Goal: Task Accomplishment & Management: Manage account settings

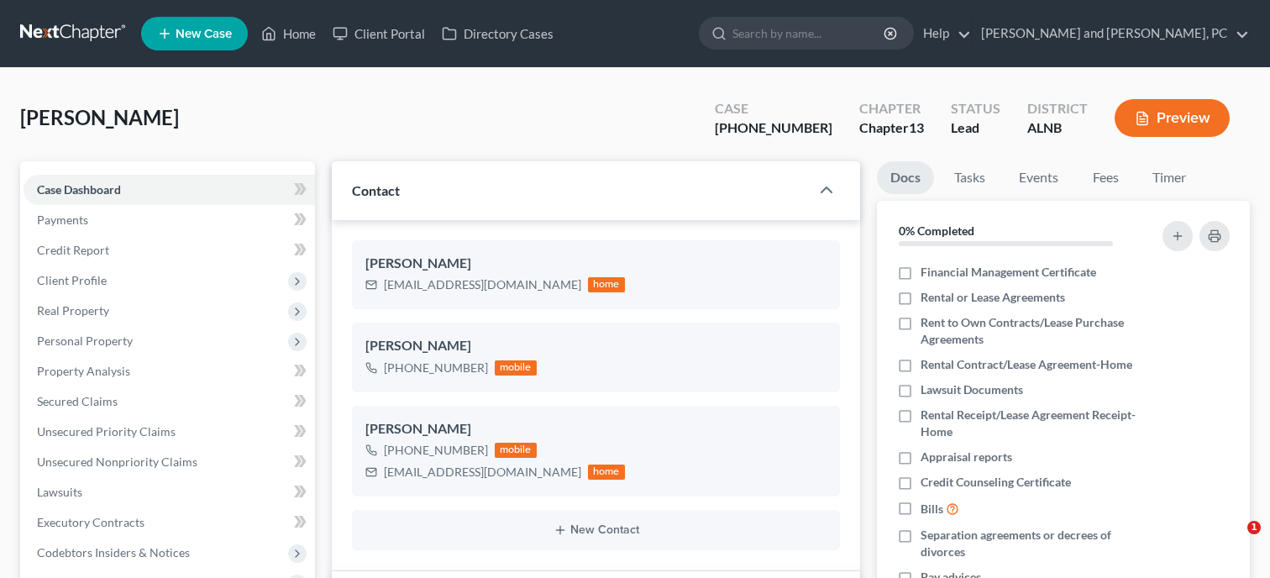
select select "10"
select select "6"
select select "0"
click at [285, 29] on link "Home" at bounding box center [288, 33] width 71 height 30
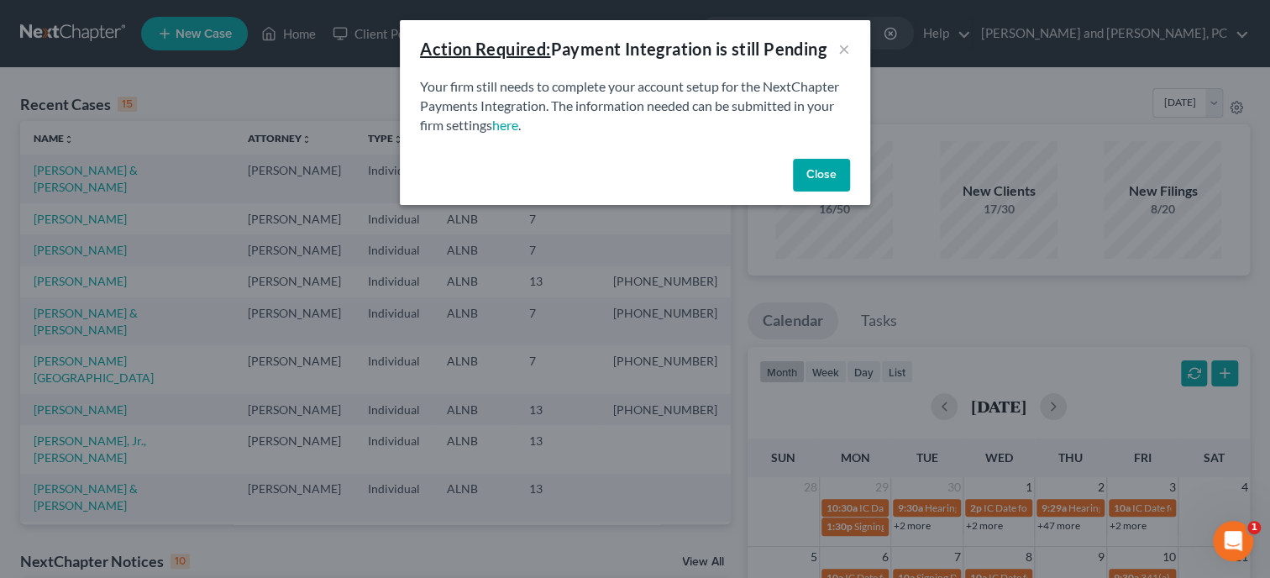
click at [832, 165] on button "Close" at bounding box center [821, 176] width 57 height 34
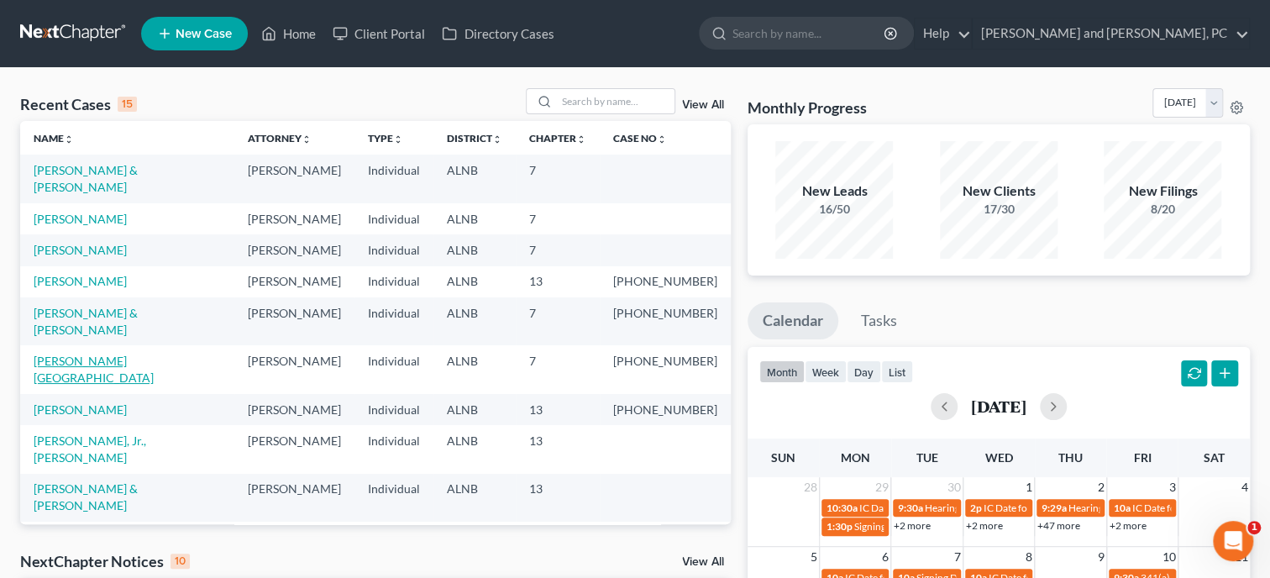
click at [79, 354] on link "[PERSON_NAME][GEOGRAPHIC_DATA]" at bounding box center [94, 369] width 120 height 31
select select "6"
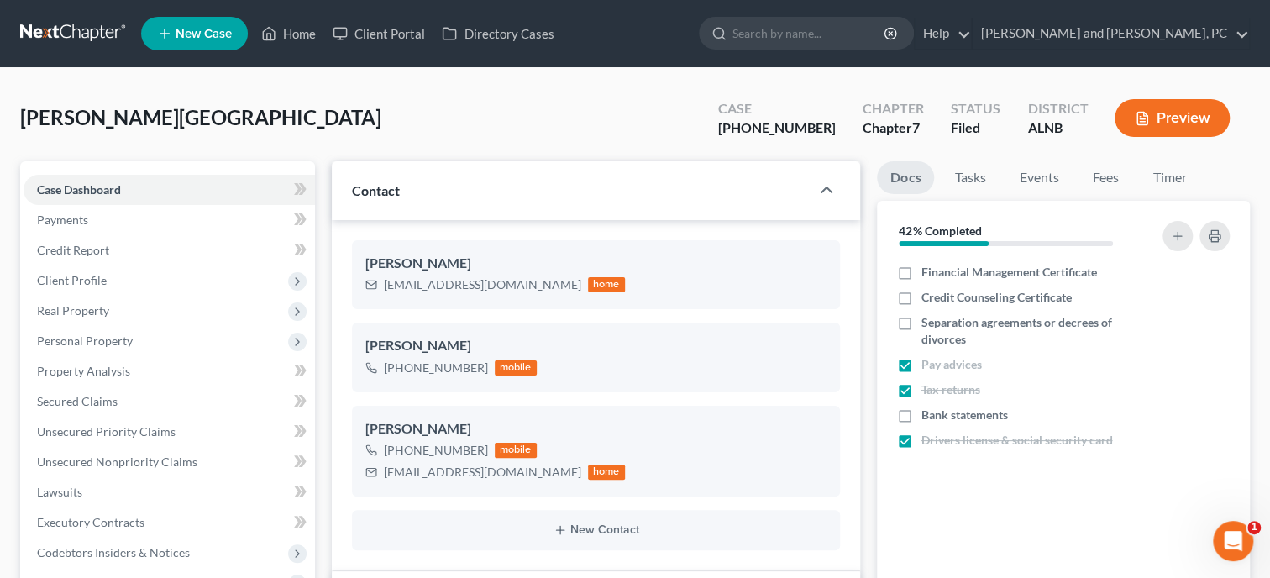
select select "0"
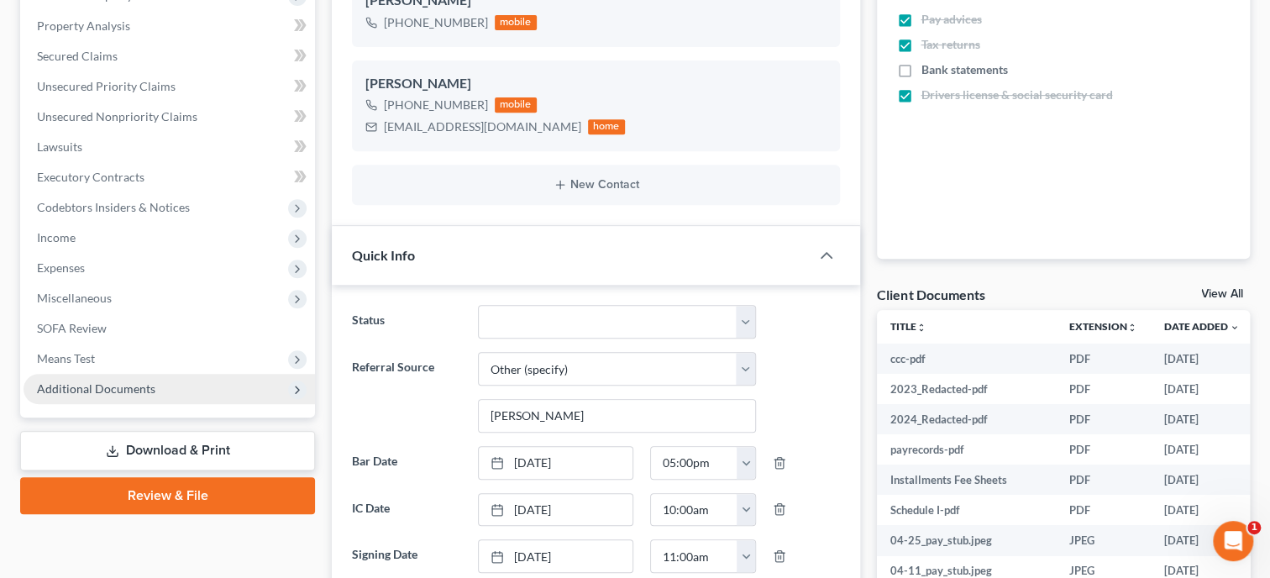
scroll to position [3087, 0]
click at [88, 397] on span "Additional Documents" at bounding box center [169, 389] width 291 height 30
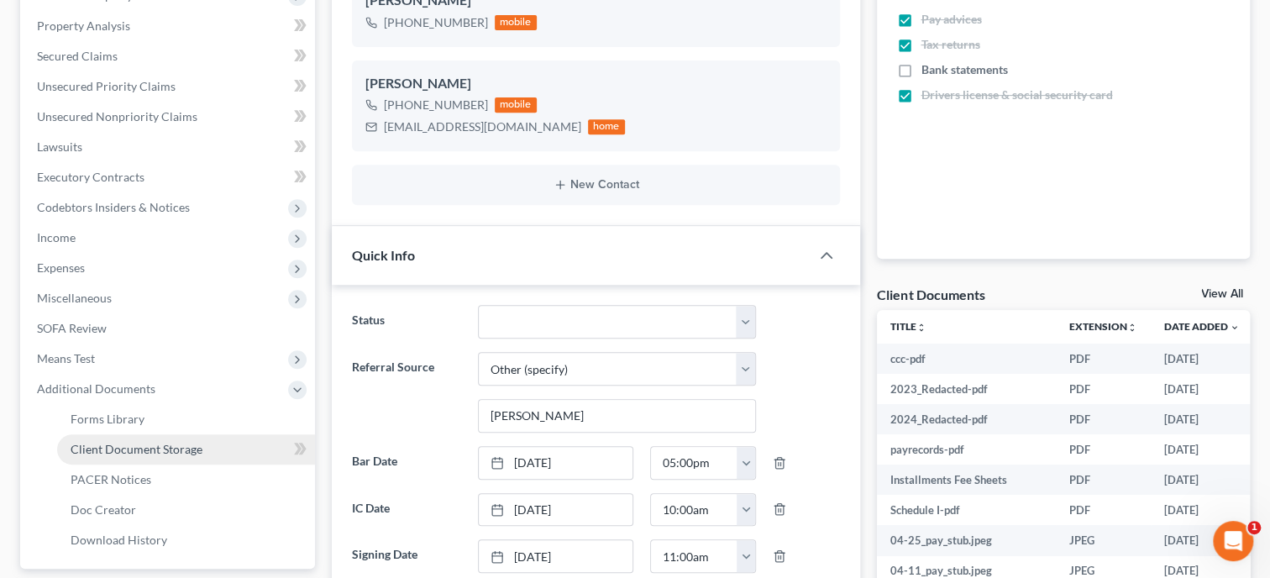
click at [96, 449] on span "Client Document Storage" at bounding box center [137, 449] width 132 height 14
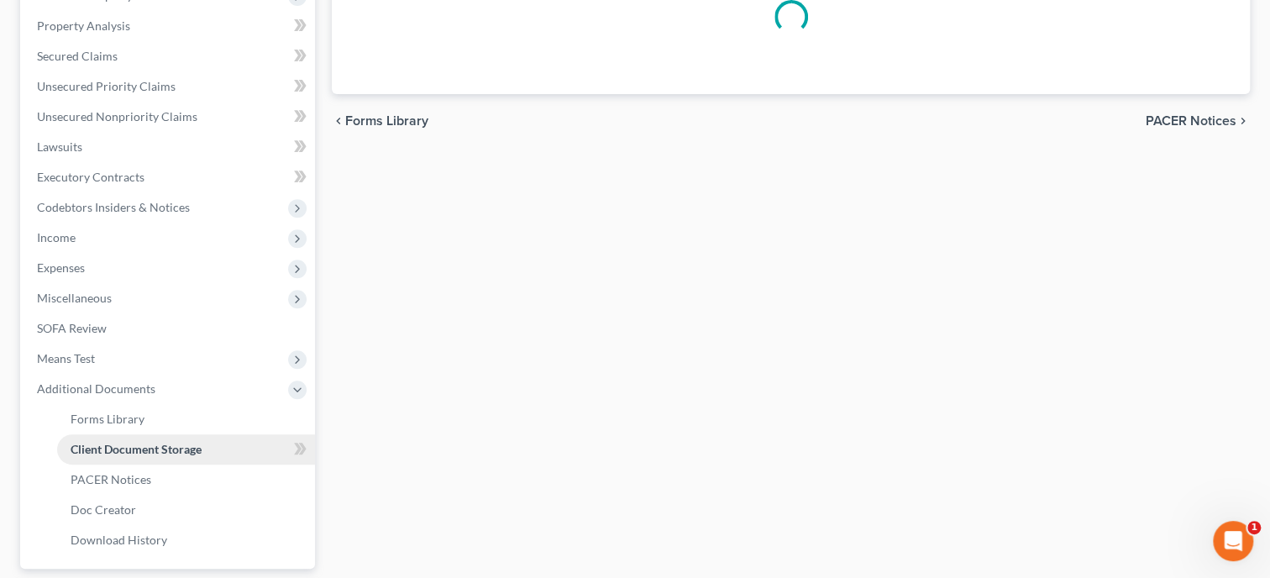
scroll to position [93, 0]
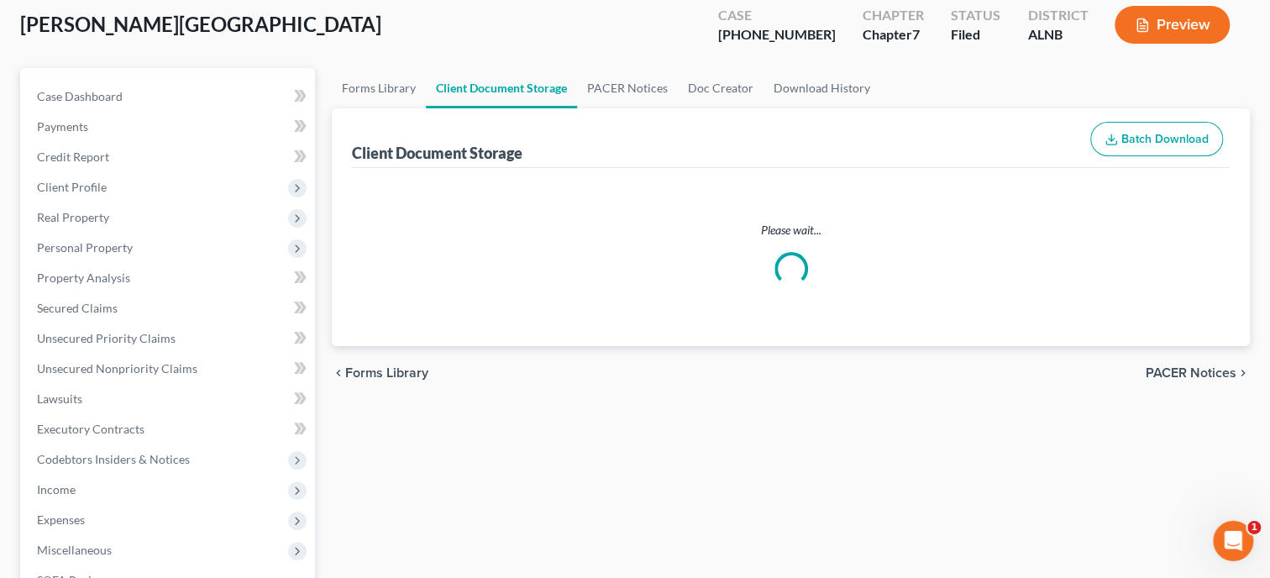
select select "30"
select select "23"
select select "19"
select select "40"
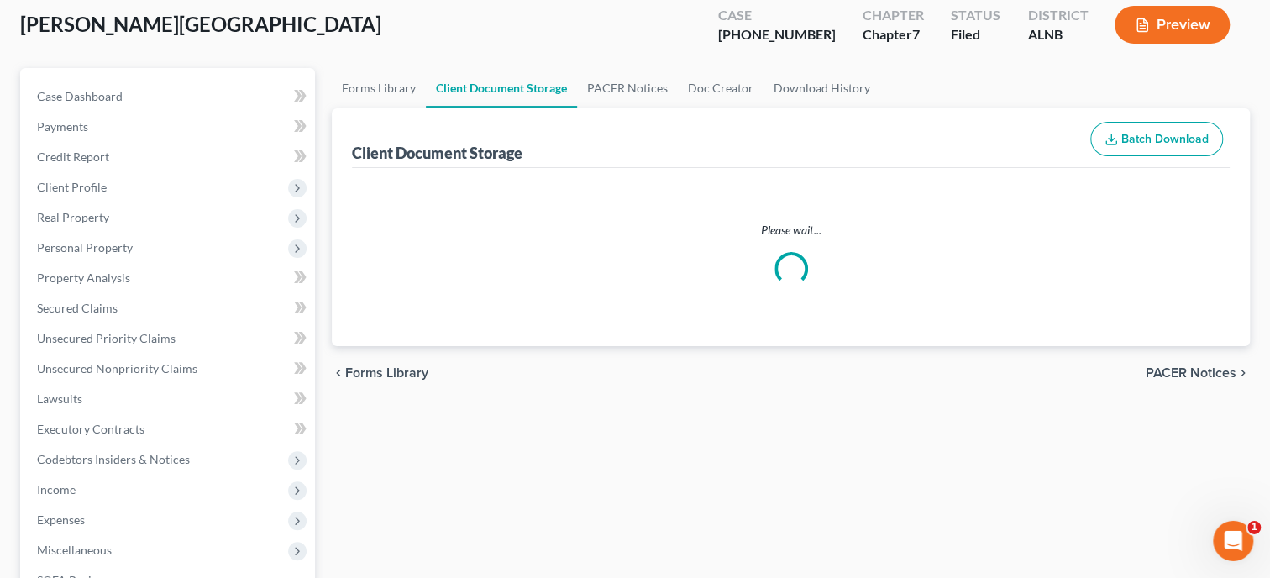
select select "5"
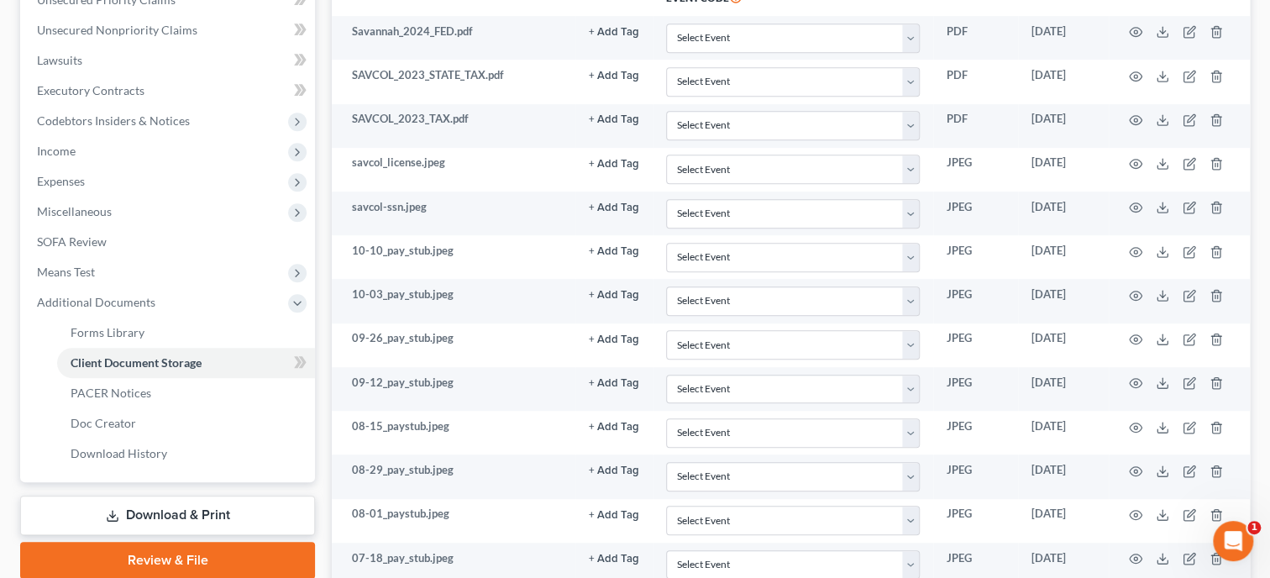
scroll to position [0, 0]
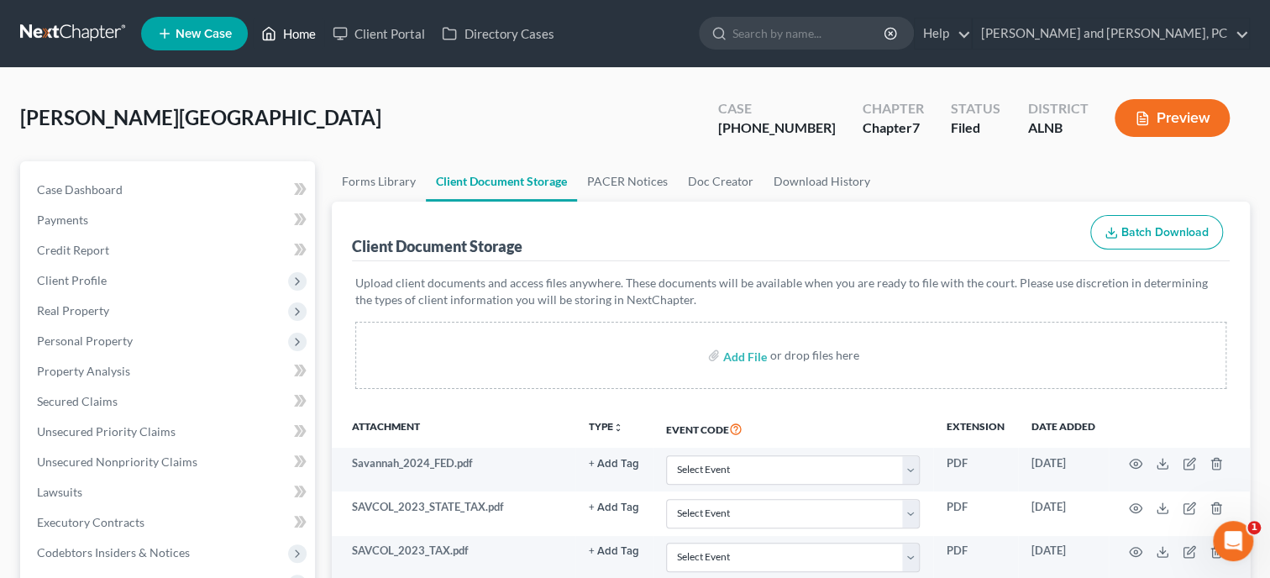
click at [286, 35] on link "Home" at bounding box center [288, 33] width 71 height 30
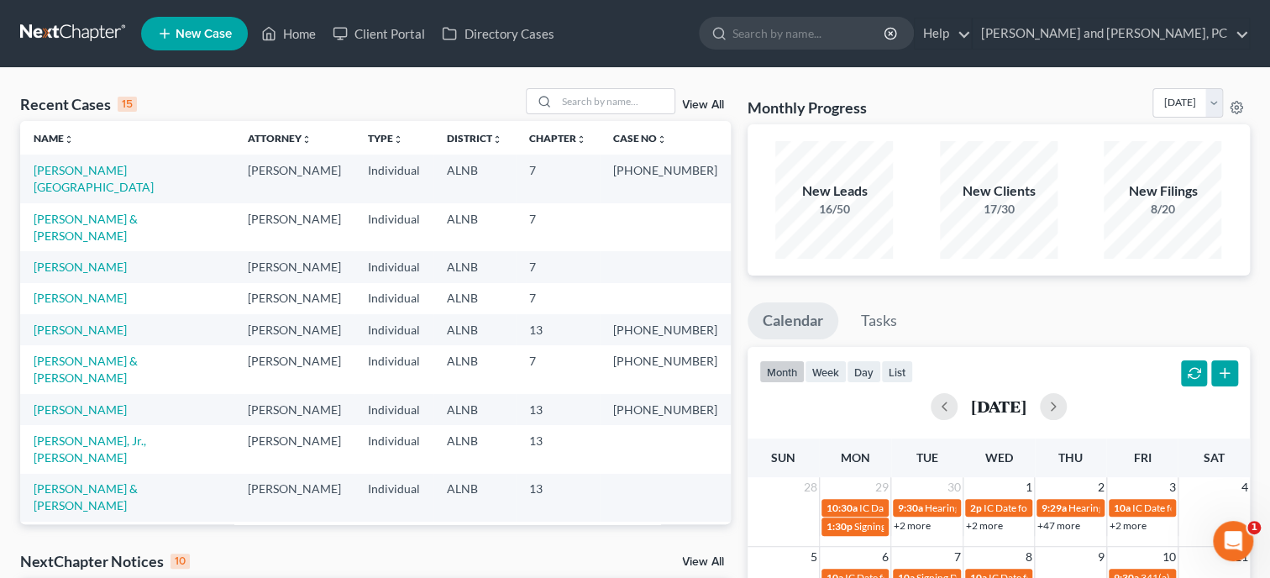
click at [694, 557] on link "View All" at bounding box center [703, 562] width 42 height 12
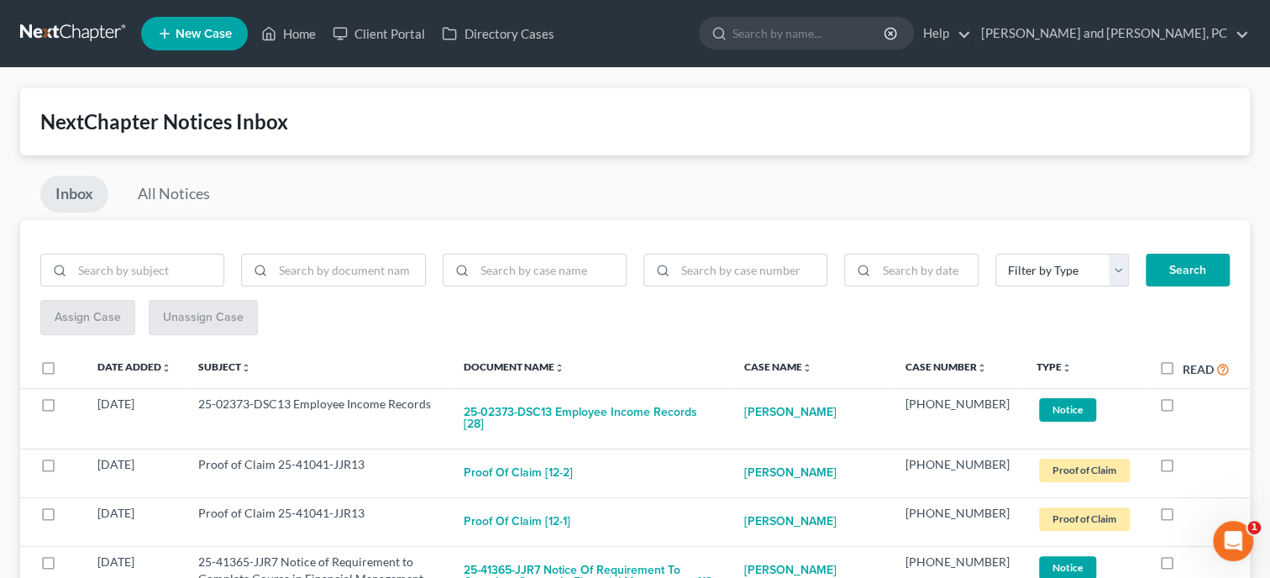
click at [1183, 367] on label "Read" at bounding box center [1206, 369] width 47 height 19
click at [1189, 367] on input "Read" at bounding box center [1194, 365] width 11 height 11
checkbox input "true"
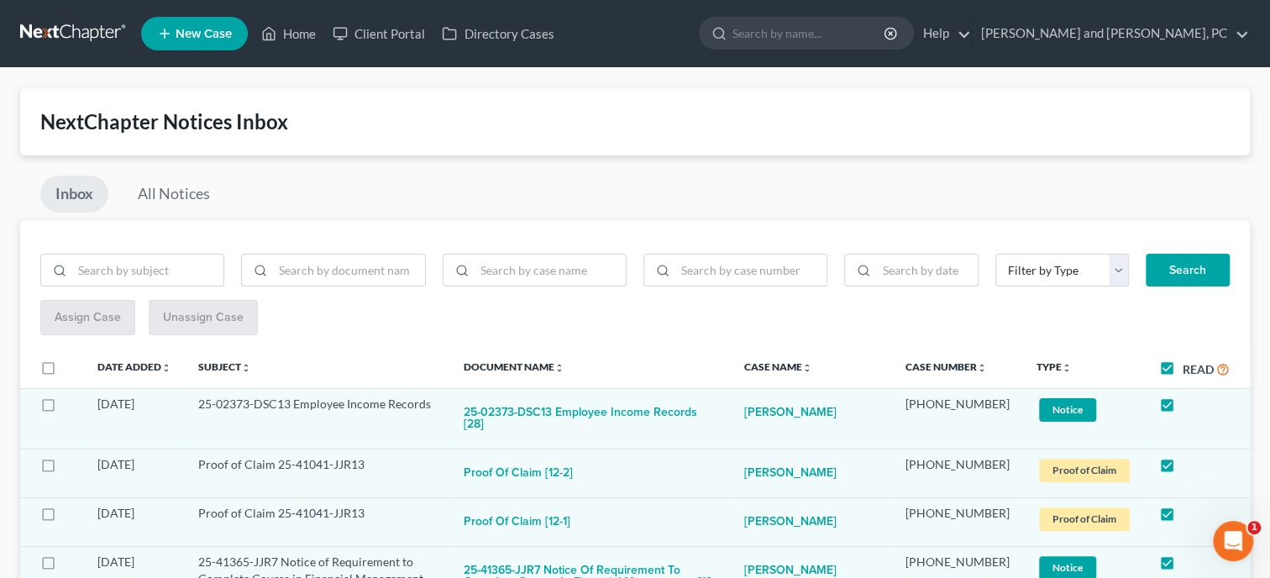
checkbox input "true"
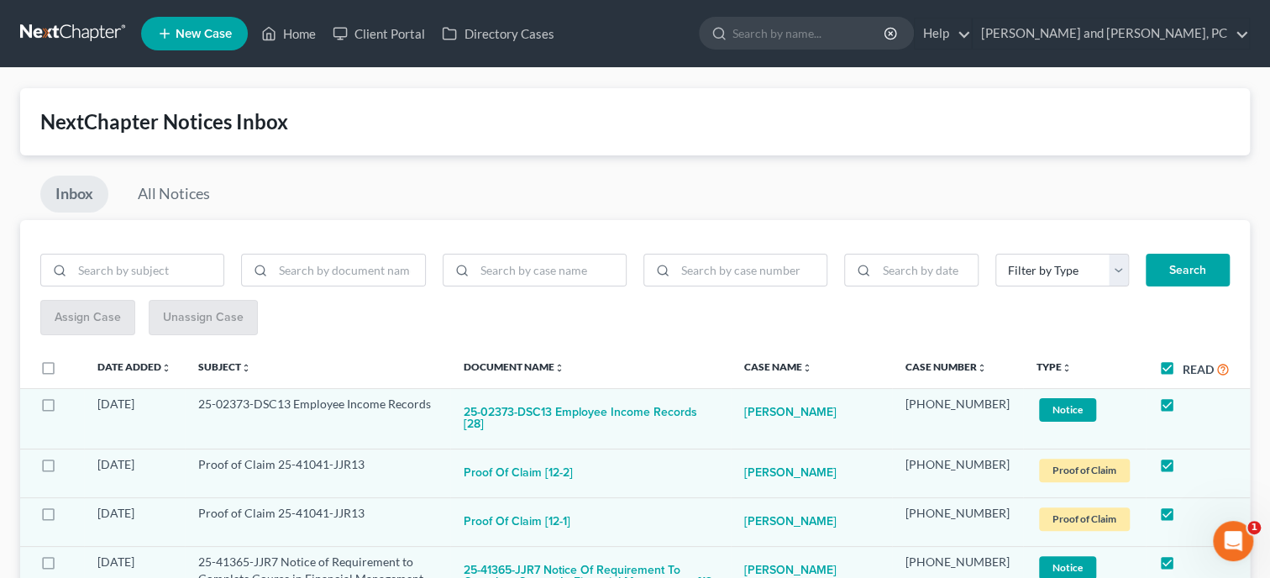
checkbox input "true"
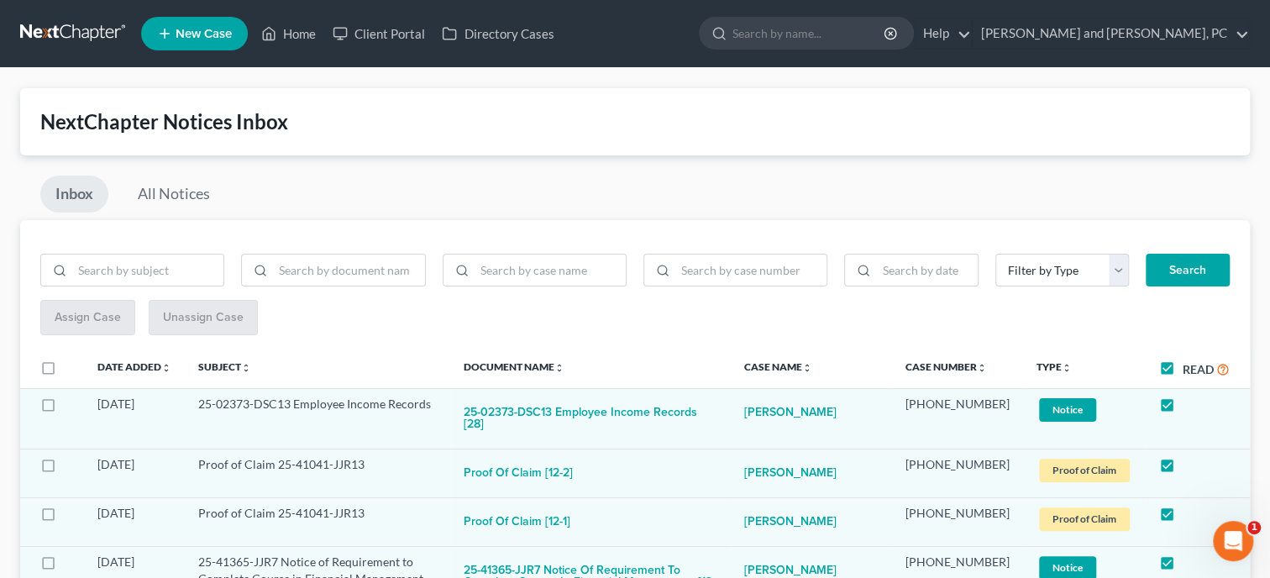
checkbox input "true"
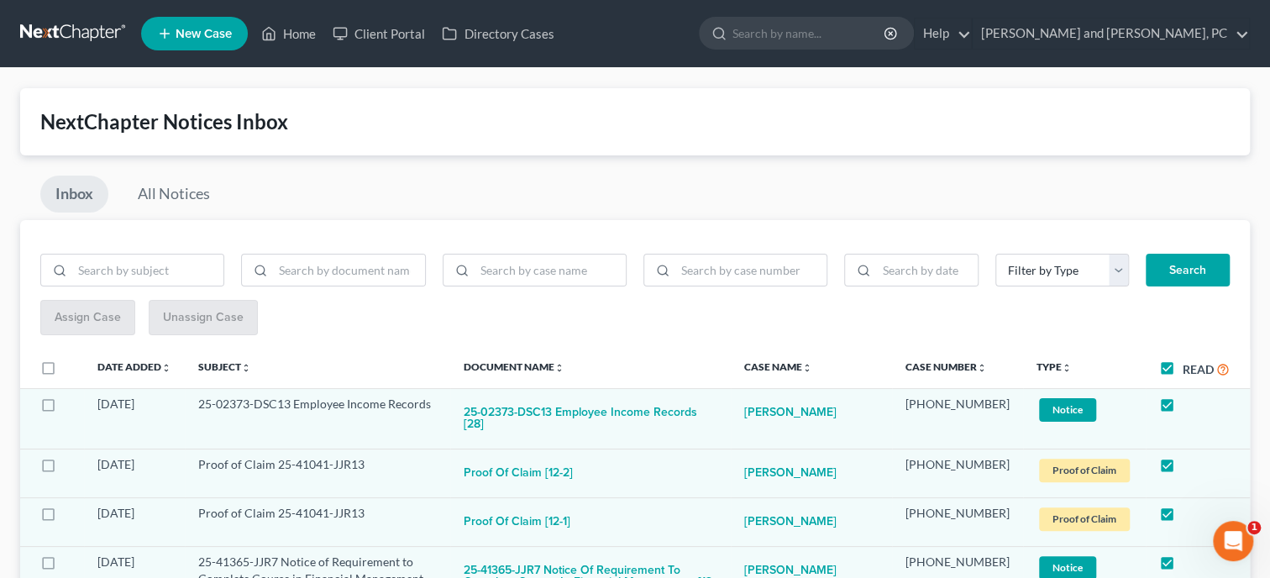
checkbox input "true"
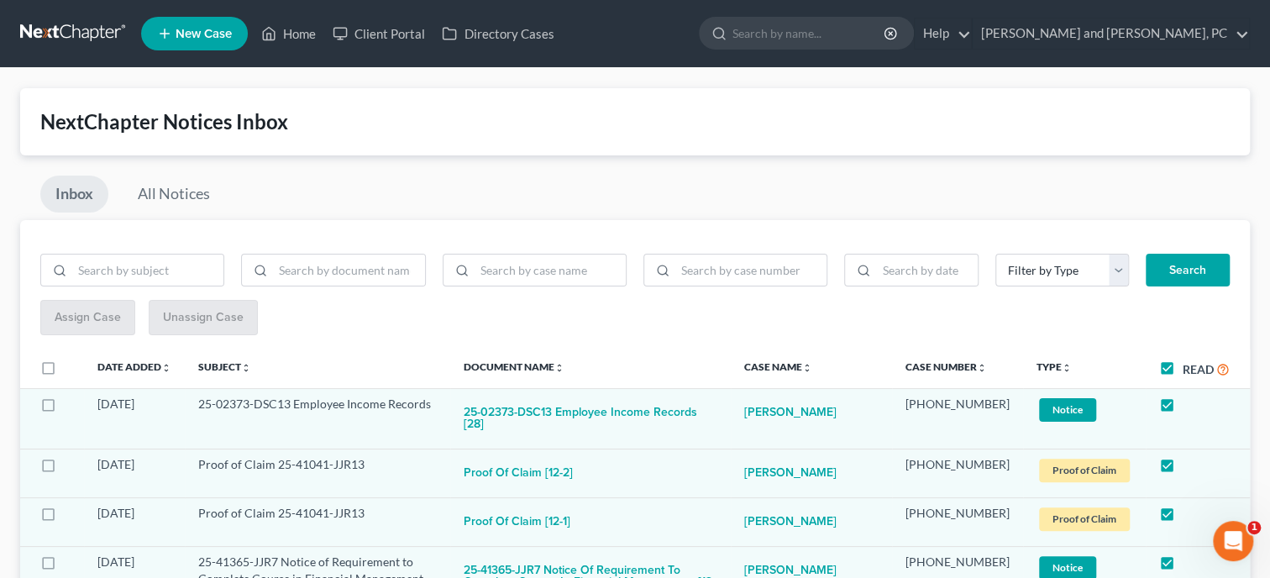
checkbox input "true"
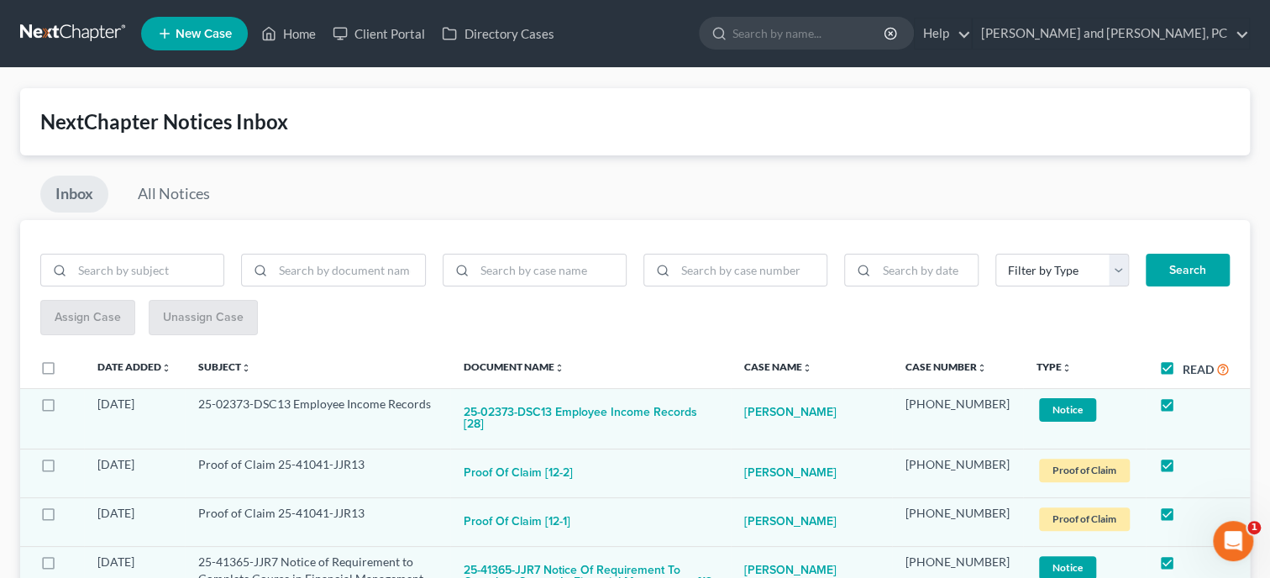
checkbox input "true"
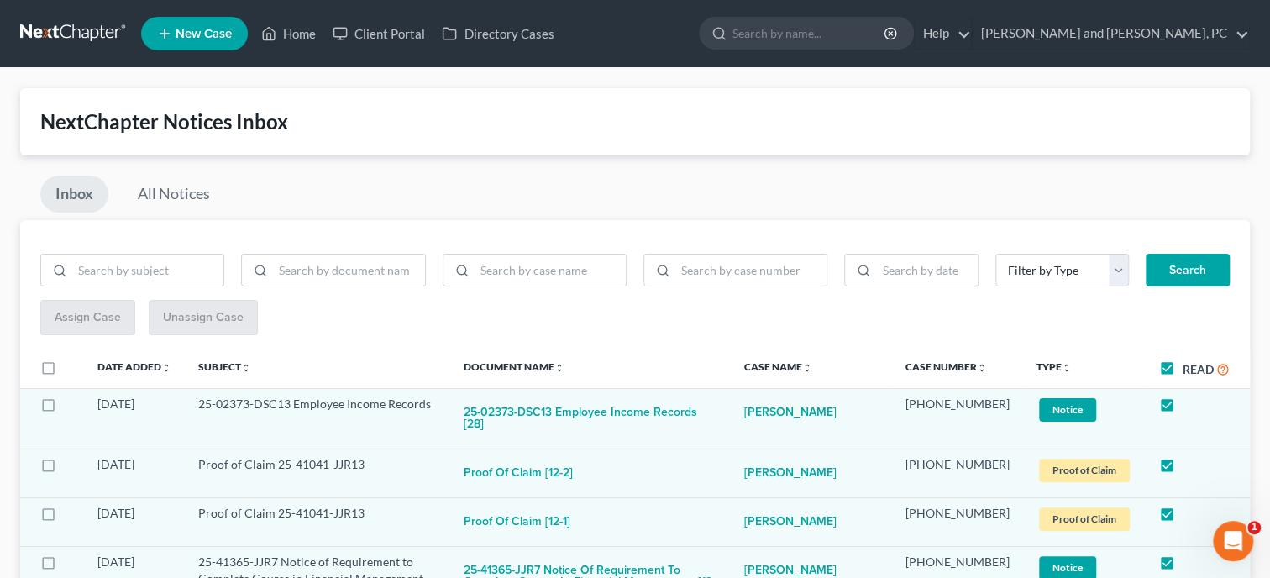
checkbox input "true"
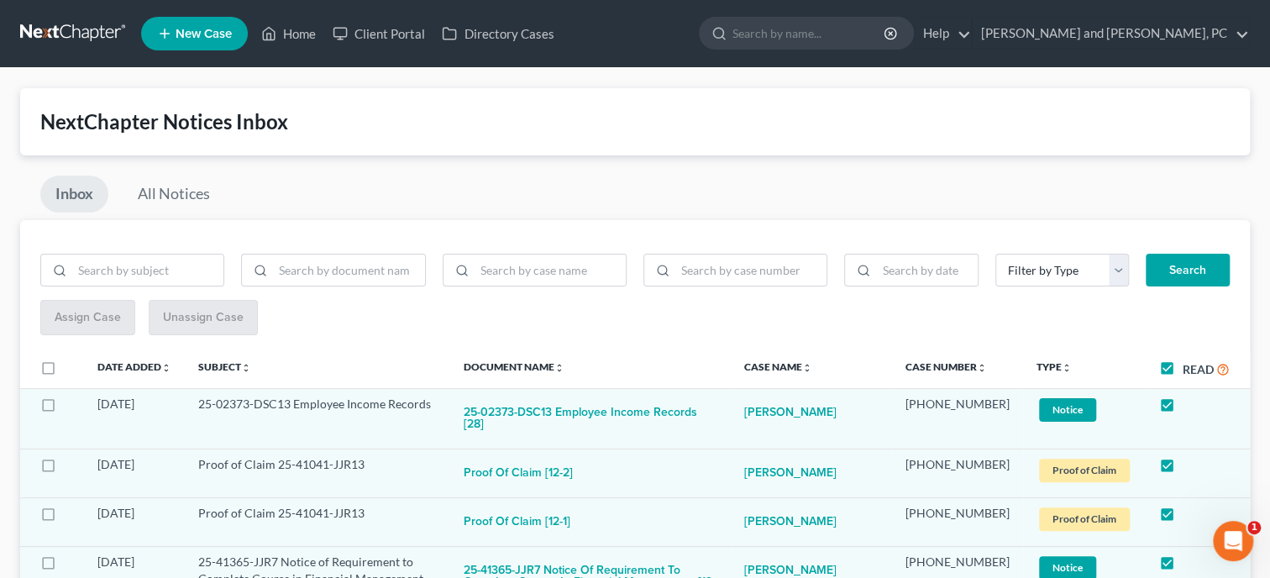
checkbox input "true"
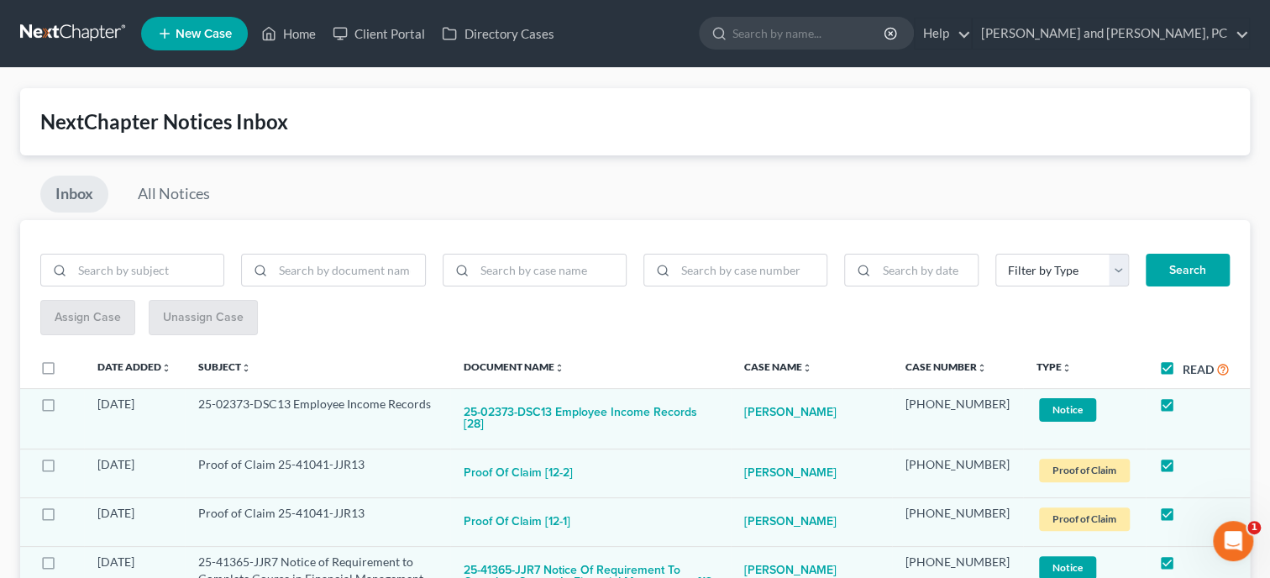
checkbox input "true"
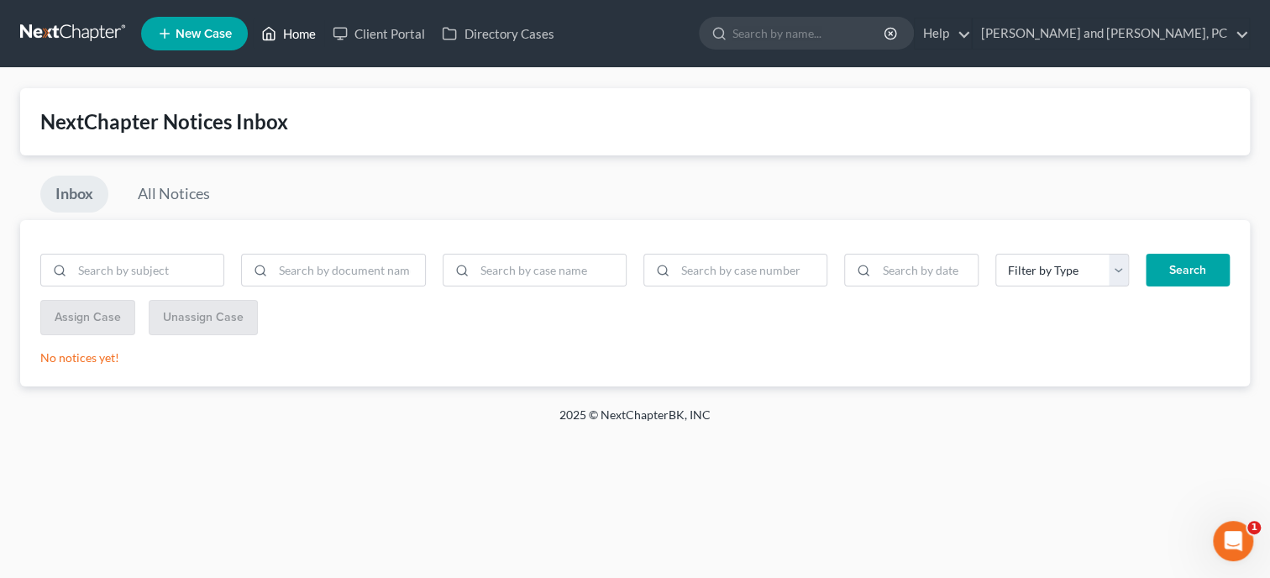
click at [301, 35] on link "Home" at bounding box center [288, 33] width 71 height 30
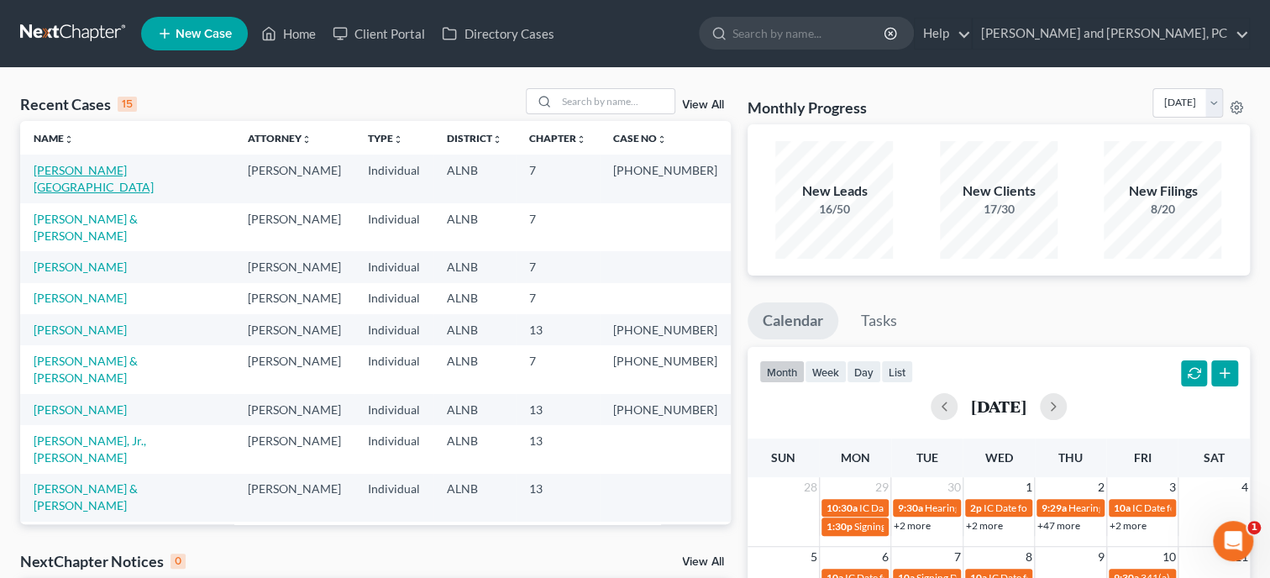
click at [92, 169] on link "[PERSON_NAME][GEOGRAPHIC_DATA]" at bounding box center [94, 178] width 120 height 31
select select "6"
select select "0"
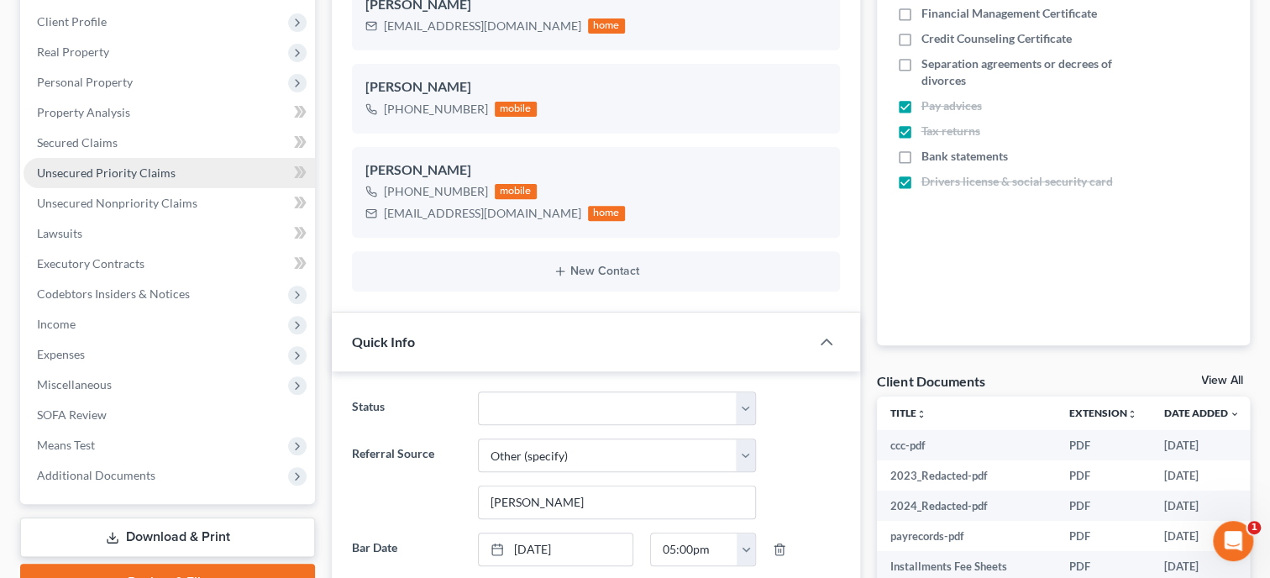
scroll to position [3087, 0]
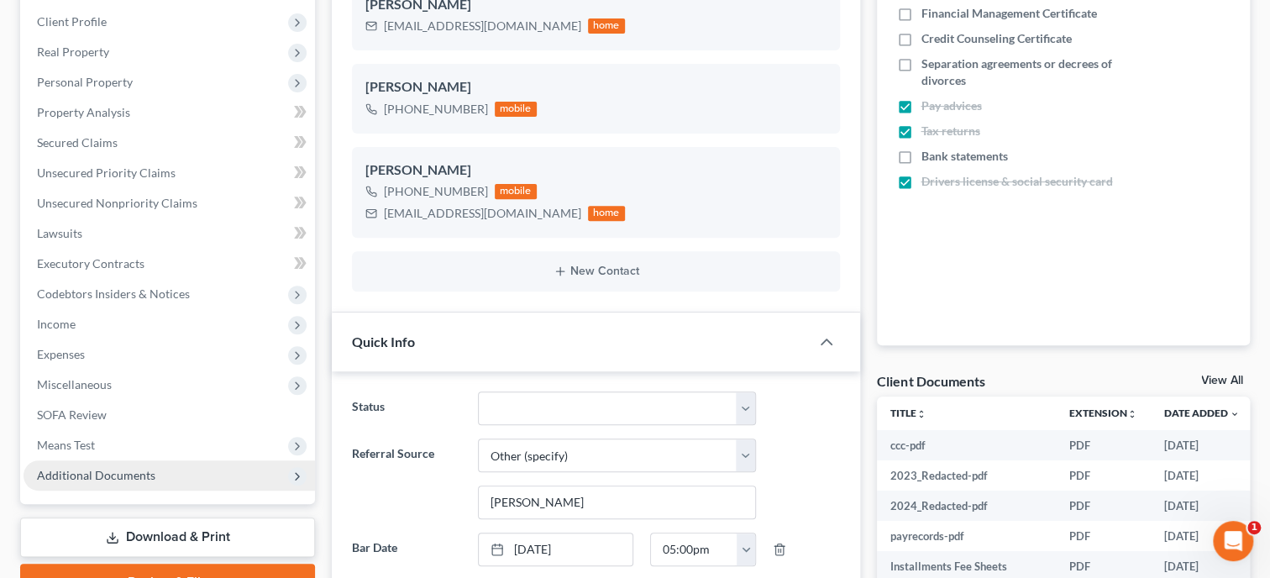
click at [118, 475] on span "Additional Documents" at bounding box center [96, 475] width 118 height 14
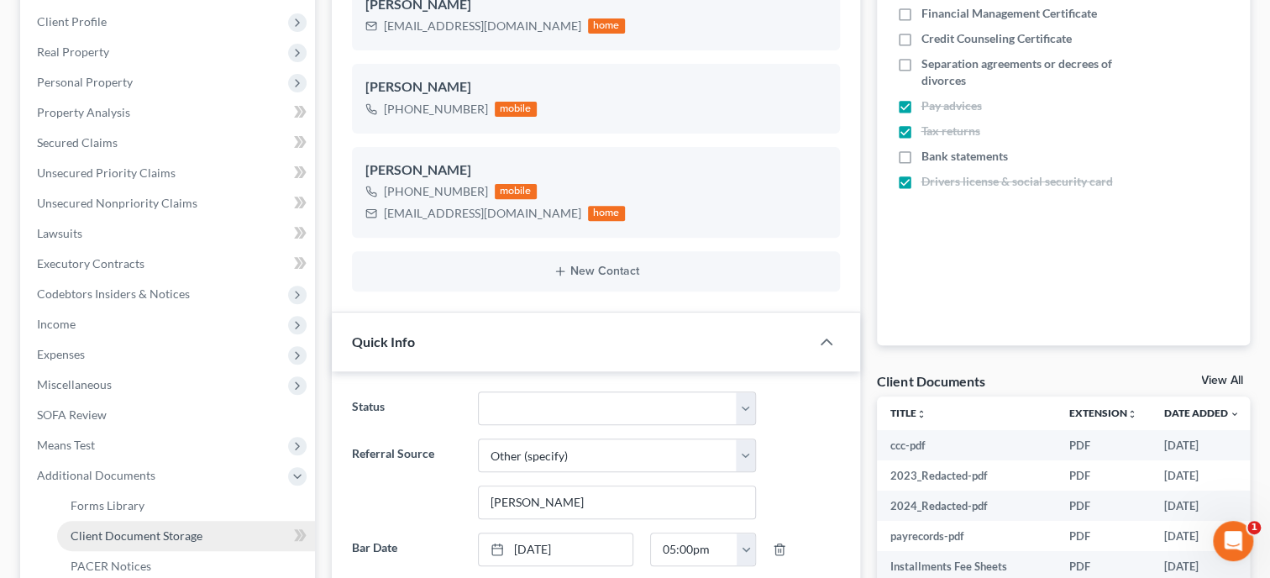
click at [116, 533] on span "Client Document Storage" at bounding box center [137, 535] width 132 height 14
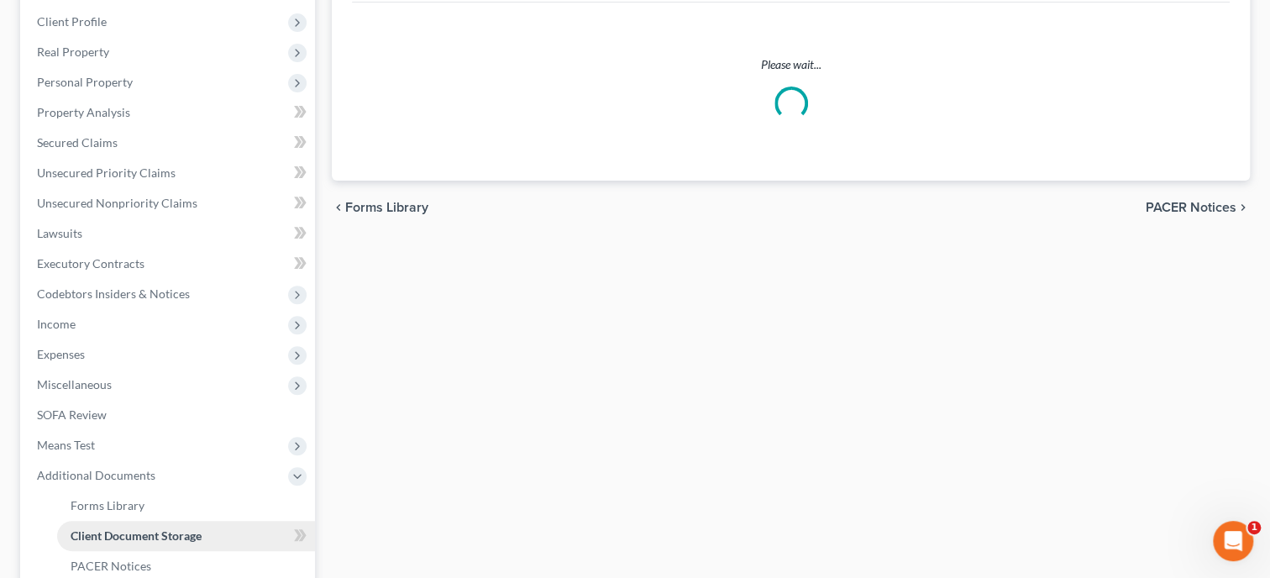
scroll to position [97, 0]
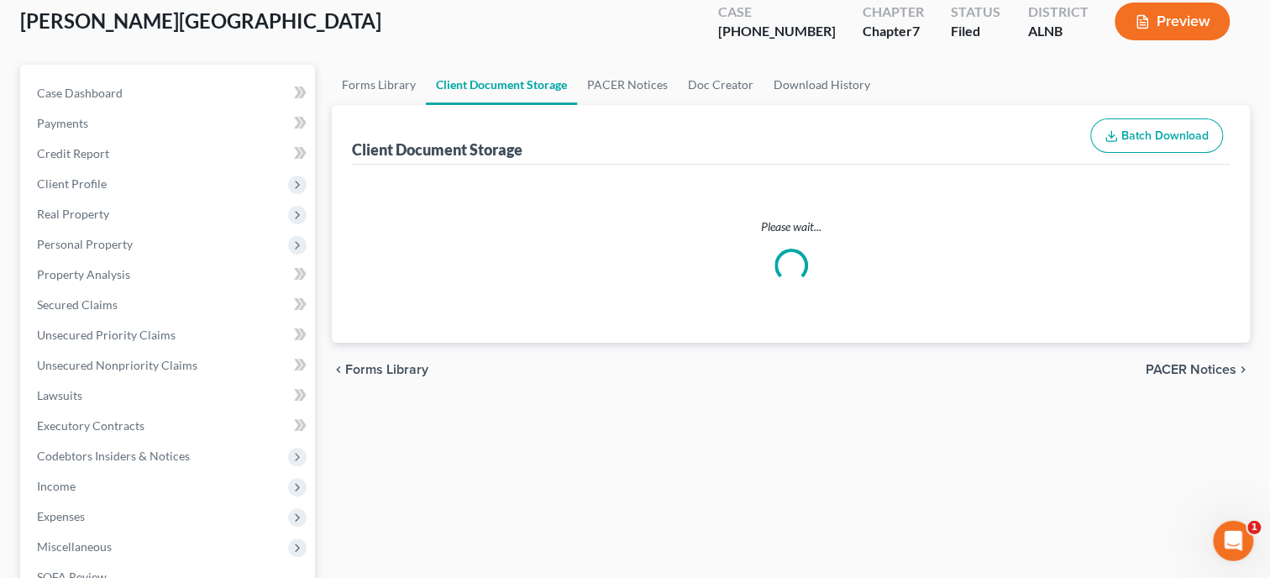
select select "30"
select select "23"
select select "19"
select select "40"
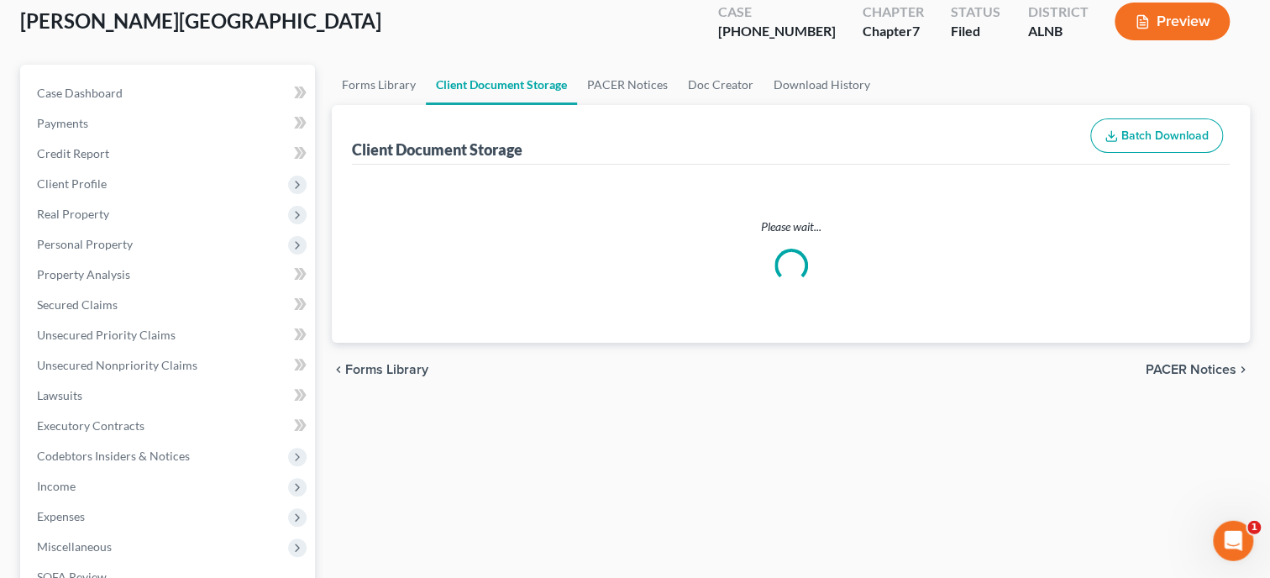
select select "5"
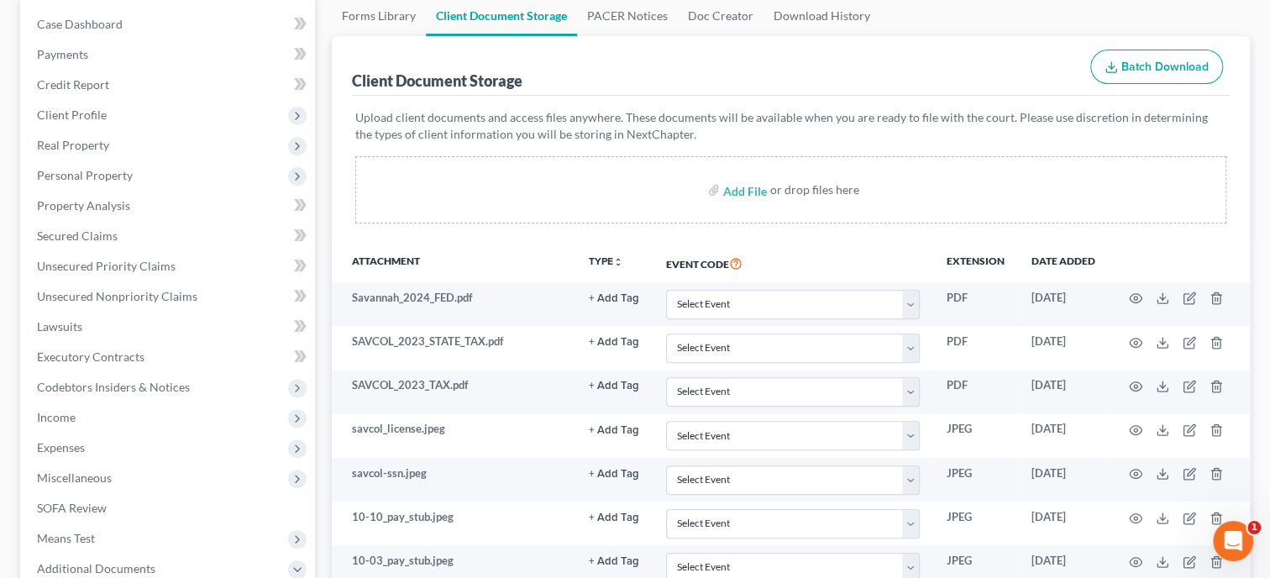
scroll to position [172, 0]
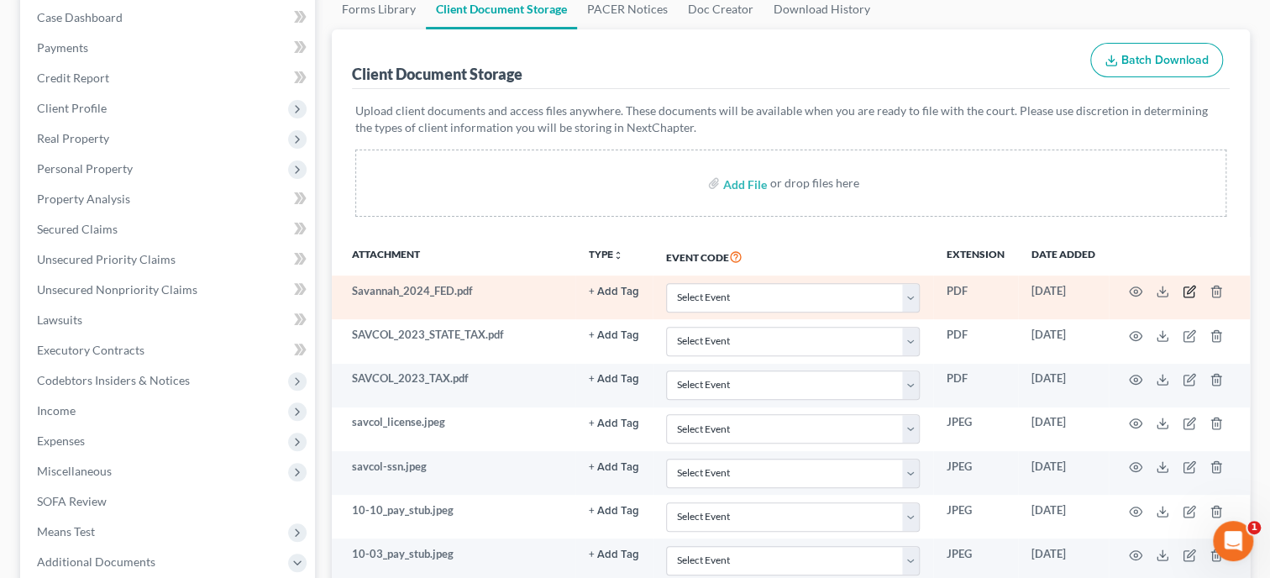
click at [1189, 292] on icon "button" at bounding box center [1191, 290] width 8 height 8
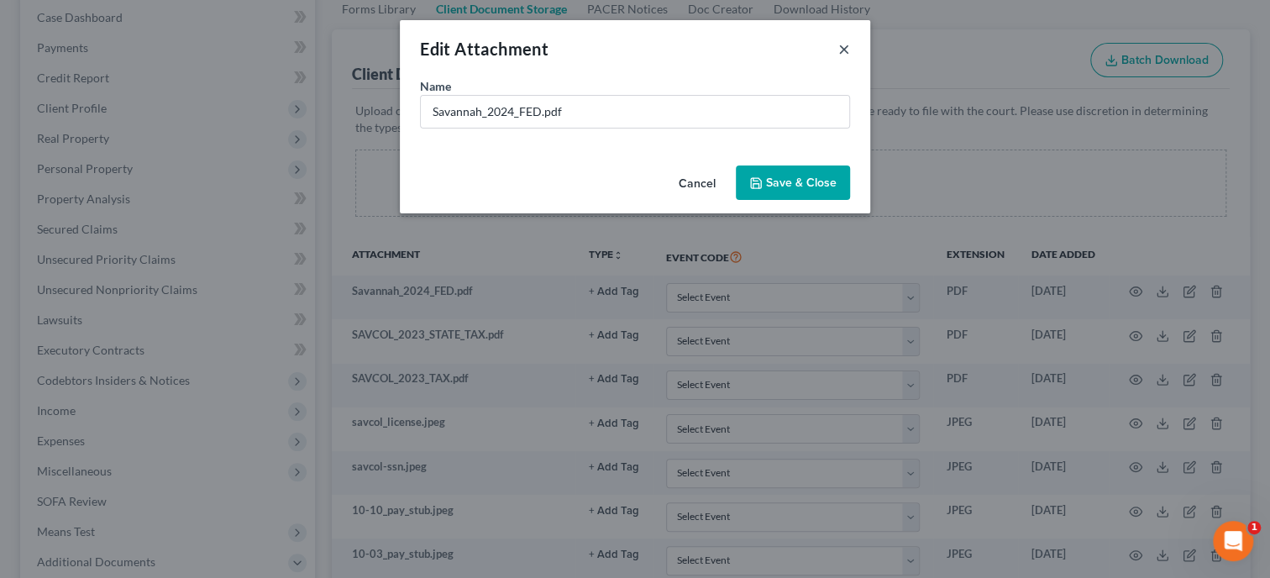
click at [844, 55] on button "×" at bounding box center [844, 49] width 12 height 20
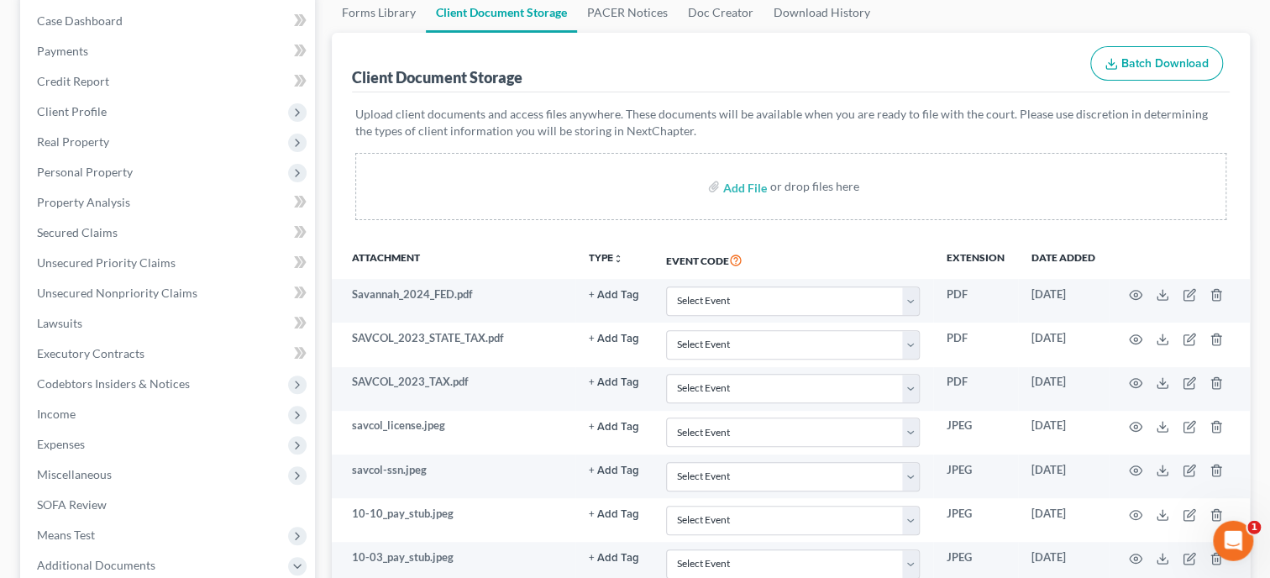
scroll to position [0, 0]
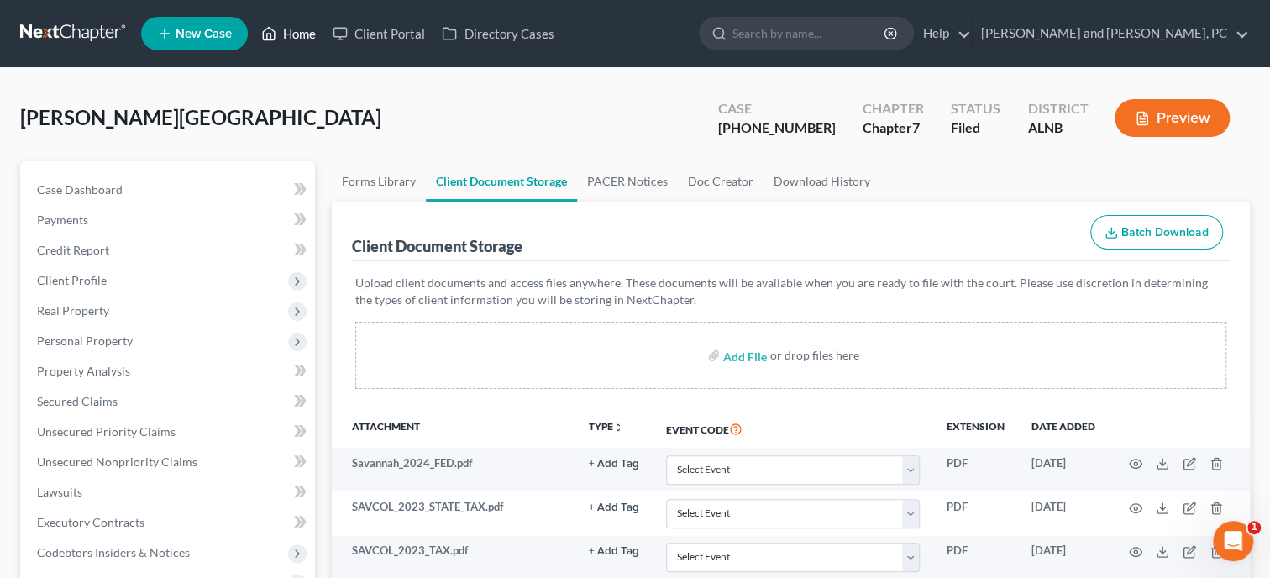
click at [312, 29] on link "Home" at bounding box center [288, 33] width 71 height 30
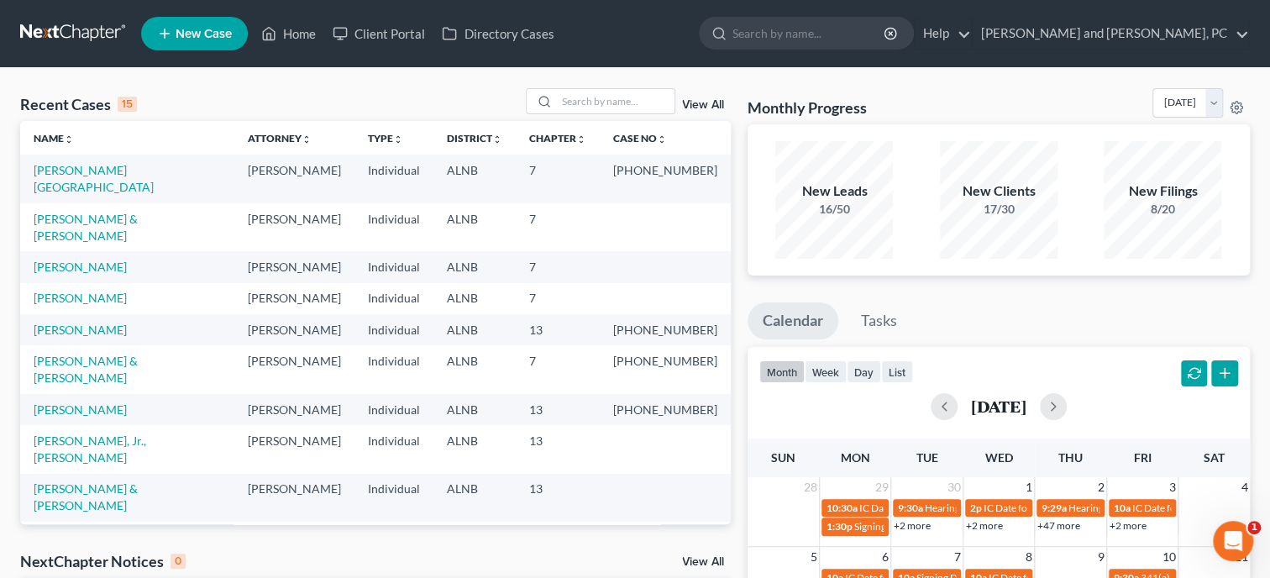
click at [108, 530] on link "[PERSON_NAME]" at bounding box center [80, 537] width 93 height 14
select select "1"
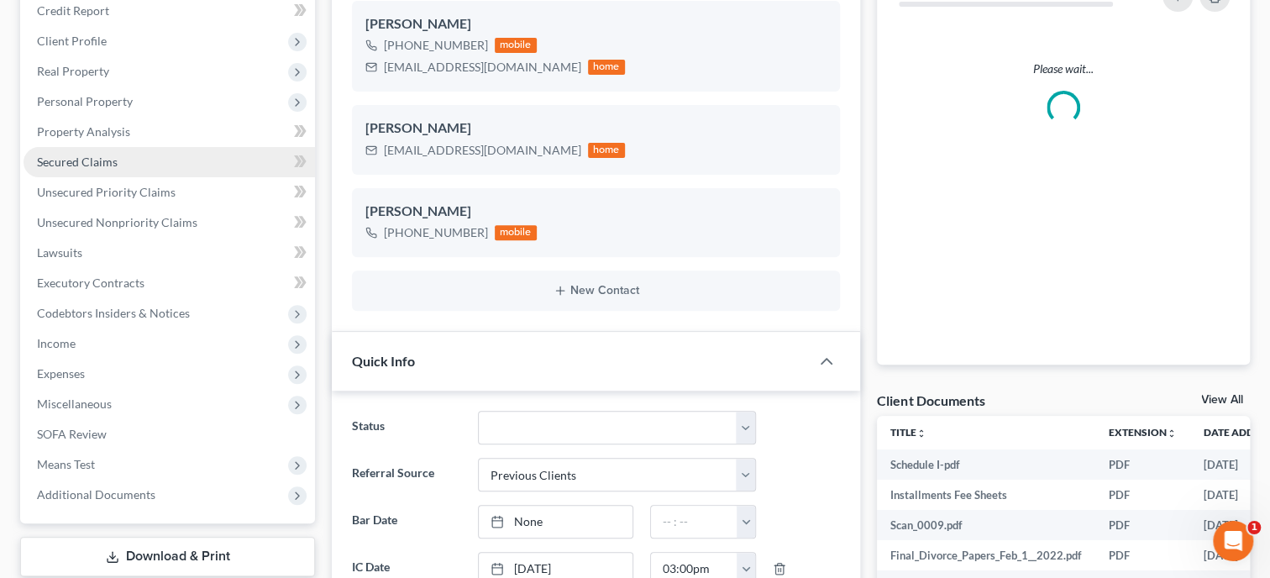
select select "0"
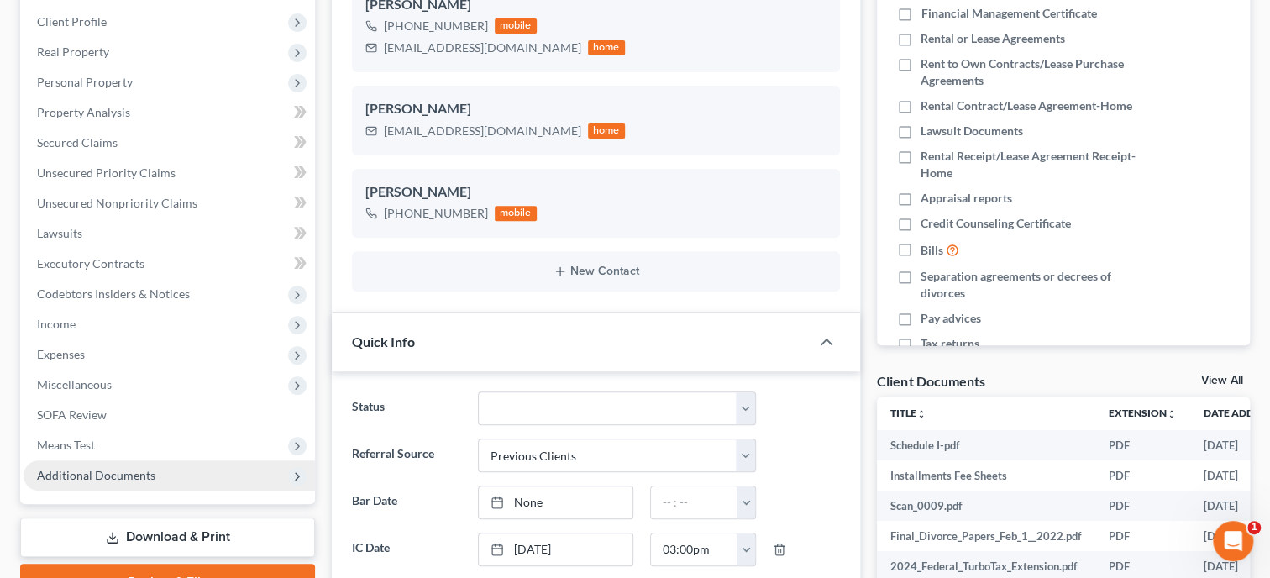
scroll to position [360, 0]
click at [69, 473] on span "Additional Documents" at bounding box center [96, 475] width 118 height 14
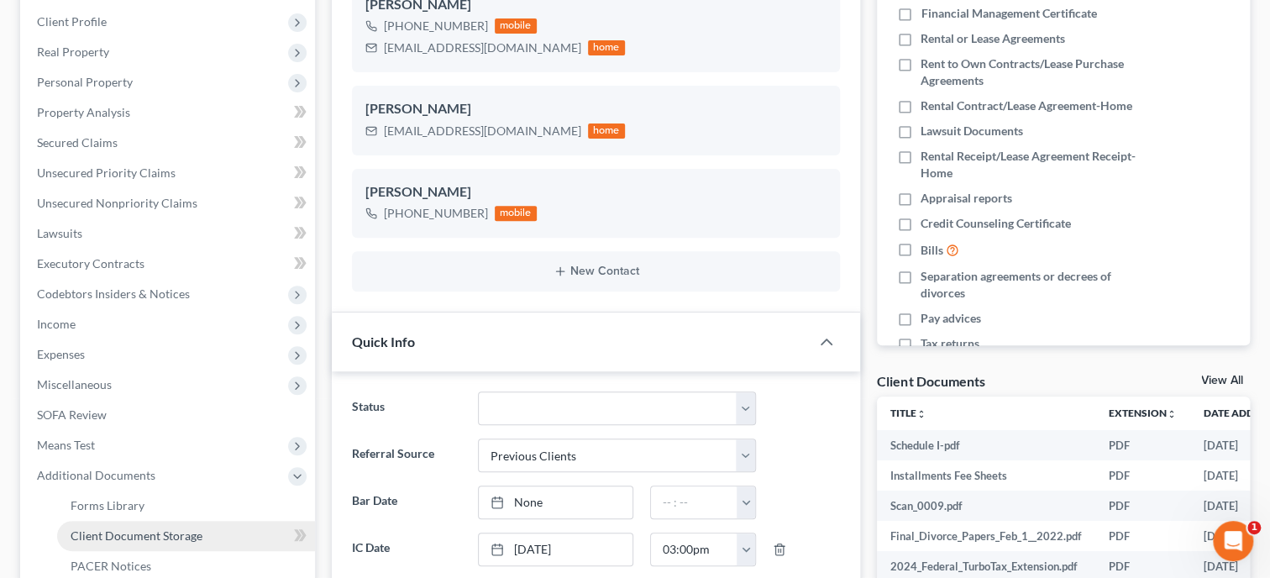
click at [91, 526] on link "Client Document Storage" at bounding box center [186, 536] width 258 height 30
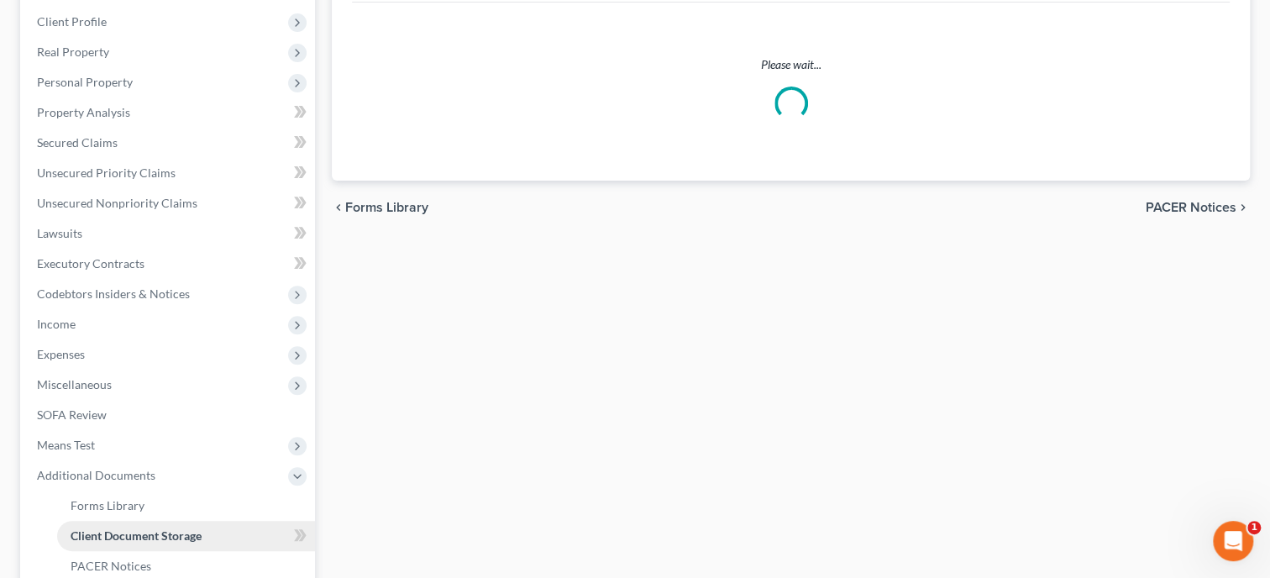
scroll to position [135, 0]
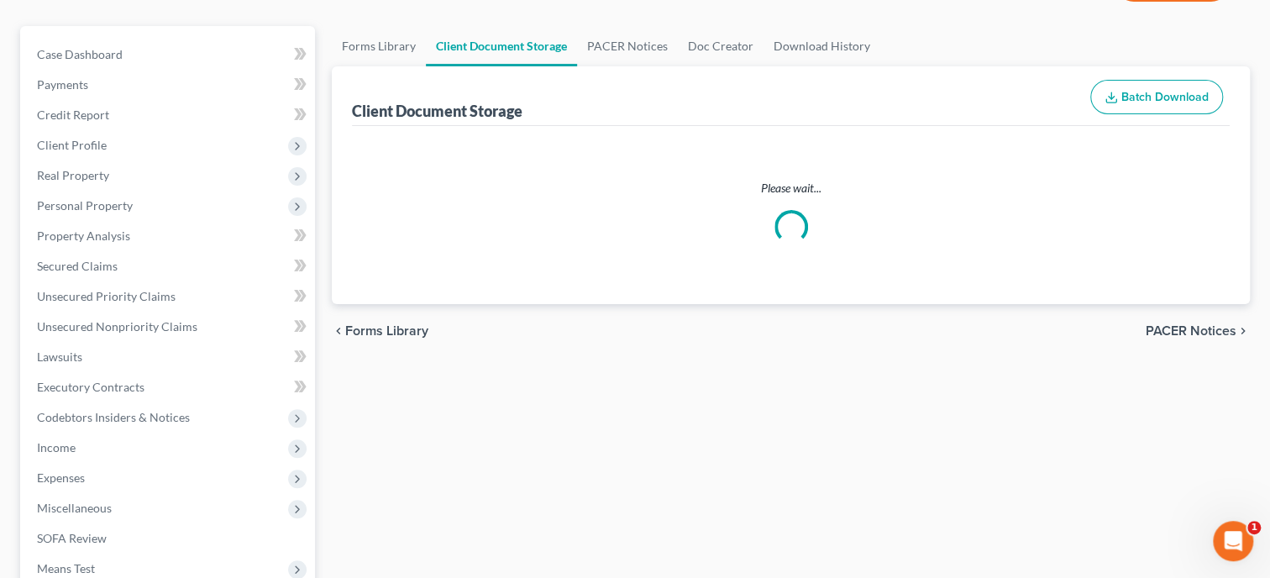
select select "23"
select select "30"
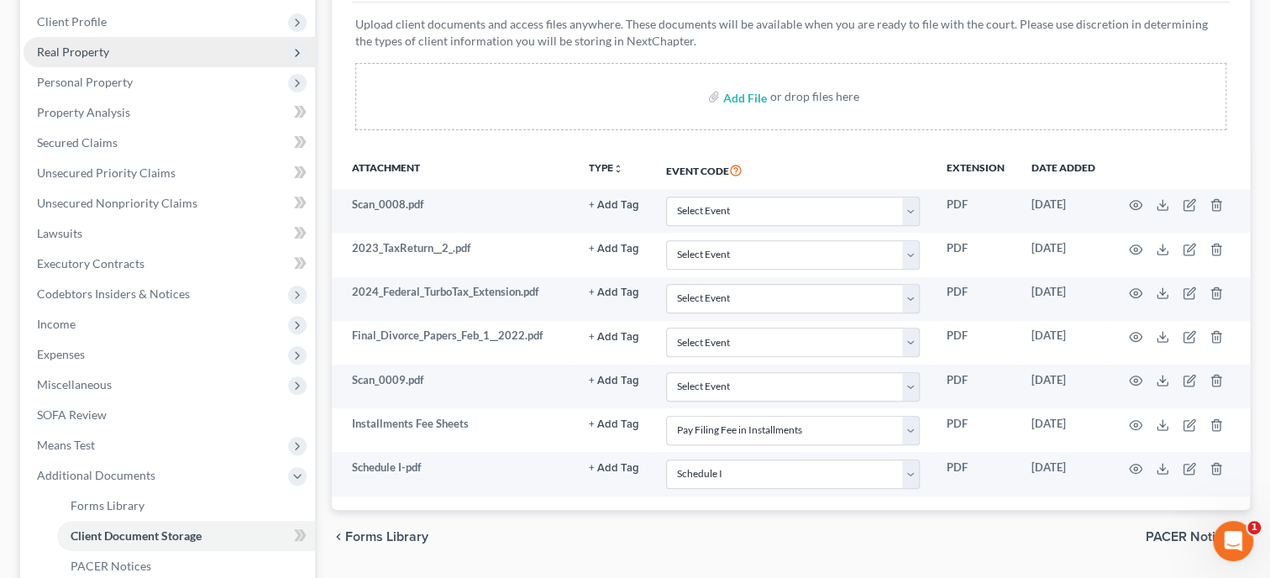
scroll to position [0, 0]
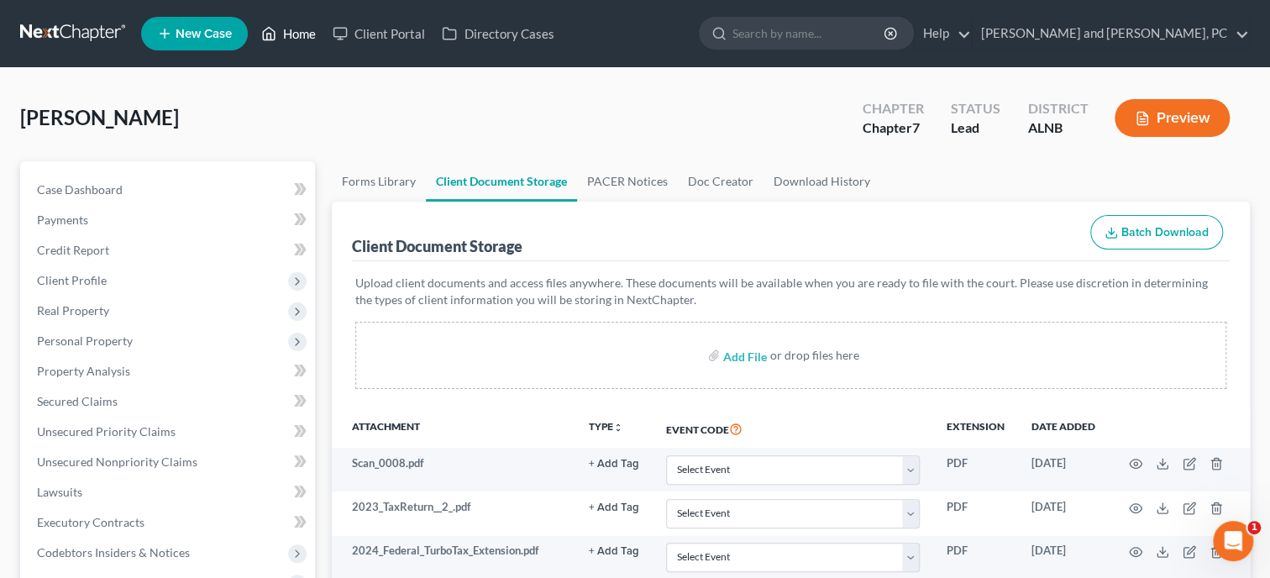
click at [281, 35] on link "Home" at bounding box center [288, 33] width 71 height 30
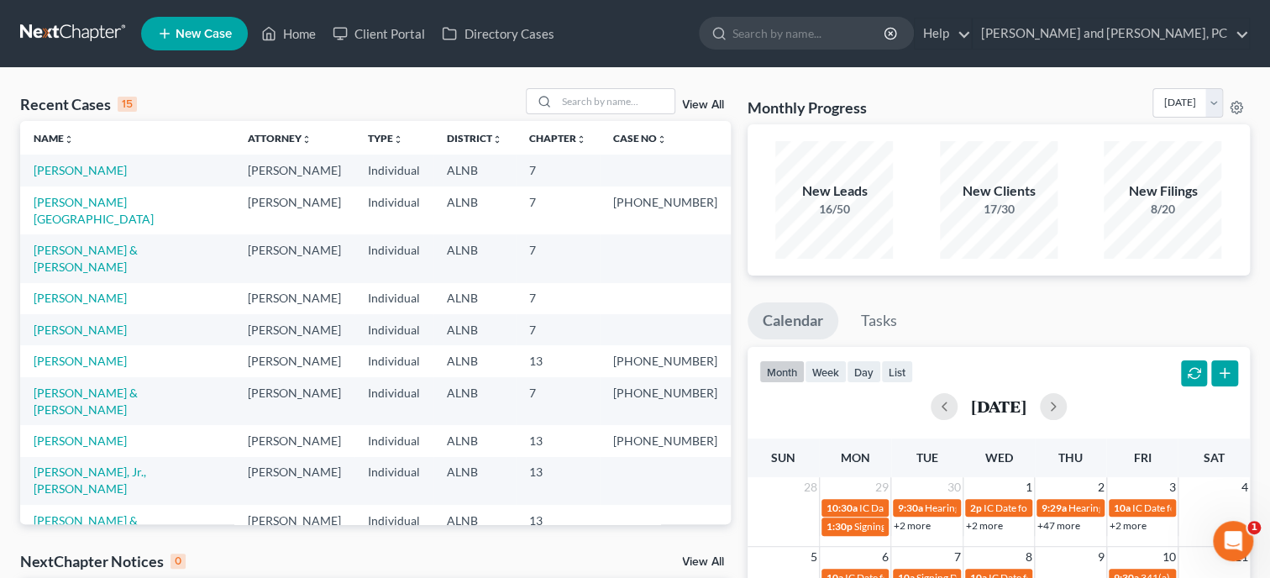
click at [701, 107] on link "View All" at bounding box center [703, 105] width 42 height 12
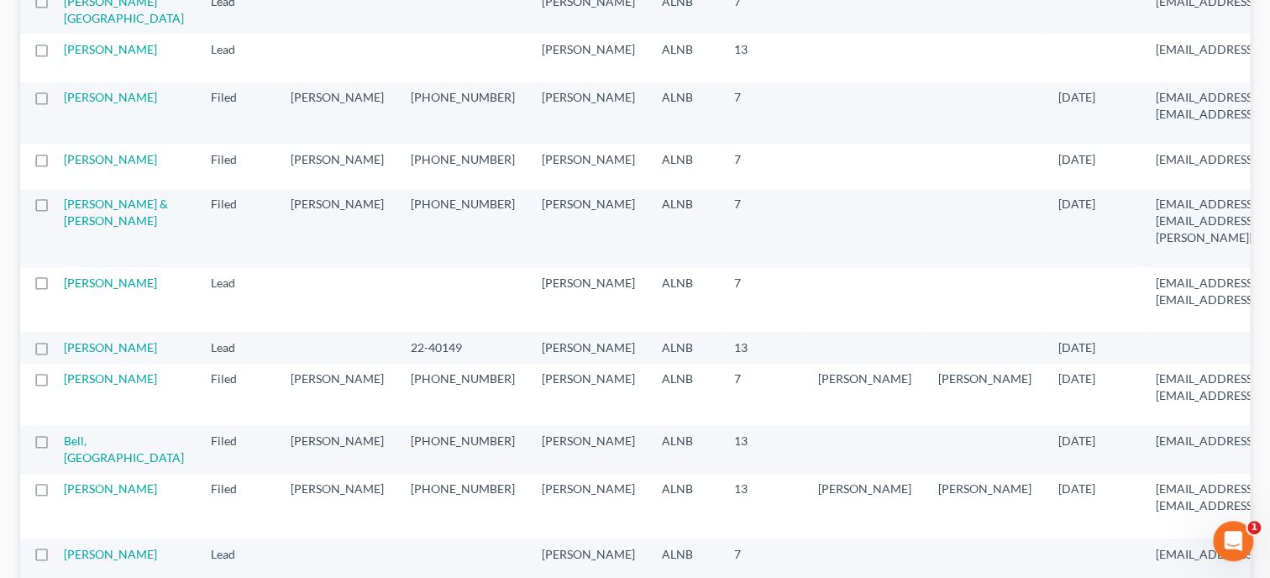
scroll to position [950, 0]
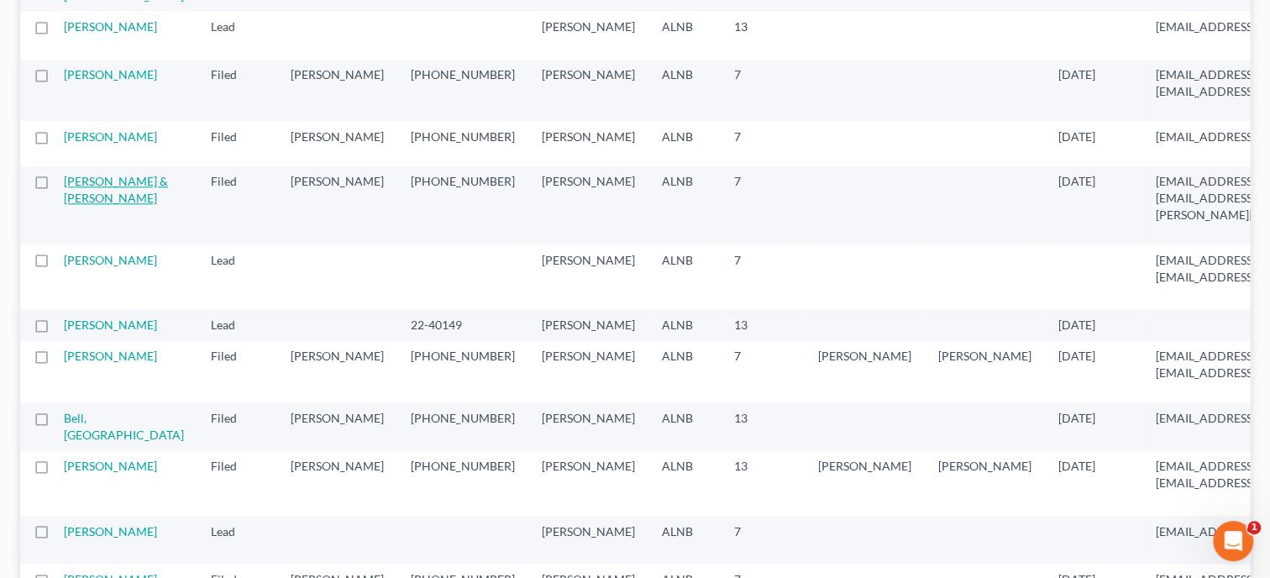
click at [96, 205] on link "[PERSON_NAME] & [PERSON_NAME]" at bounding box center [116, 189] width 104 height 31
select select "4"
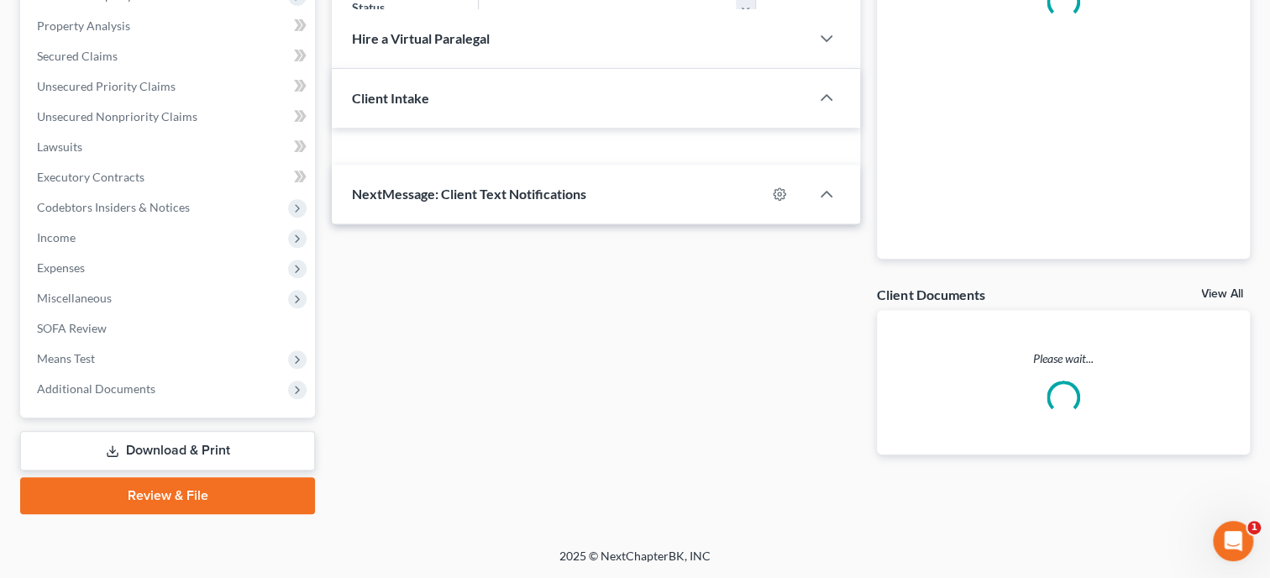
select select "0"
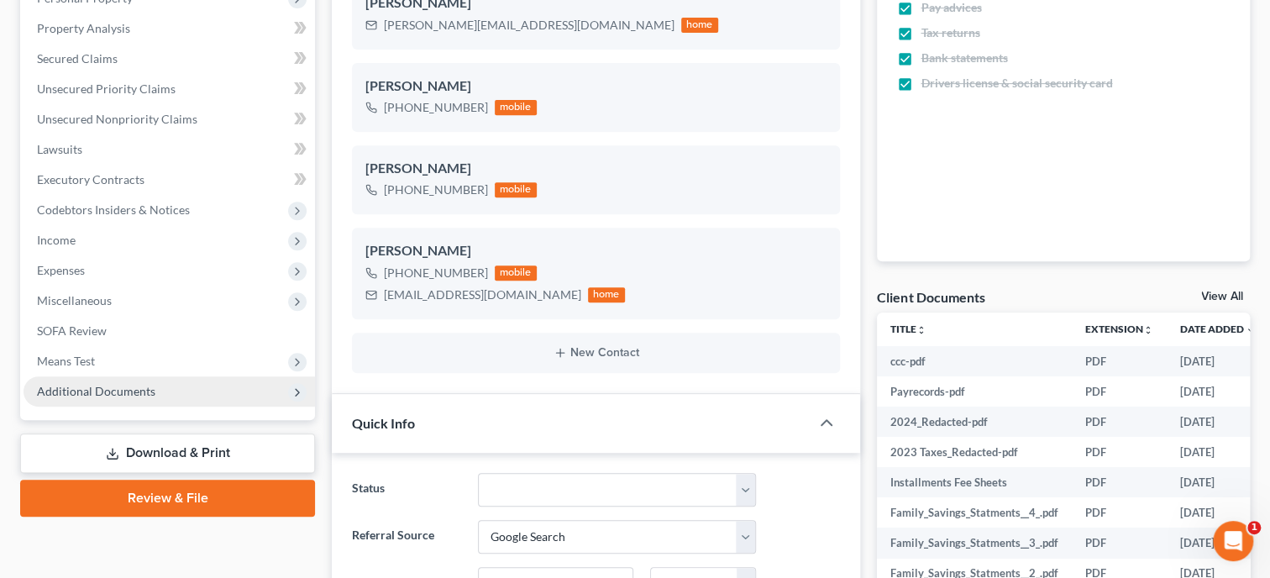
scroll to position [4149, 0]
click at [99, 379] on span "Additional Documents" at bounding box center [169, 391] width 291 height 30
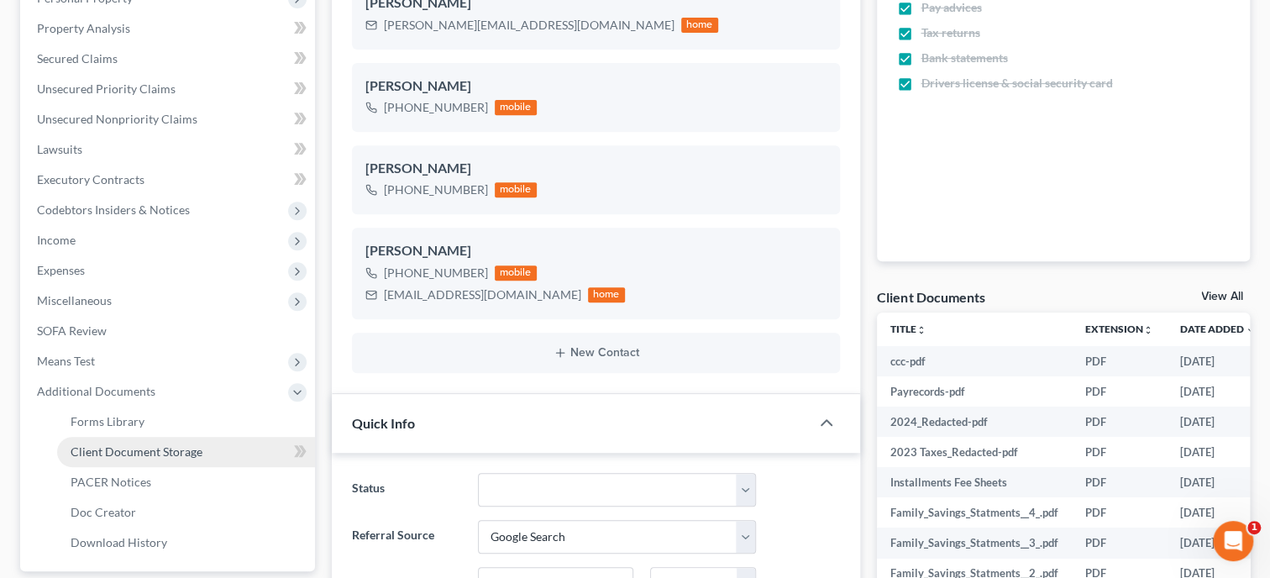
click at [122, 447] on span "Client Document Storage" at bounding box center [137, 451] width 132 height 14
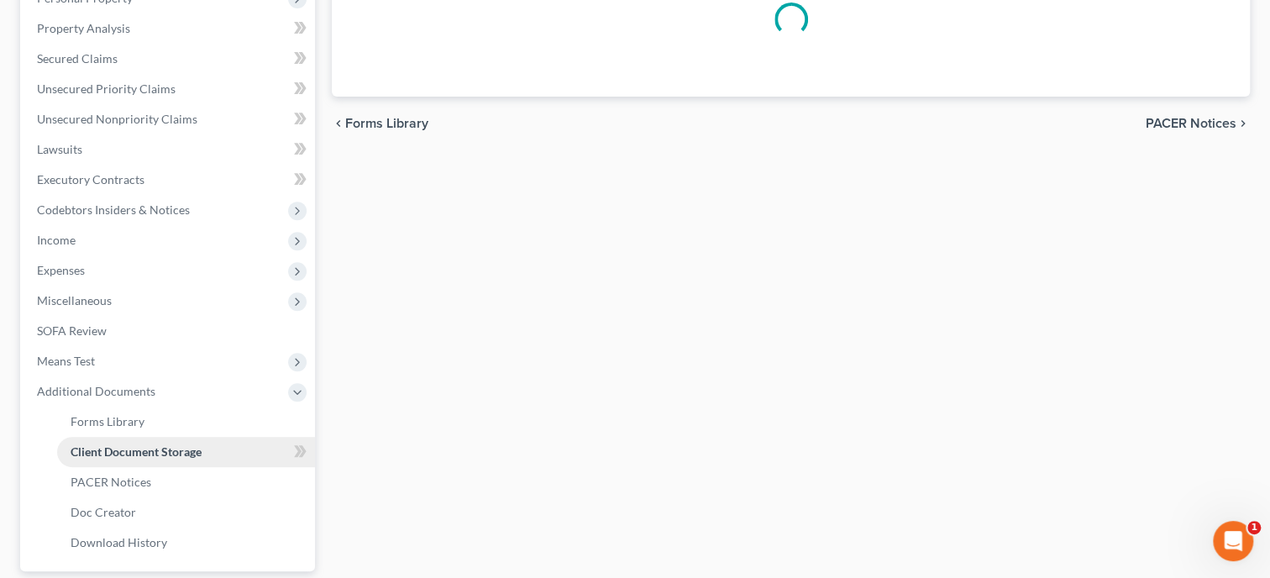
scroll to position [165, 0]
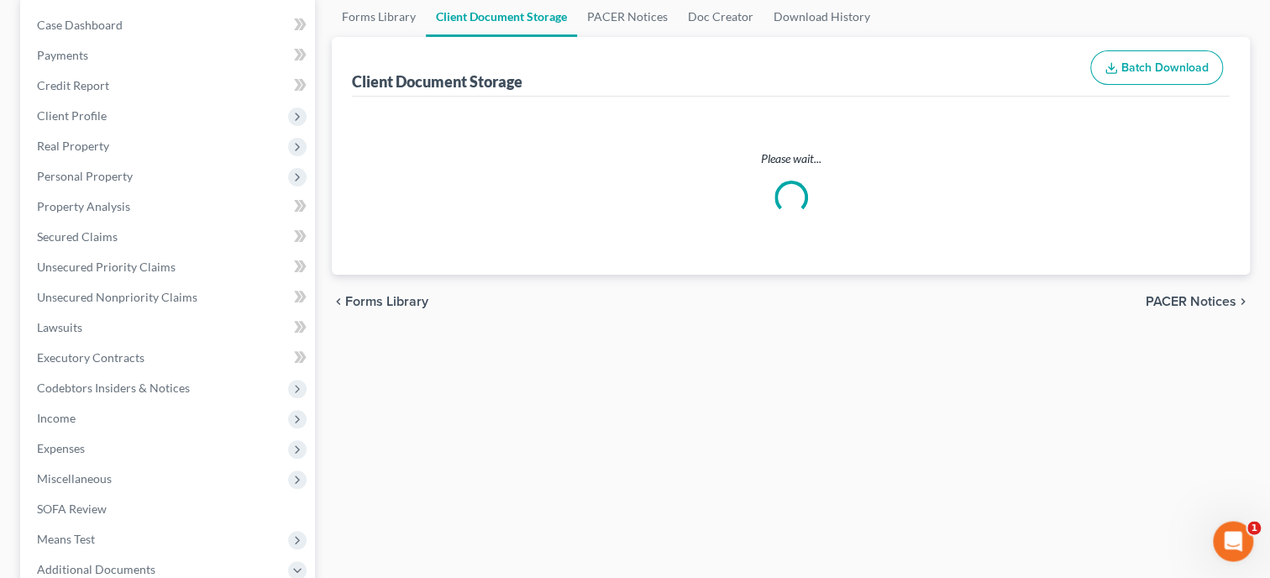
select select "23"
select select "40"
select select "19"
select select "5"
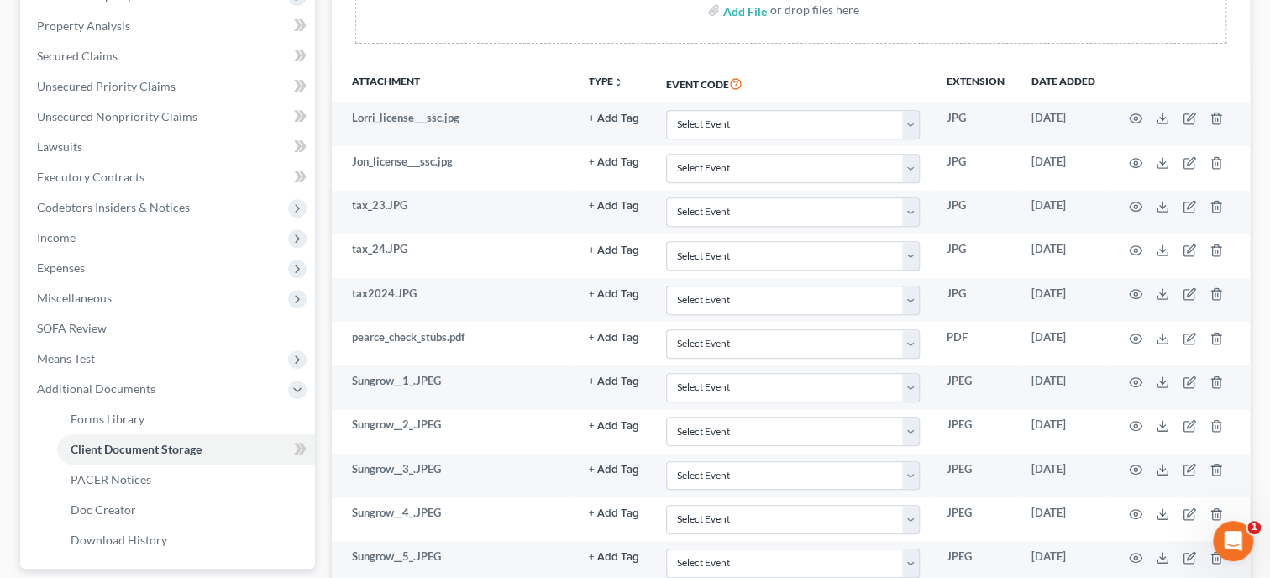
scroll to position [0, 0]
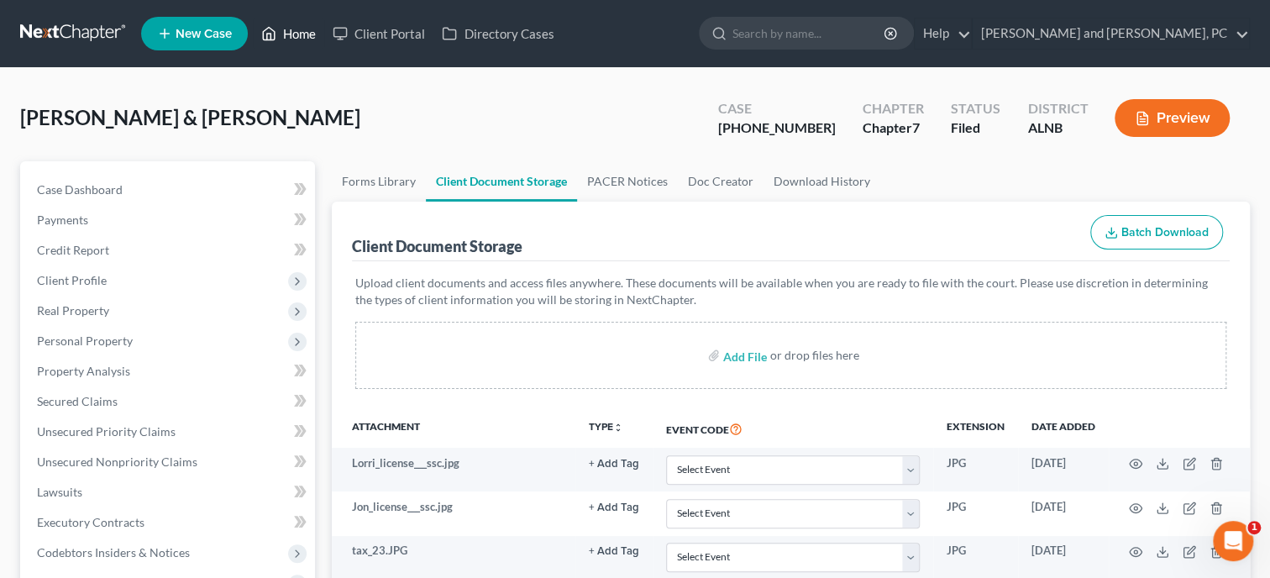
click at [304, 39] on link "Home" at bounding box center [288, 33] width 71 height 30
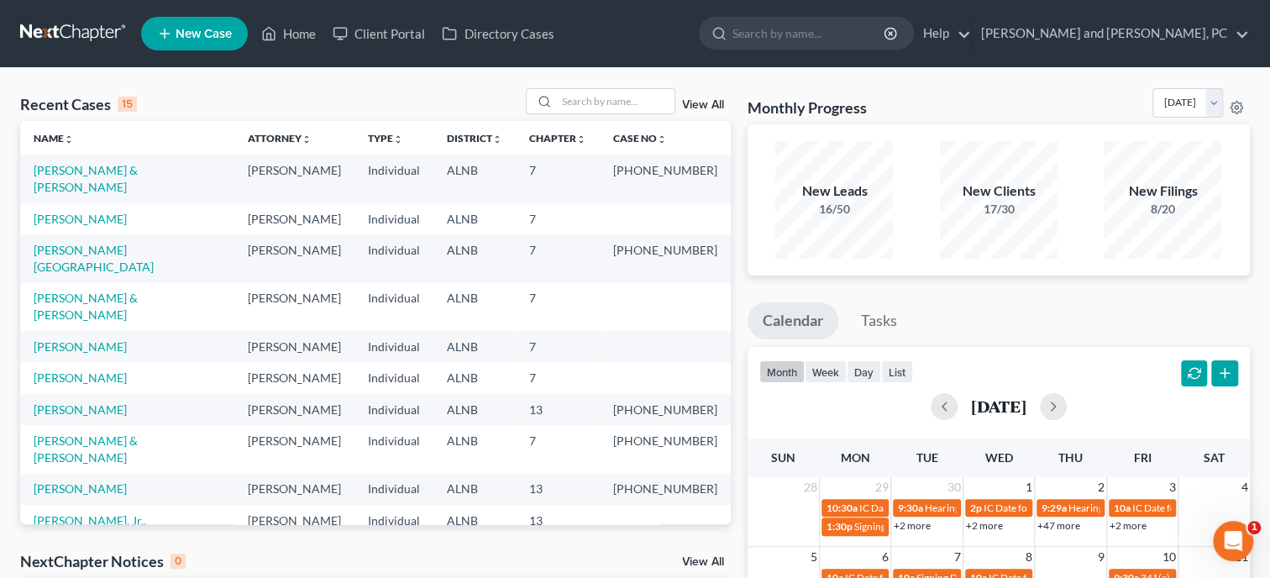
click at [701, 105] on link "View All" at bounding box center [703, 105] width 42 height 12
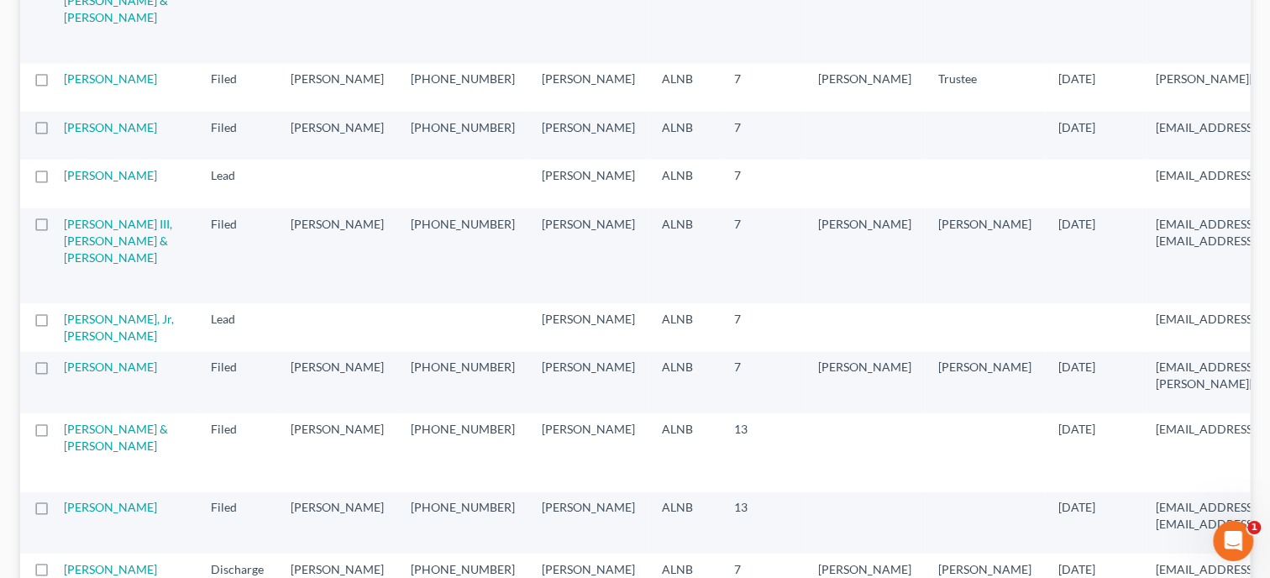
scroll to position [2593, 0]
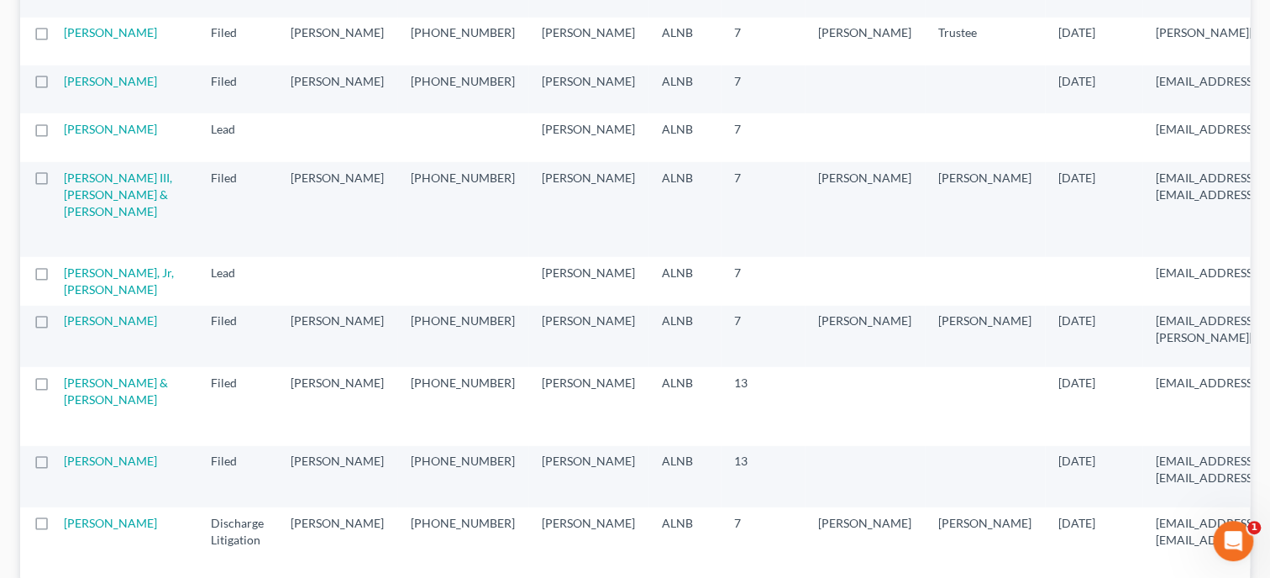
select select "6"
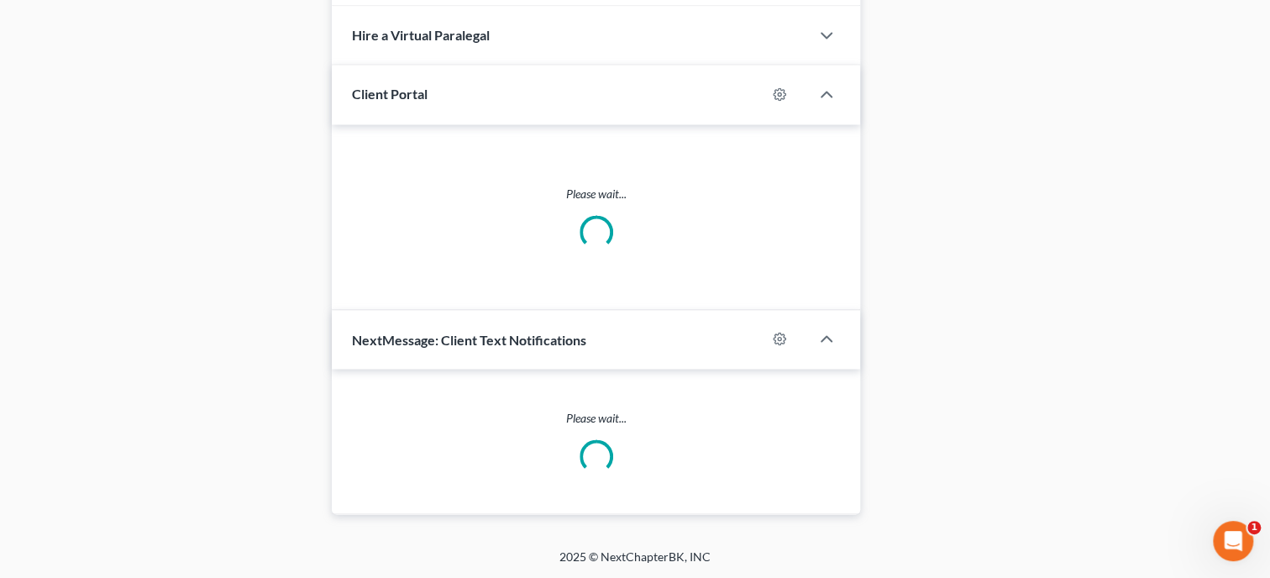
select select "0"
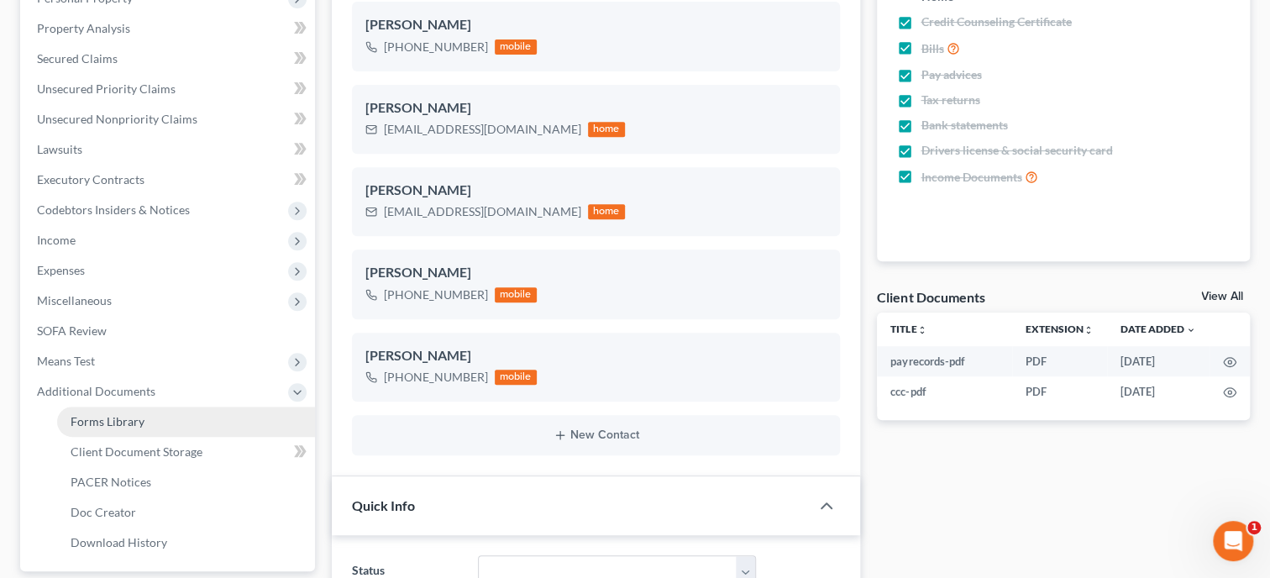
scroll to position [5114, 0]
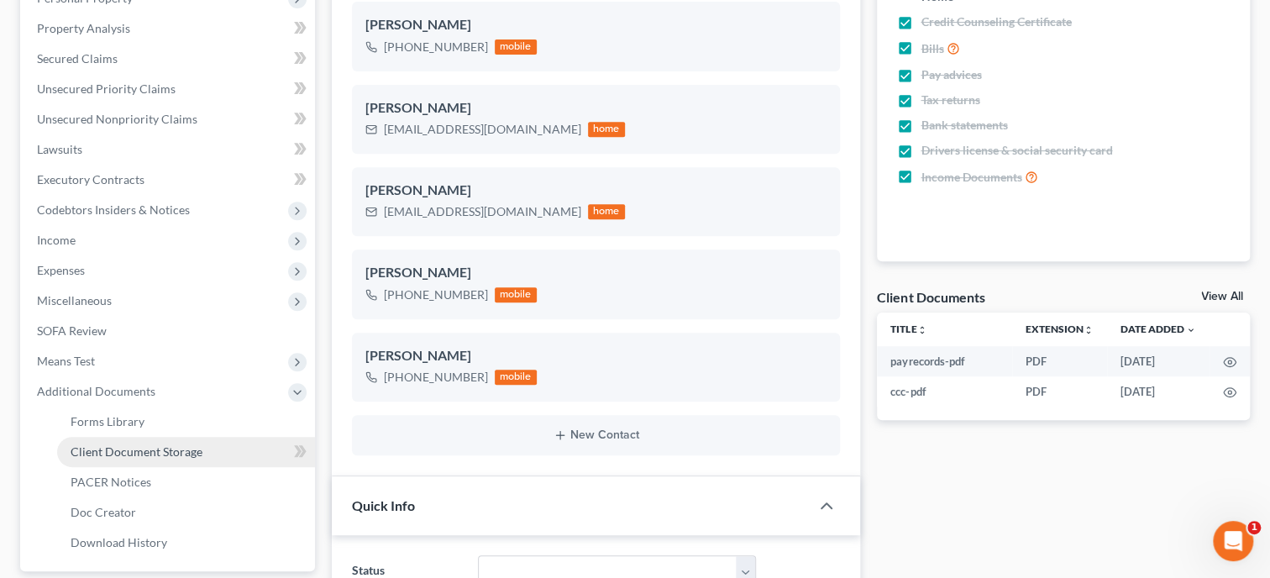
click at [103, 454] on span "Client Document Storage" at bounding box center [137, 451] width 132 height 14
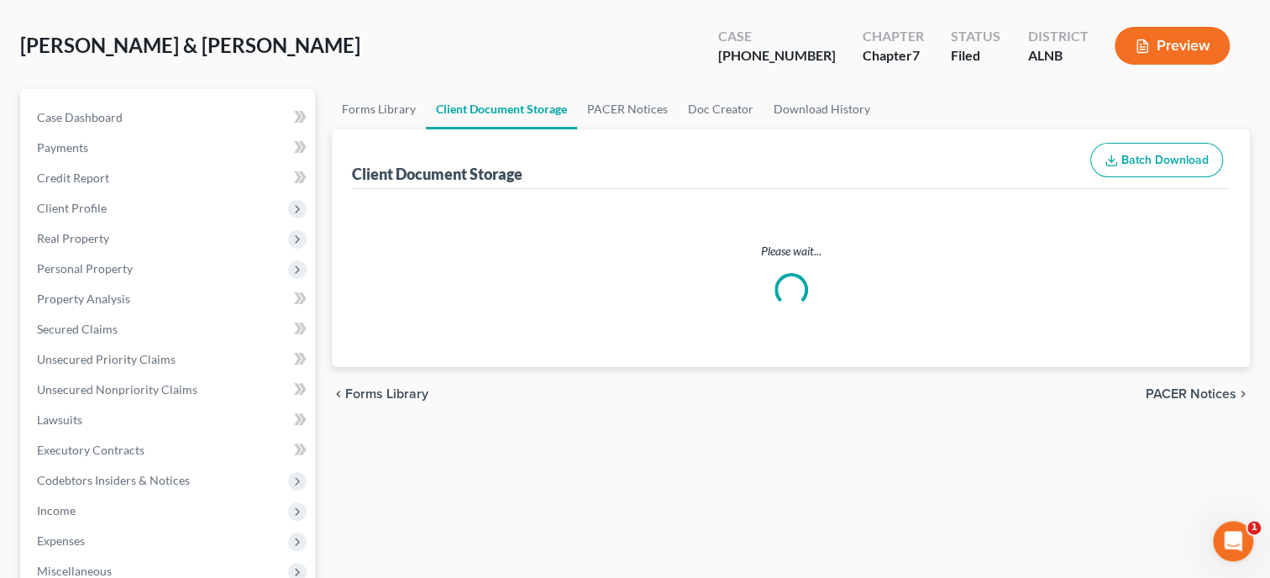
select select "5"
select select "19"
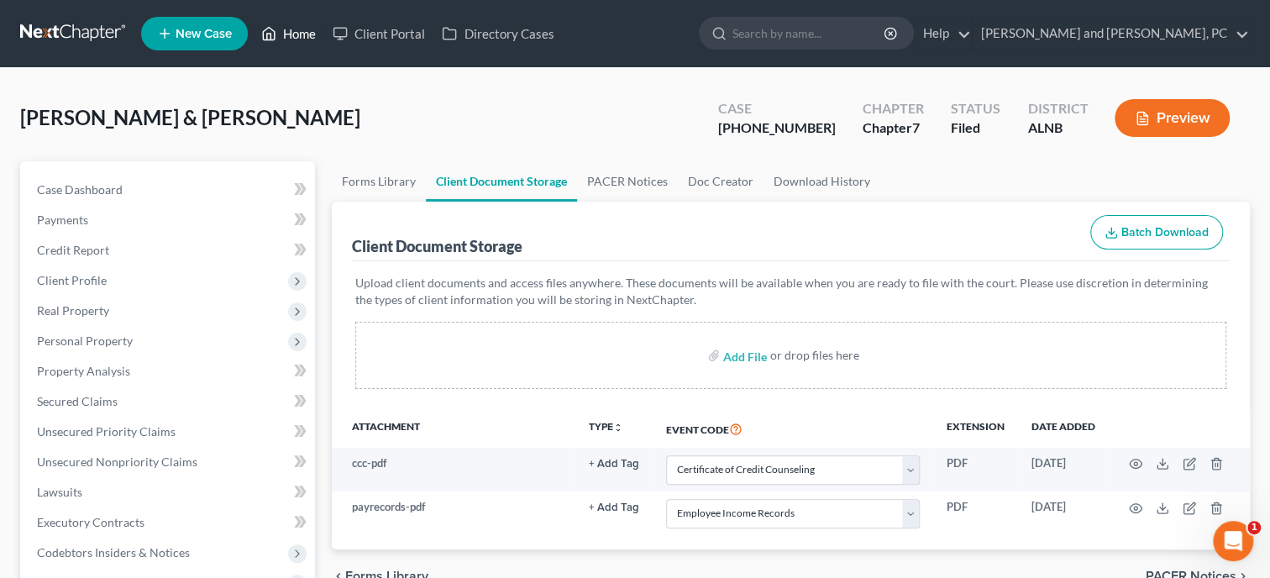
click at [309, 36] on link "Home" at bounding box center [288, 33] width 71 height 30
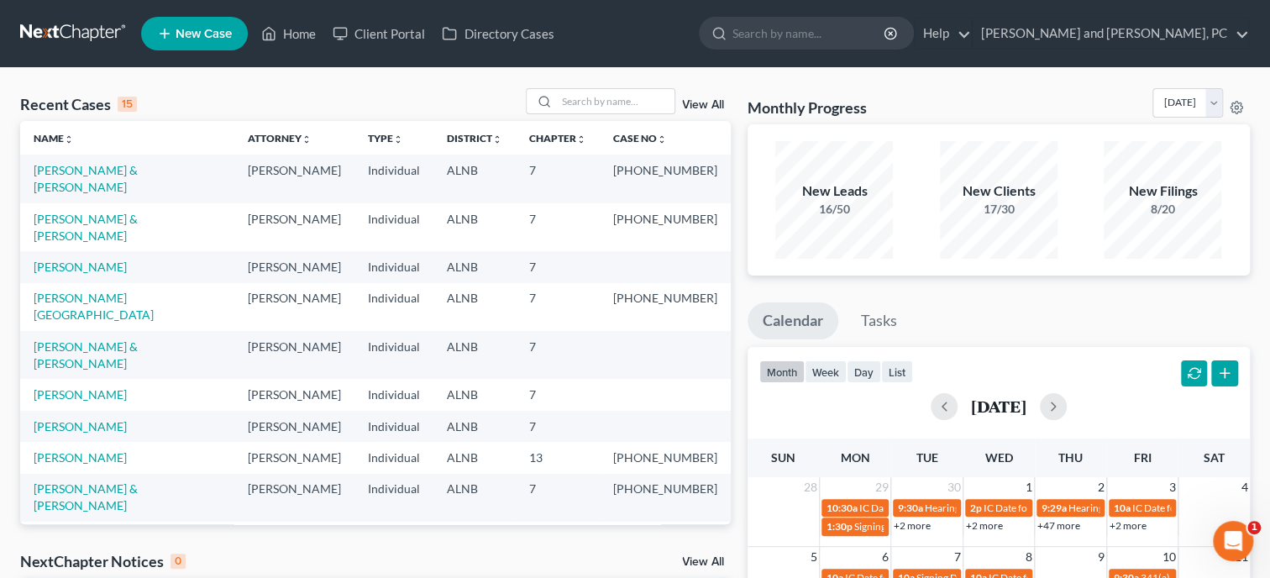
click at [686, 106] on link "View All" at bounding box center [703, 105] width 42 height 12
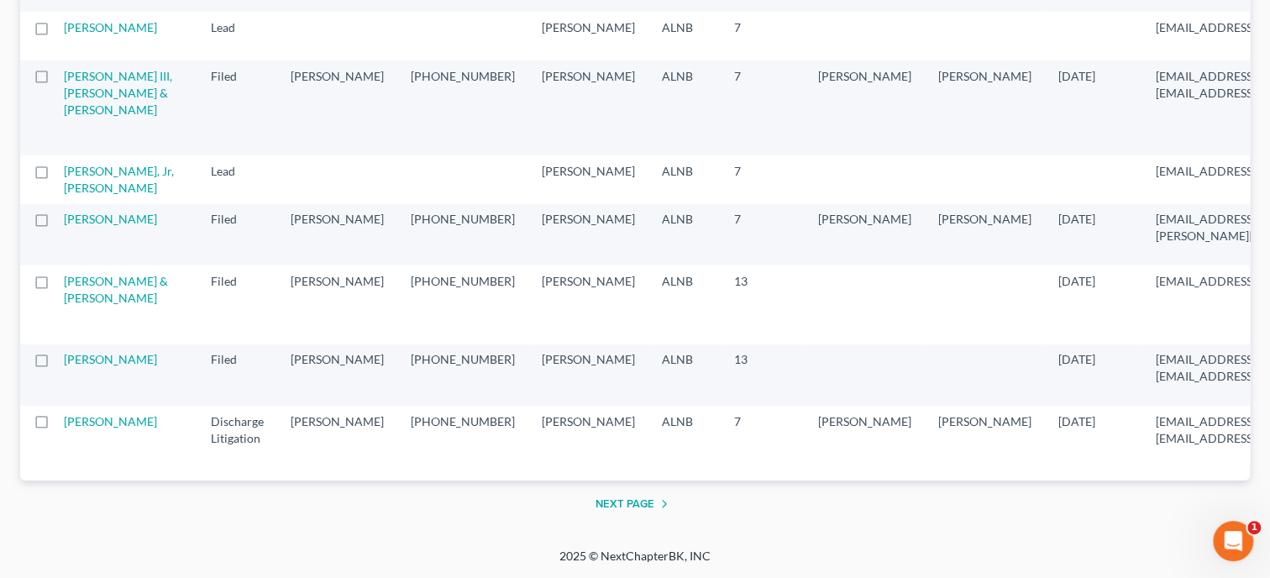
scroll to position [3251, 0]
click at [82, 423] on link "[PERSON_NAME]" at bounding box center [110, 421] width 93 height 14
select select "6"
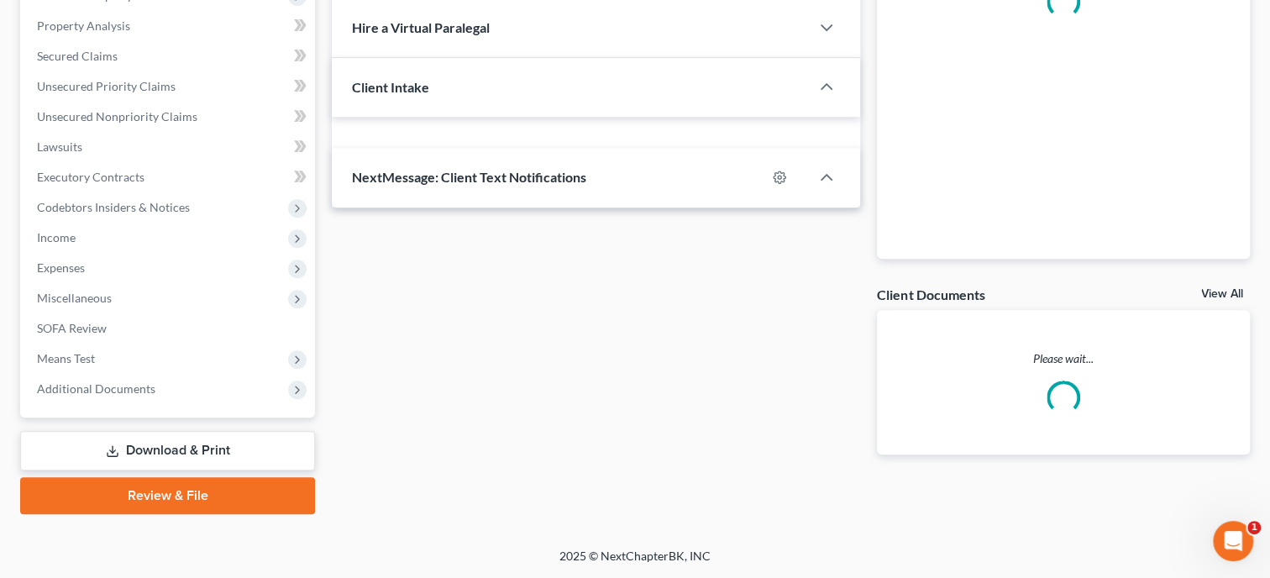
select select "0"
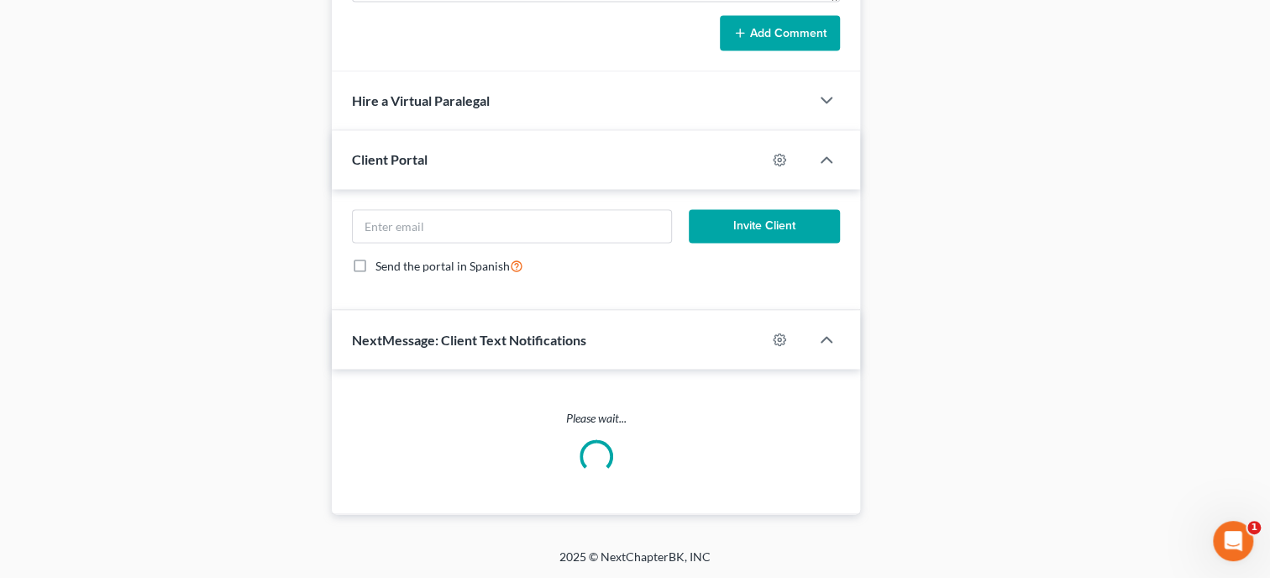
scroll to position [343, 0]
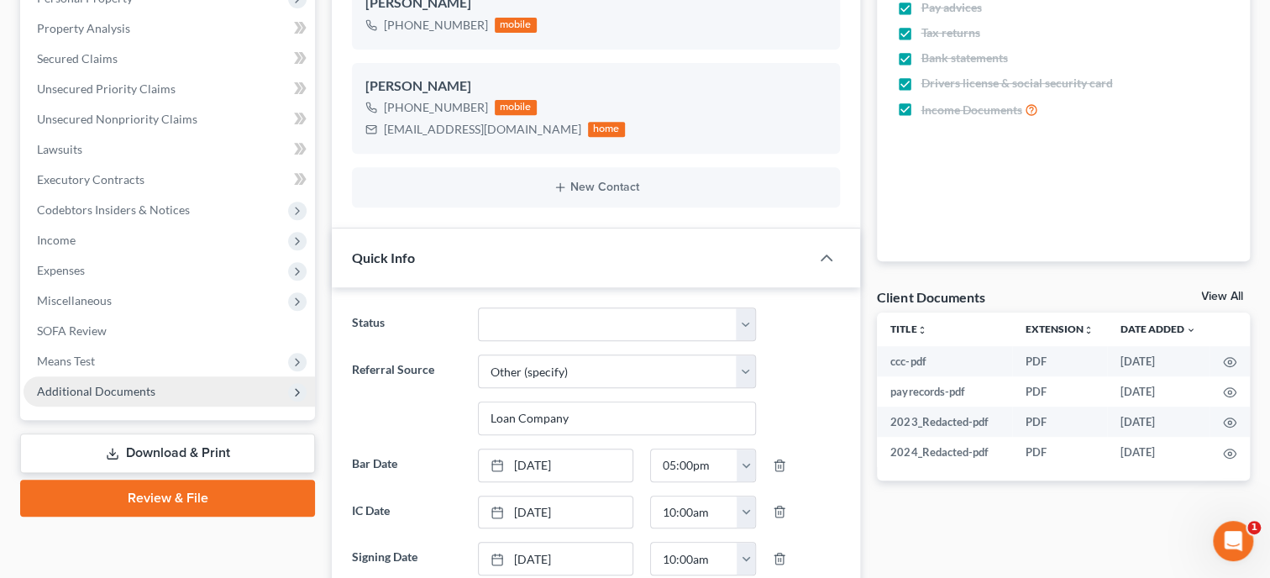
click at [83, 388] on span "Additional Documents" at bounding box center [96, 391] width 118 height 14
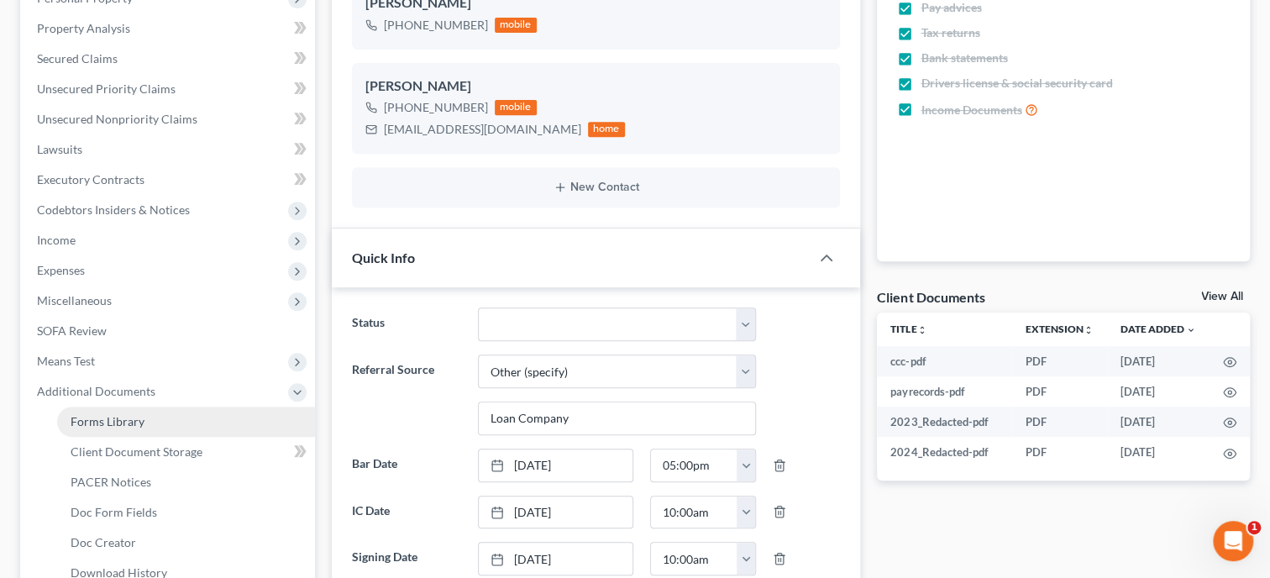
scroll to position [10903, 0]
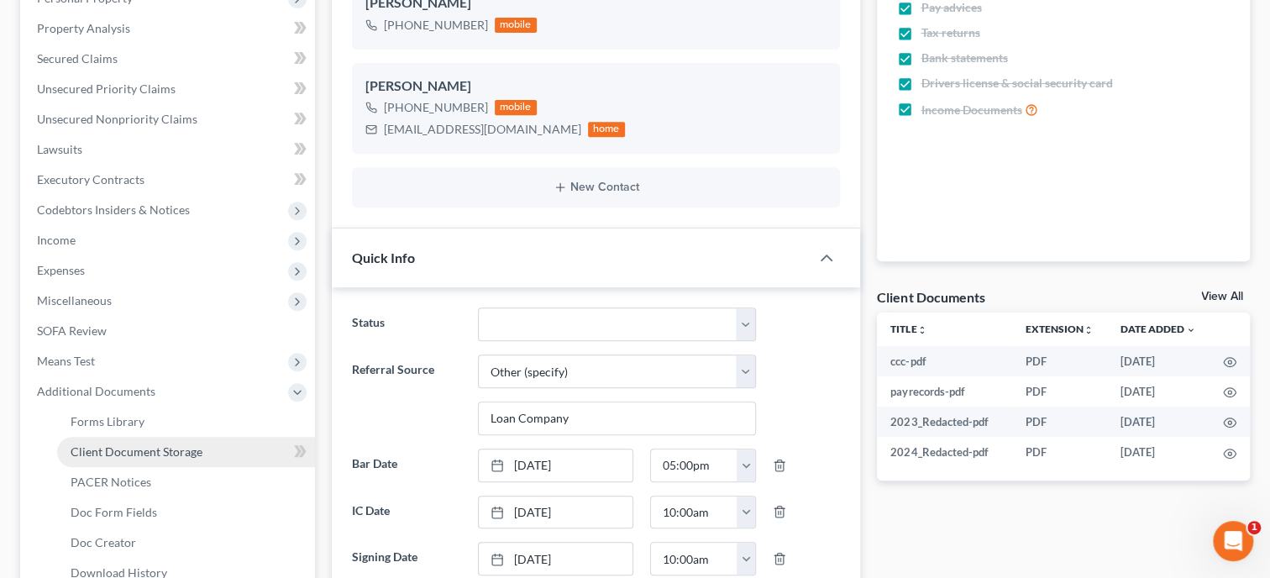
click at [87, 446] on span "Client Document Storage" at bounding box center [137, 451] width 132 height 14
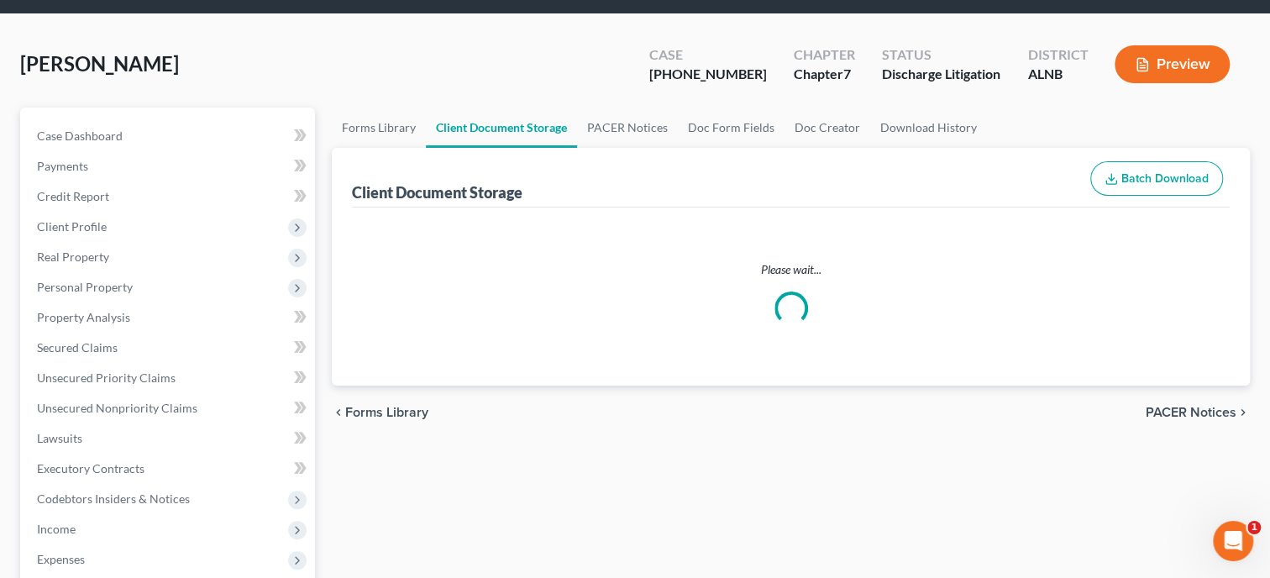
select select "40"
select select "19"
select select "5"
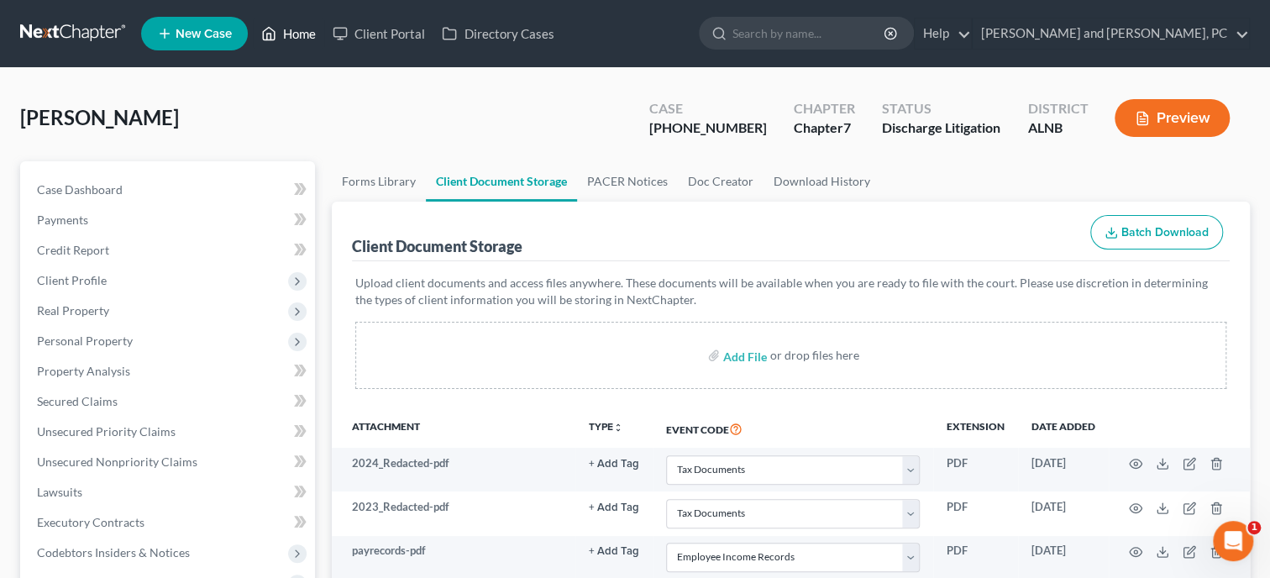
click at [298, 32] on link "Home" at bounding box center [288, 33] width 71 height 30
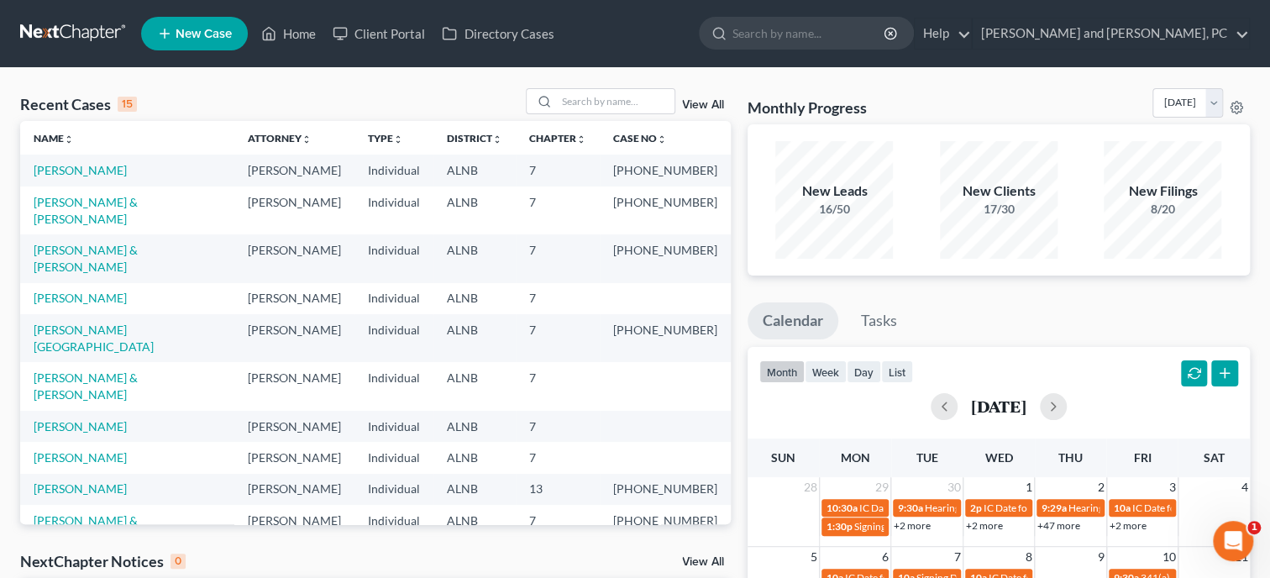
click at [700, 101] on link "View All" at bounding box center [703, 105] width 42 height 12
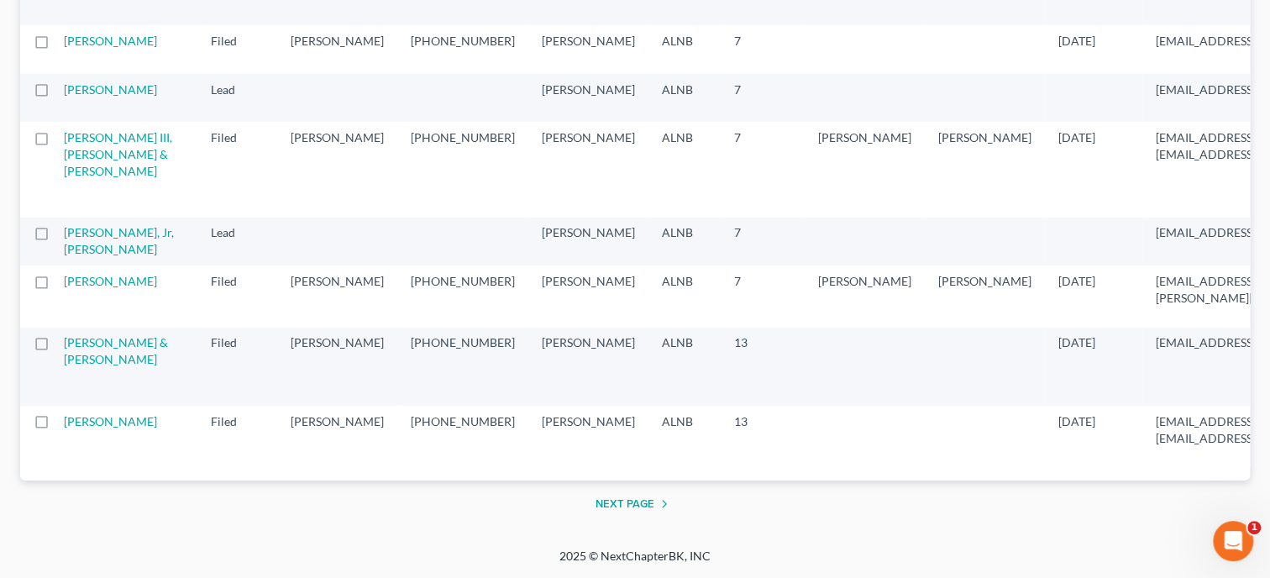
scroll to position [3251, 0]
click at [606, 500] on button "Next Page" at bounding box center [635, 504] width 79 height 20
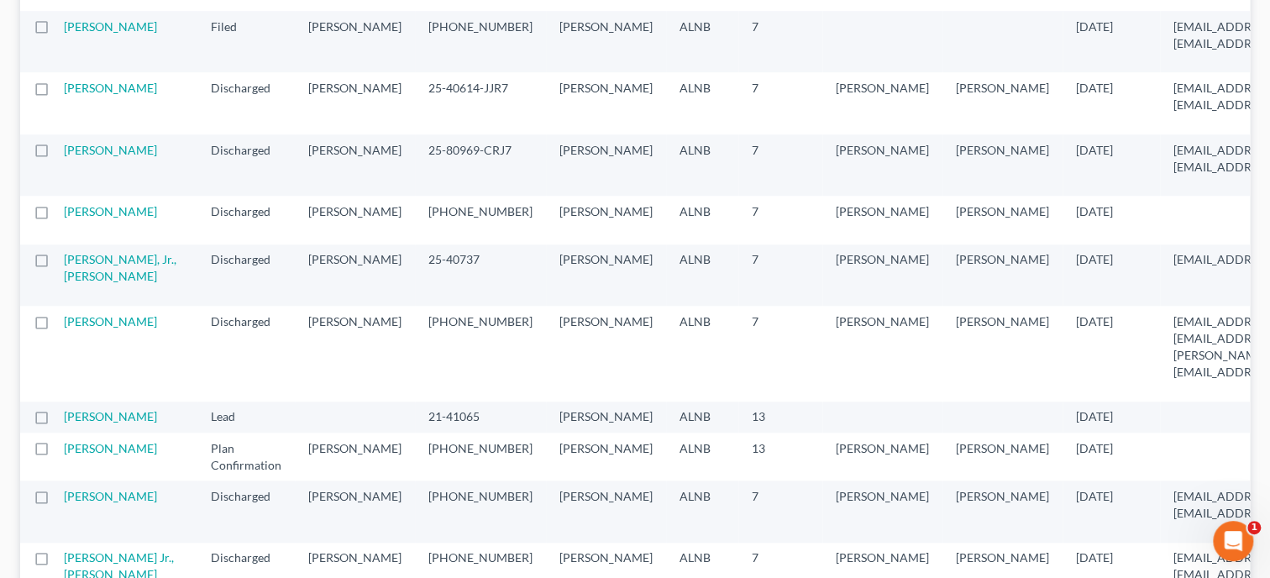
scroll to position [778, 0]
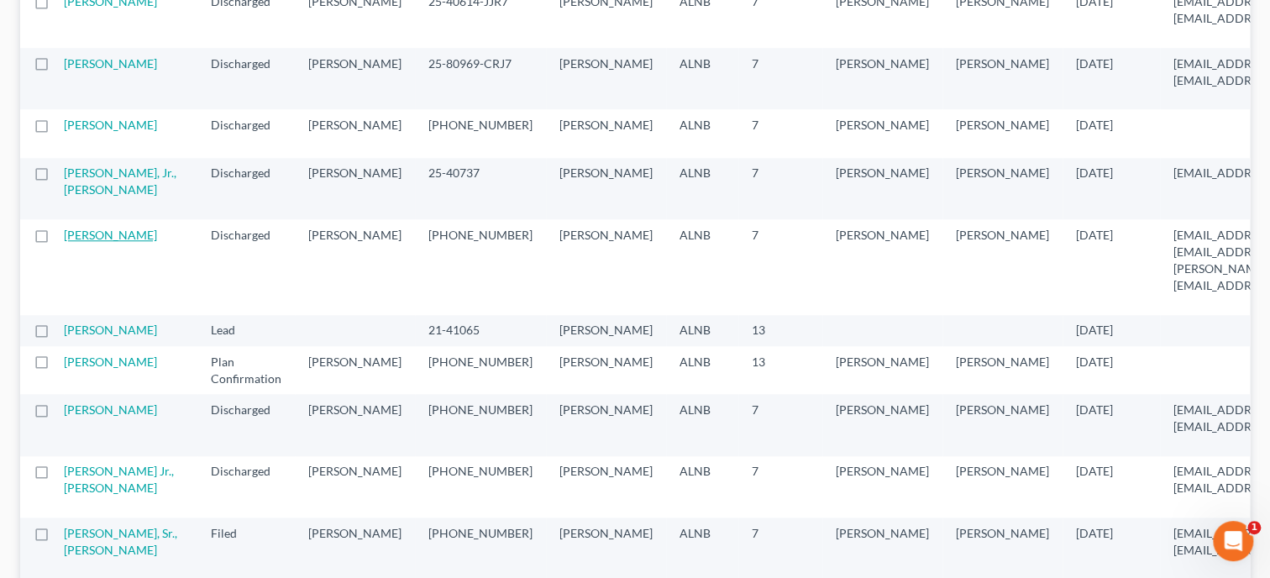
click at [75, 242] on link "[PERSON_NAME]" at bounding box center [110, 235] width 93 height 14
select select "6"
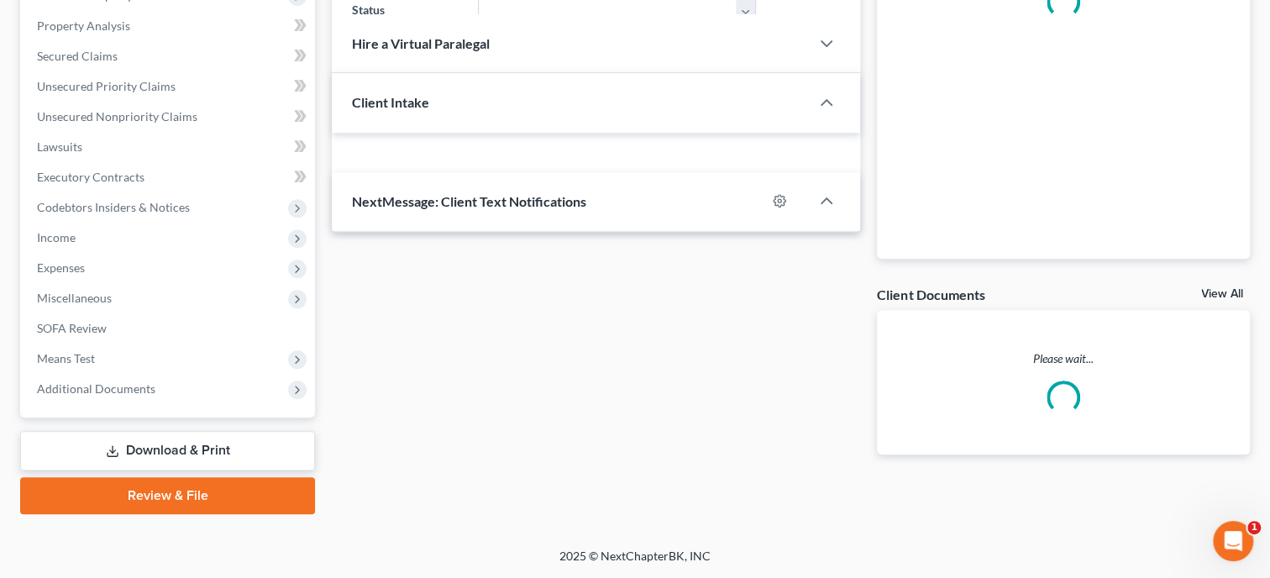
select select "0"
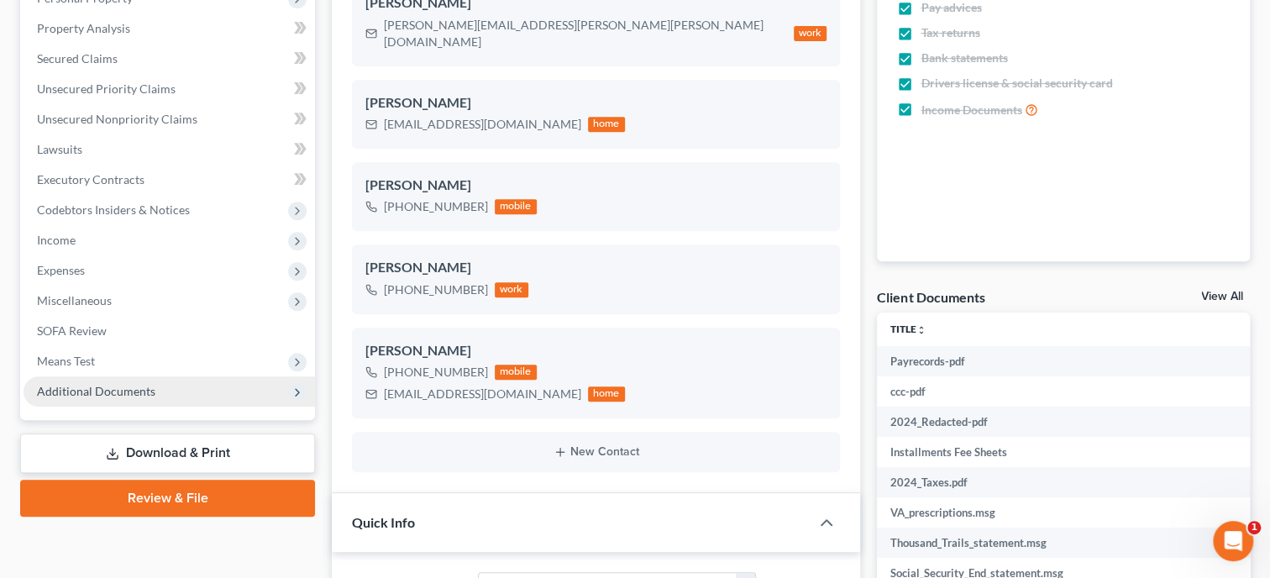
scroll to position [737, 0]
click at [92, 391] on span "Additional Documents" at bounding box center [96, 391] width 118 height 14
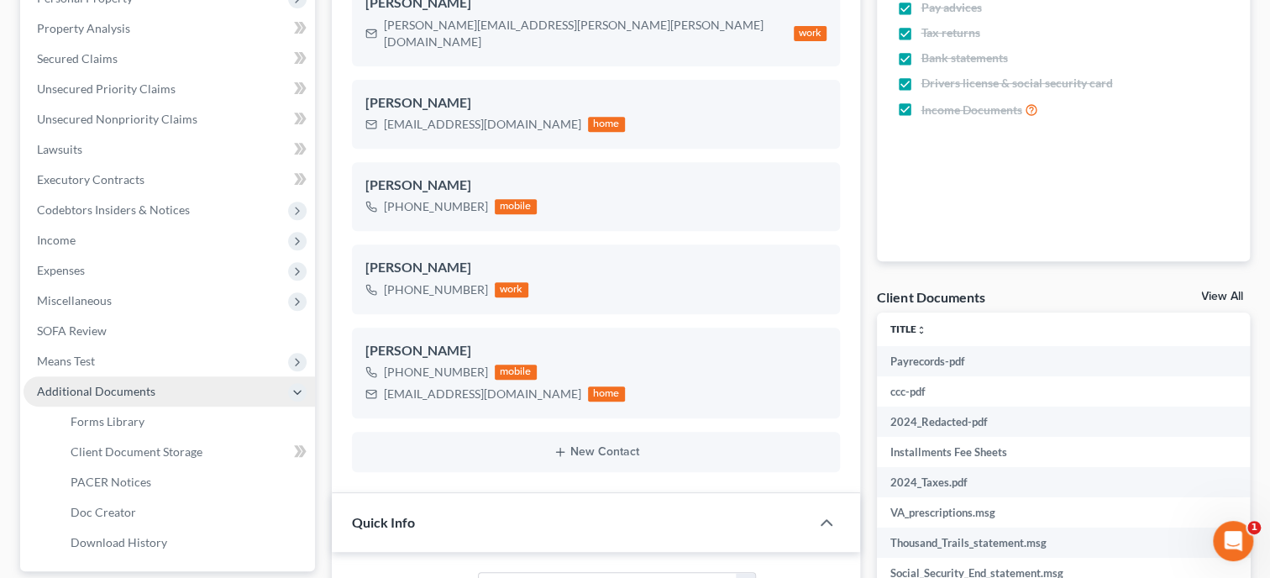
scroll to position [3775, 0]
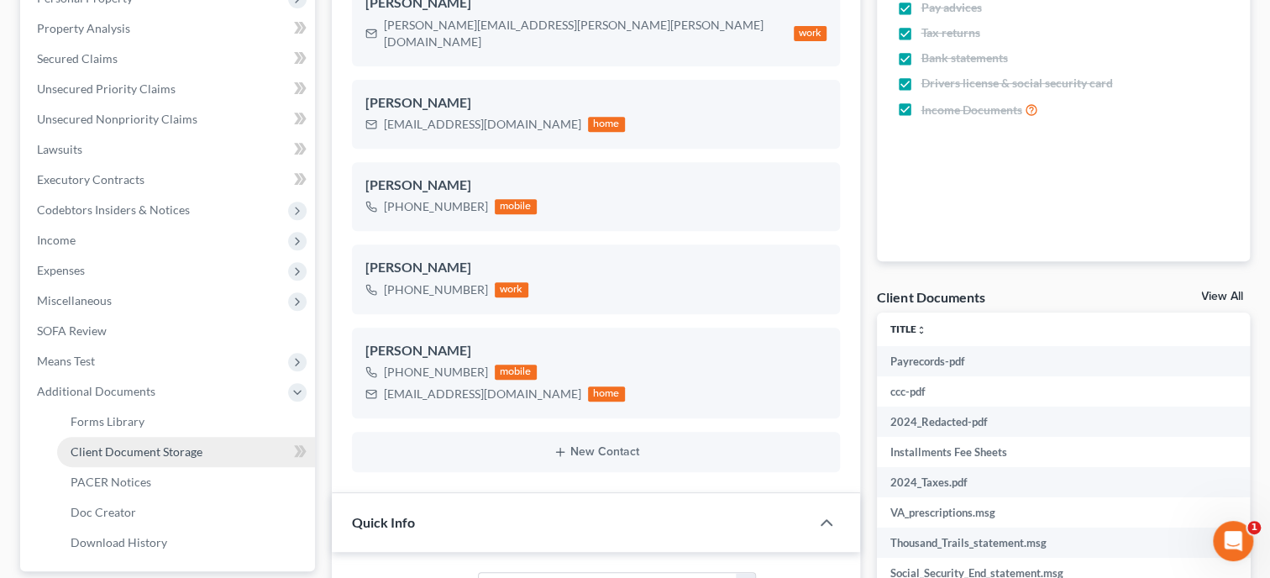
click at [96, 444] on span "Client Document Storage" at bounding box center [137, 451] width 132 height 14
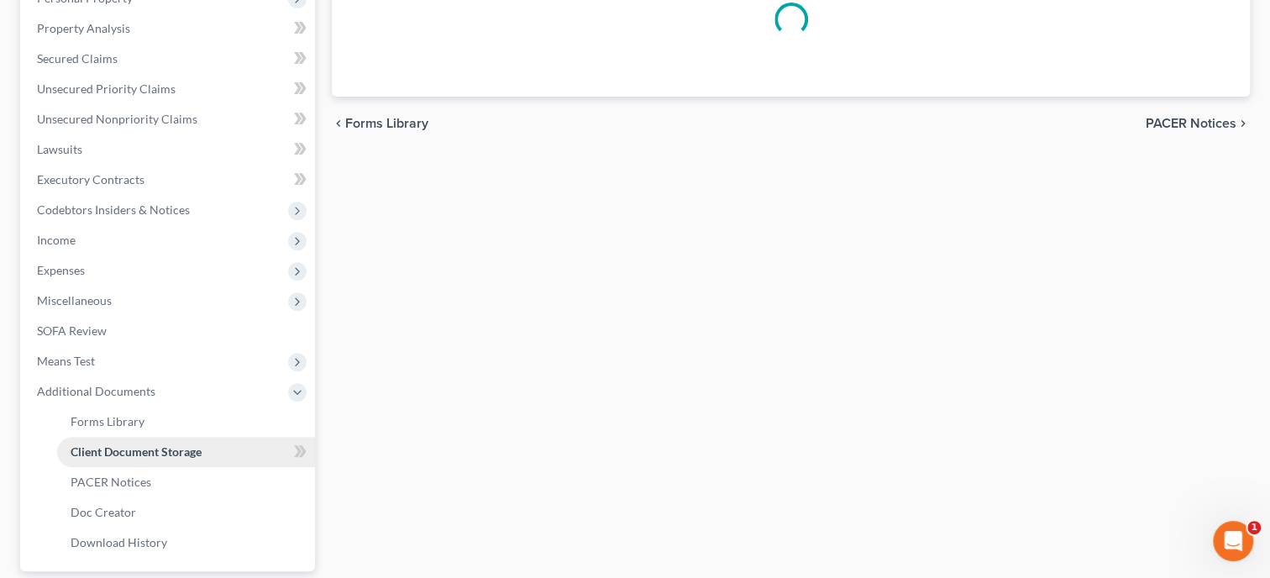
scroll to position [144, 0]
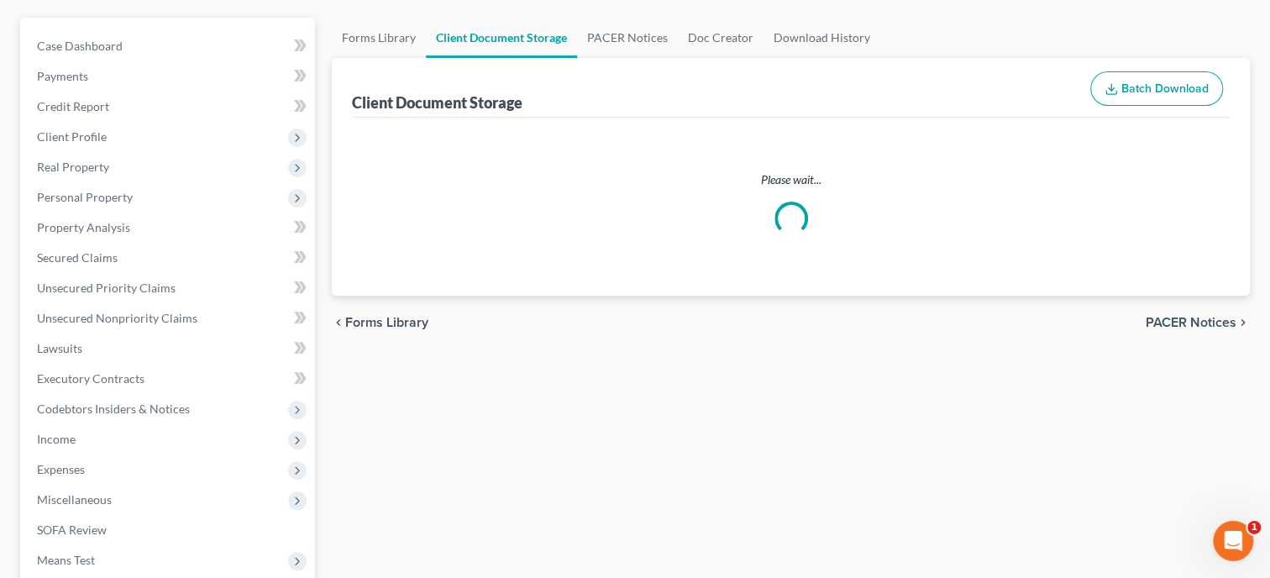
select select "23"
select select "40"
select select "5"
select select "19"
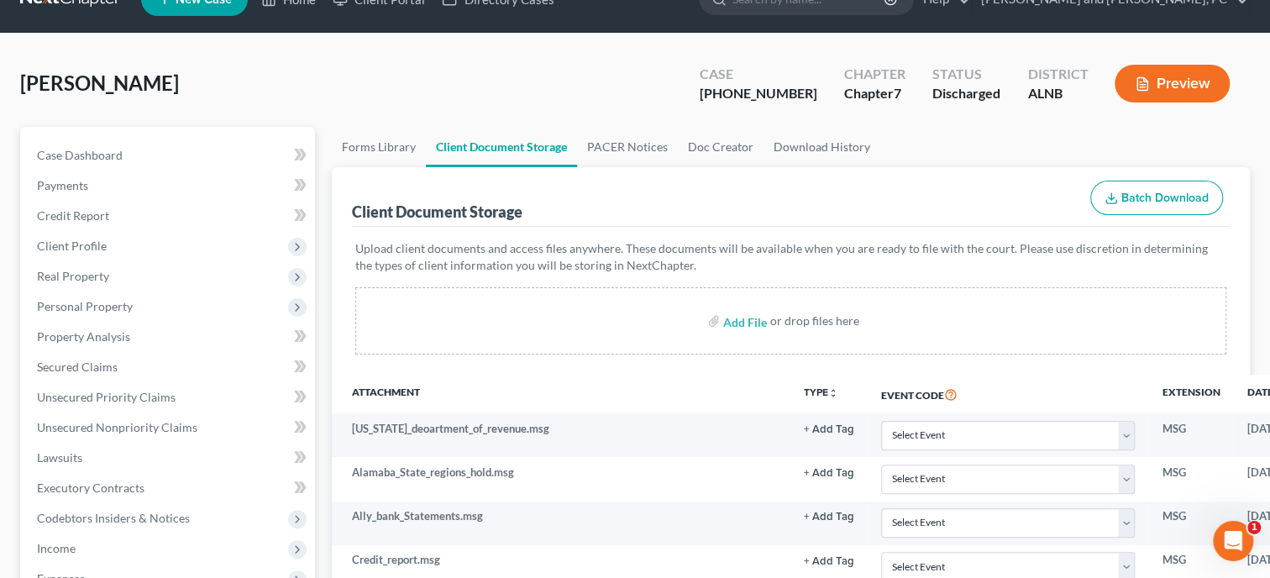
scroll to position [0, 0]
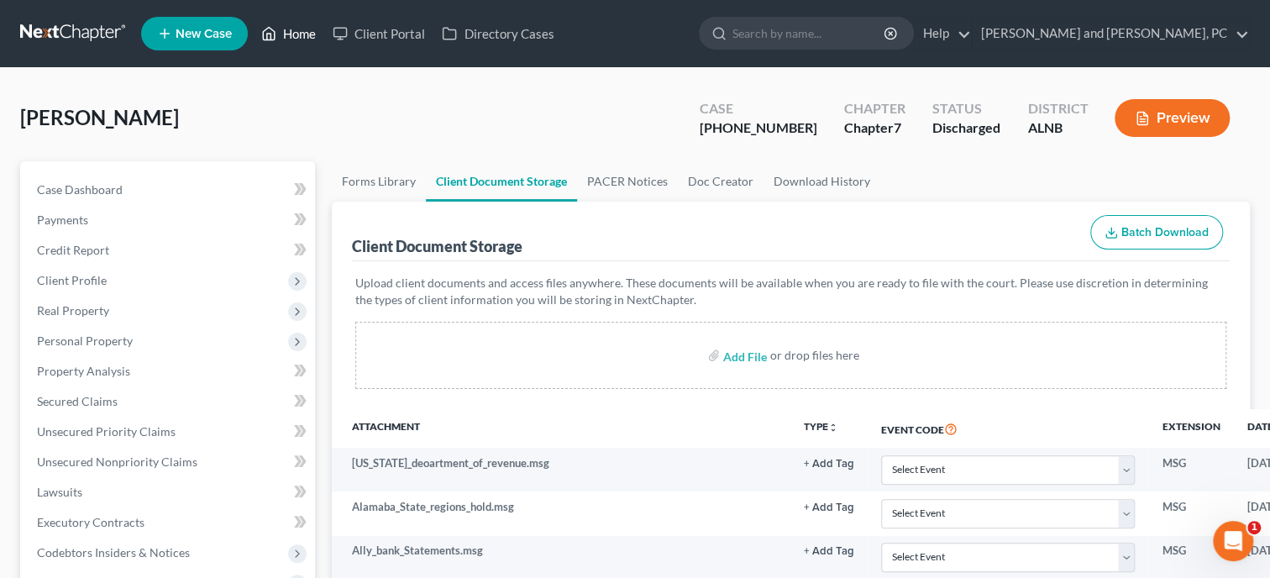
click at [299, 32] on link "Home" at bounding box center [288, 33] width 71 height 30
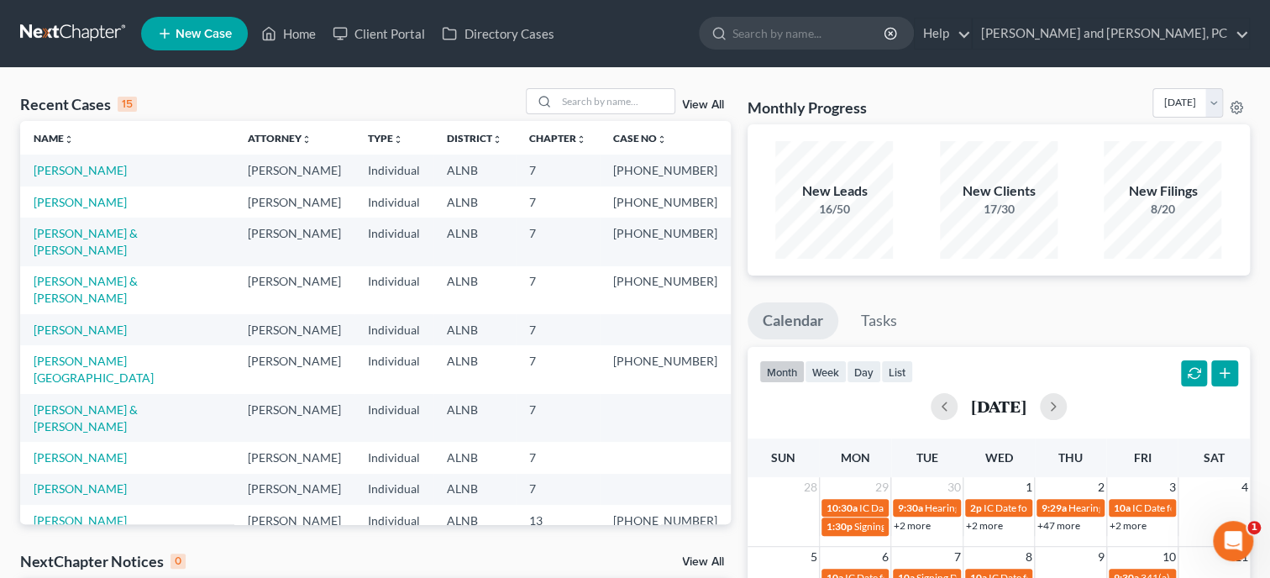
click at [683, 108] on link "View All" at bounding box center [703, 105] width 42 height 12
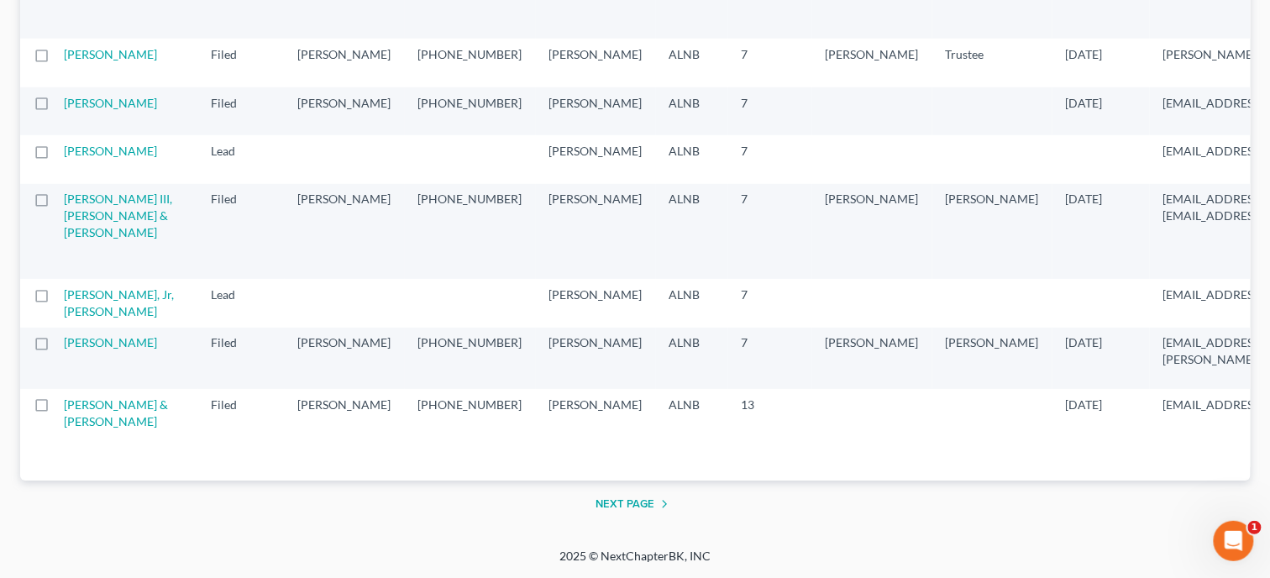
scroll to position [3281, 0]
click at [642, 496] on button "Next Page" at bounding box center [635, 504] width 79 height 20
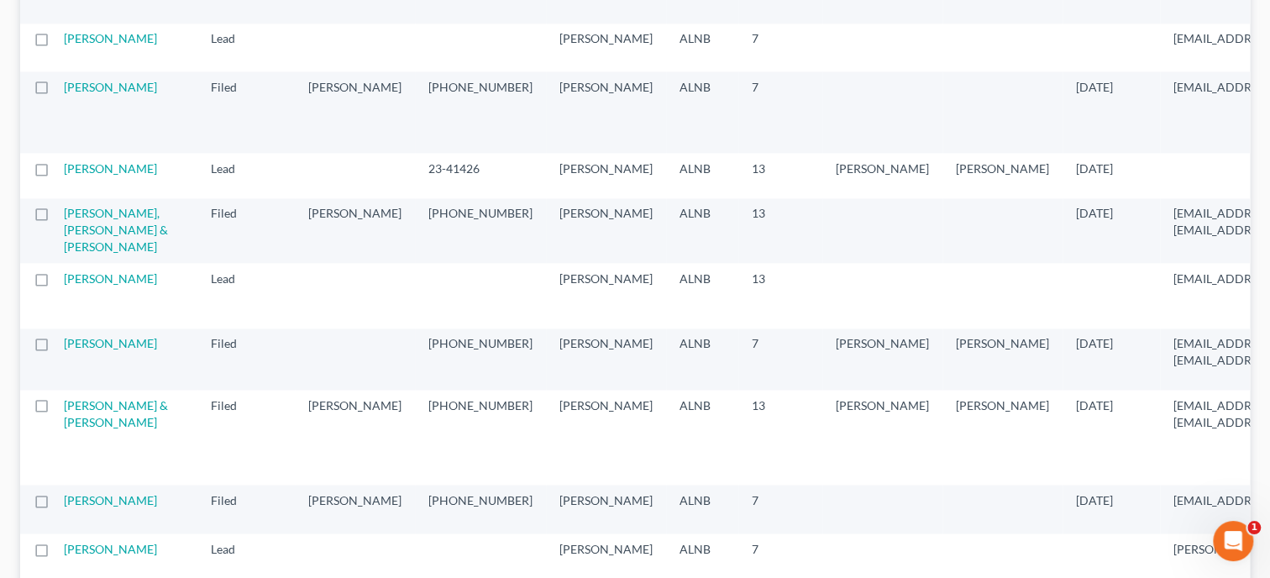
scroll to position [1383, 0]
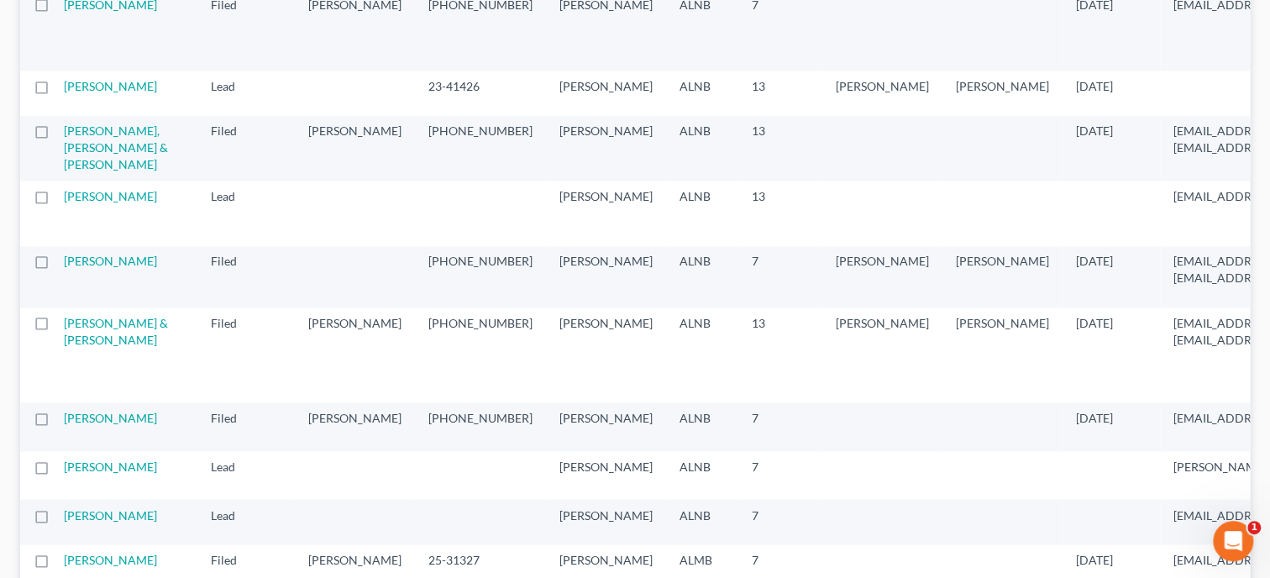
select select "4"
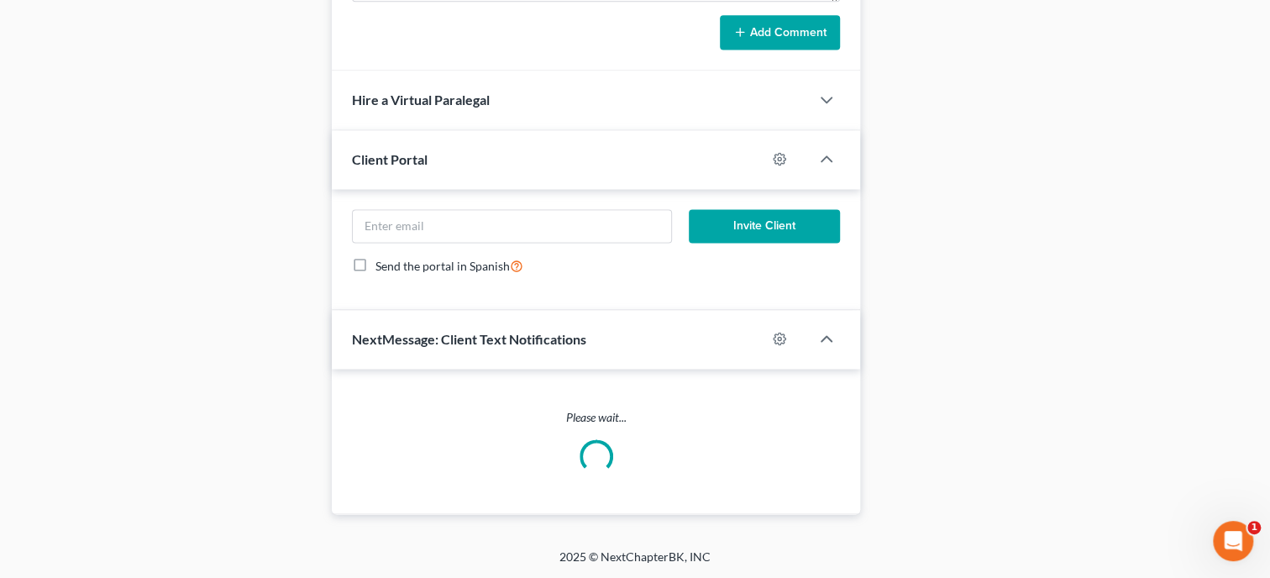
scroll to position [343, 0]
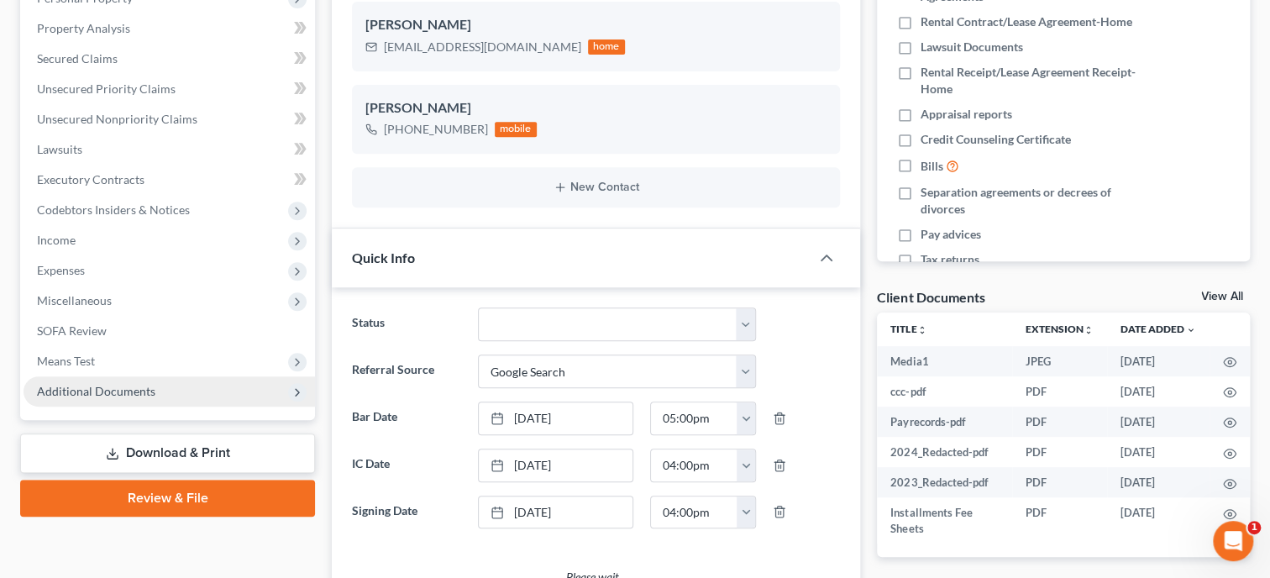
select select "0"
click at [140, 386] on span "Additional Documents" at bounding box center [96, 391] width 118 height 14
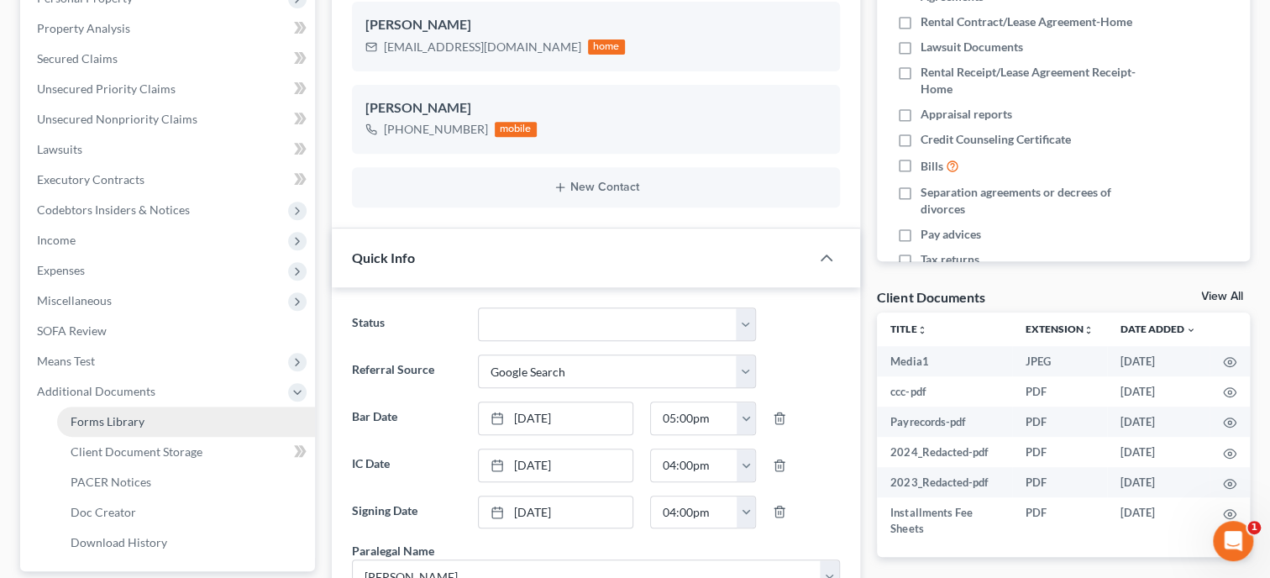
scroll to position [1784, 0]
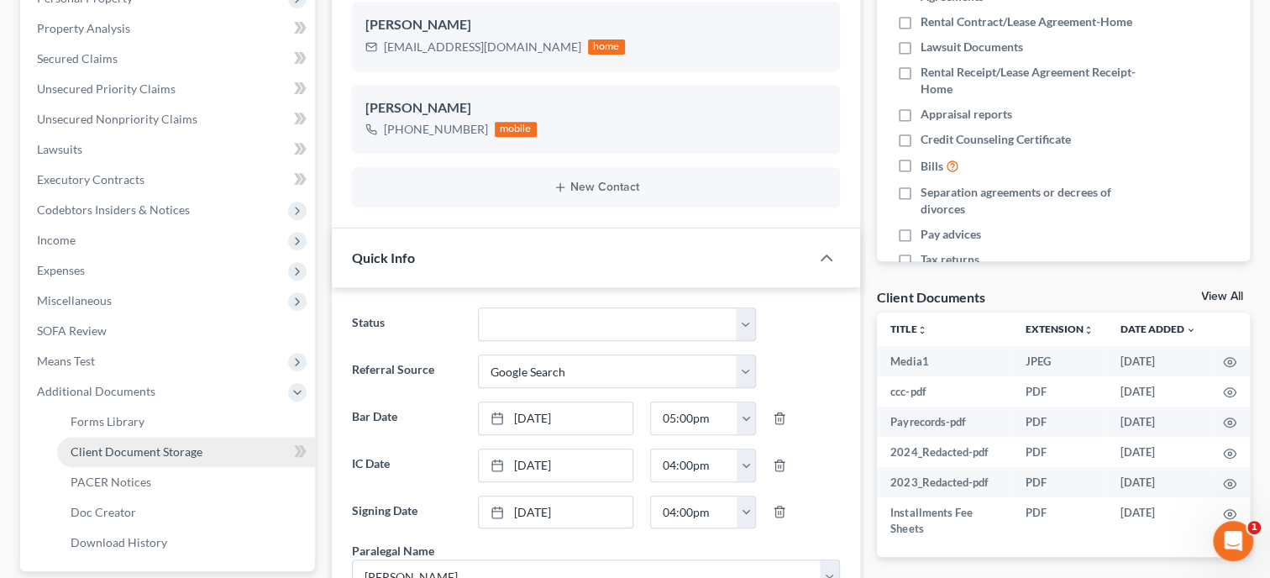
click at [159, 458] on span "Client Document Storage" at bounding box center [137, 451] width 132 height 14
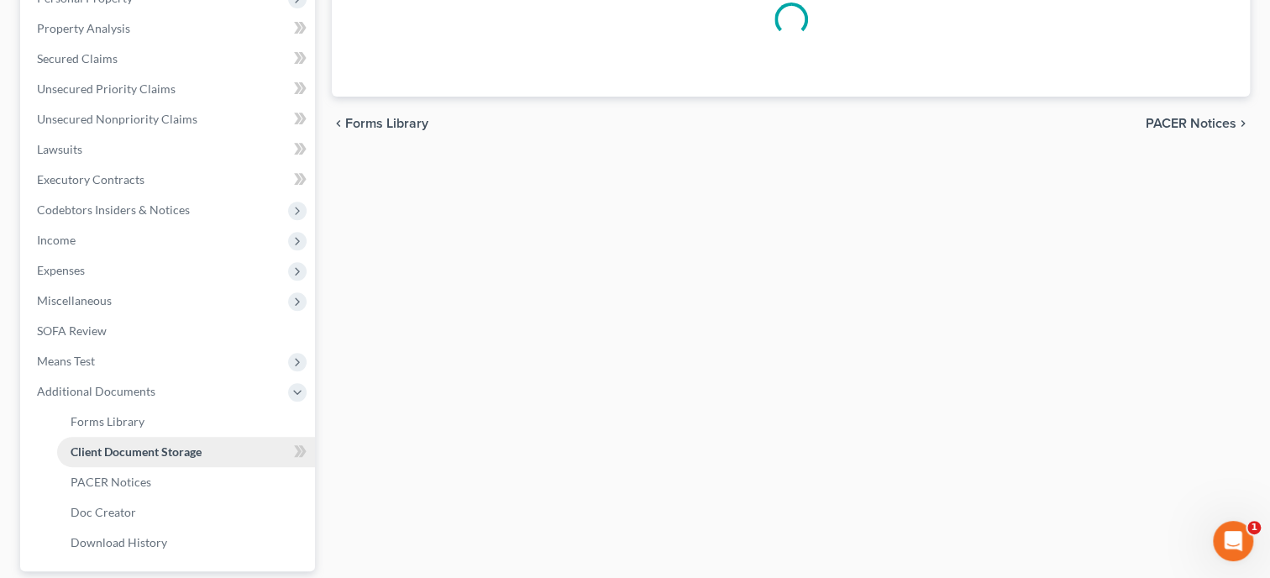
select select "23"
select select "40"
select select "19"
select select "5"
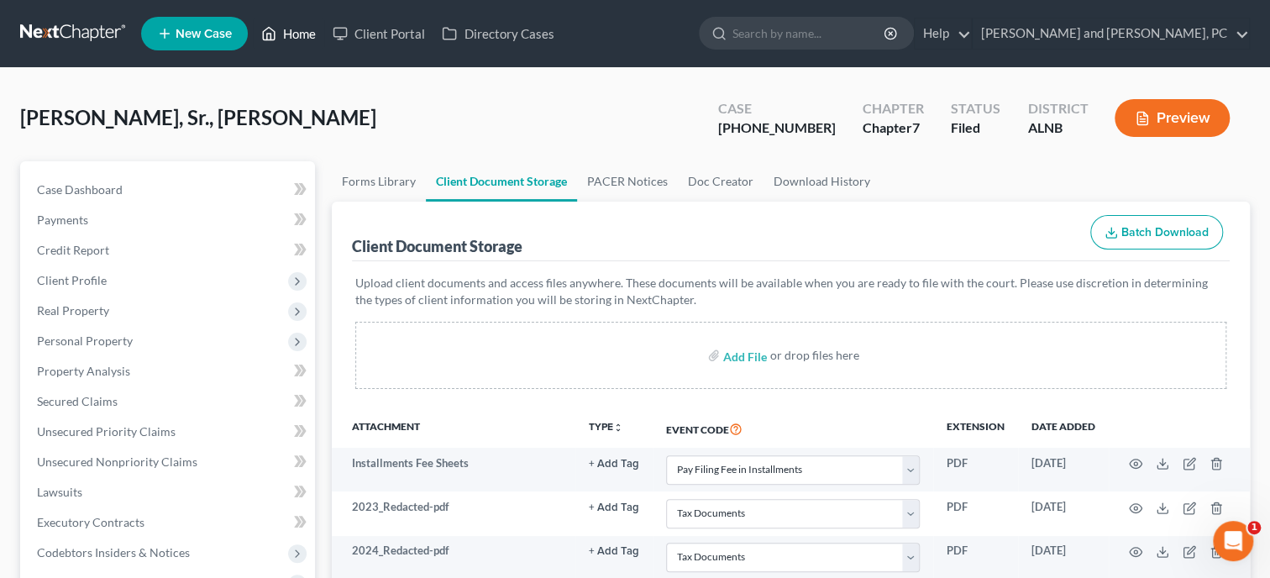
click at [276, 32] on icon at bounding box center [270, 34] width 12 height 13
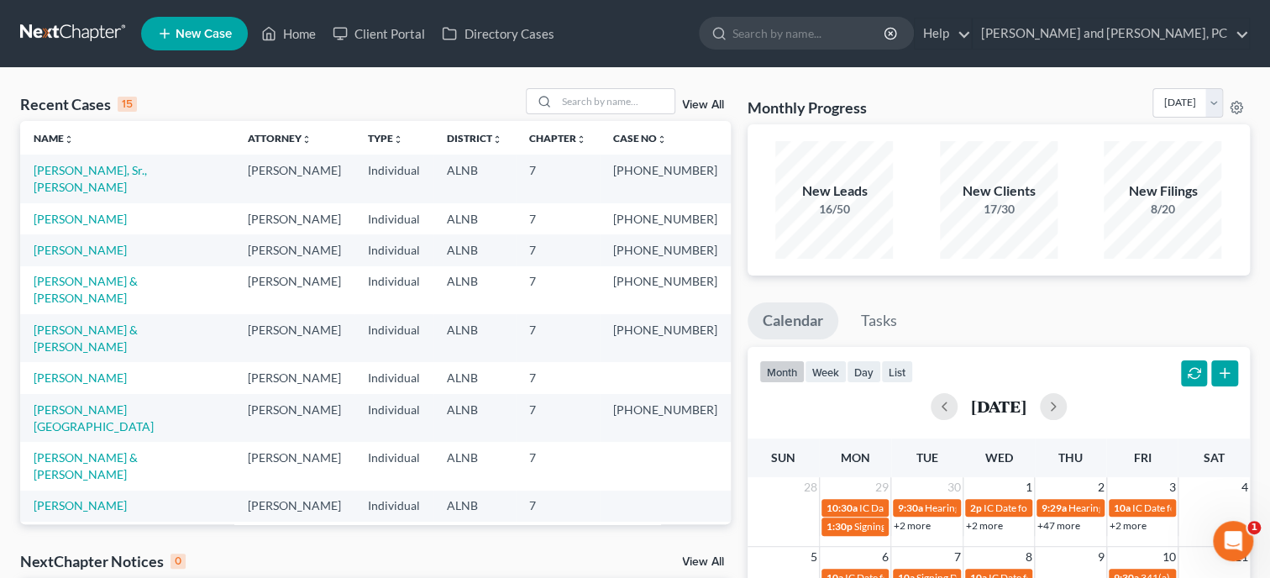
click at [686, 115] on div "Recent Cases 15 View All" at bounding box center [375, 104] width 711 height 33
click at [689, 108] on link "View All" at bounding box center [703, 105] width 42 height 12
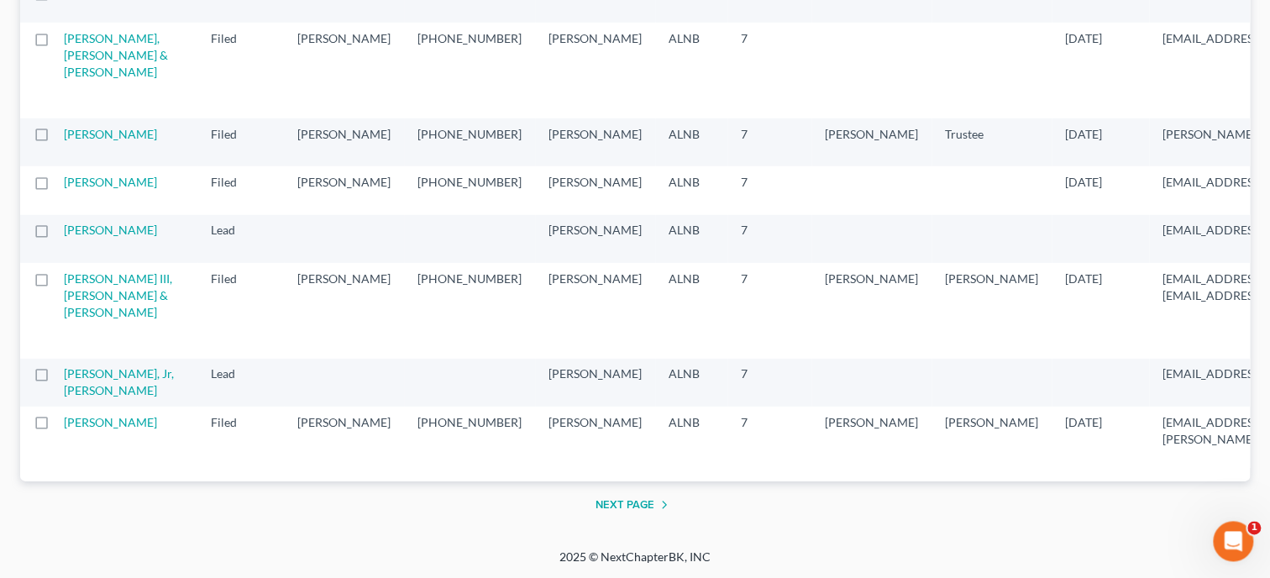
scroll to position [3284, 0]
click at [614, 501] on button "Next Page" at bounding box center [635, 504] width 79 height 20
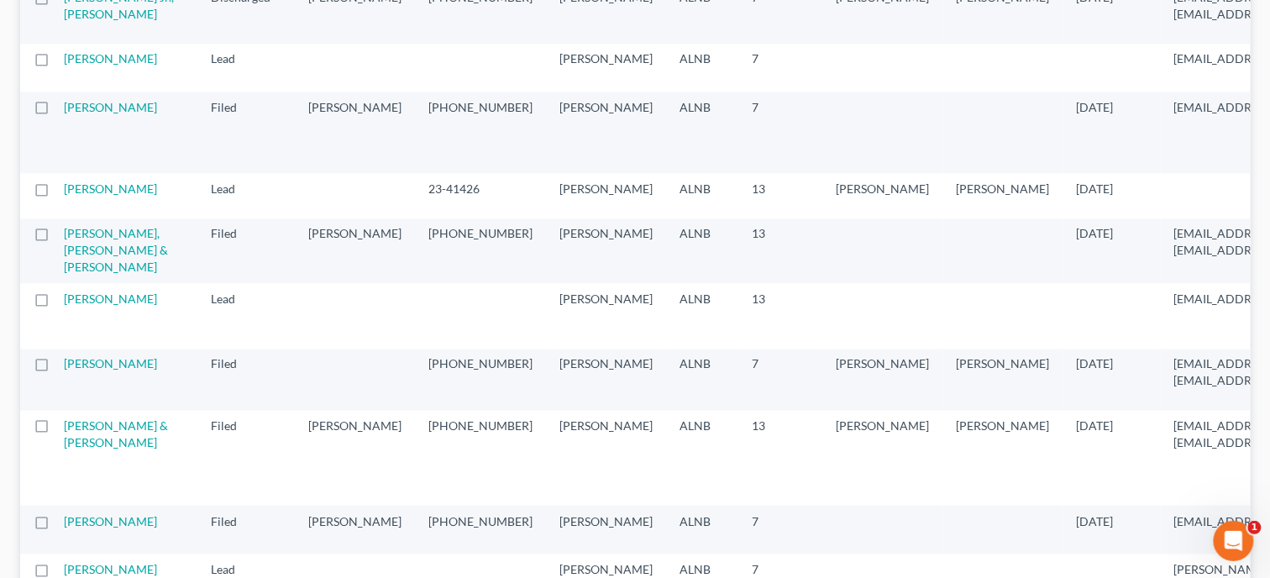
scroll to position [1383, 0]
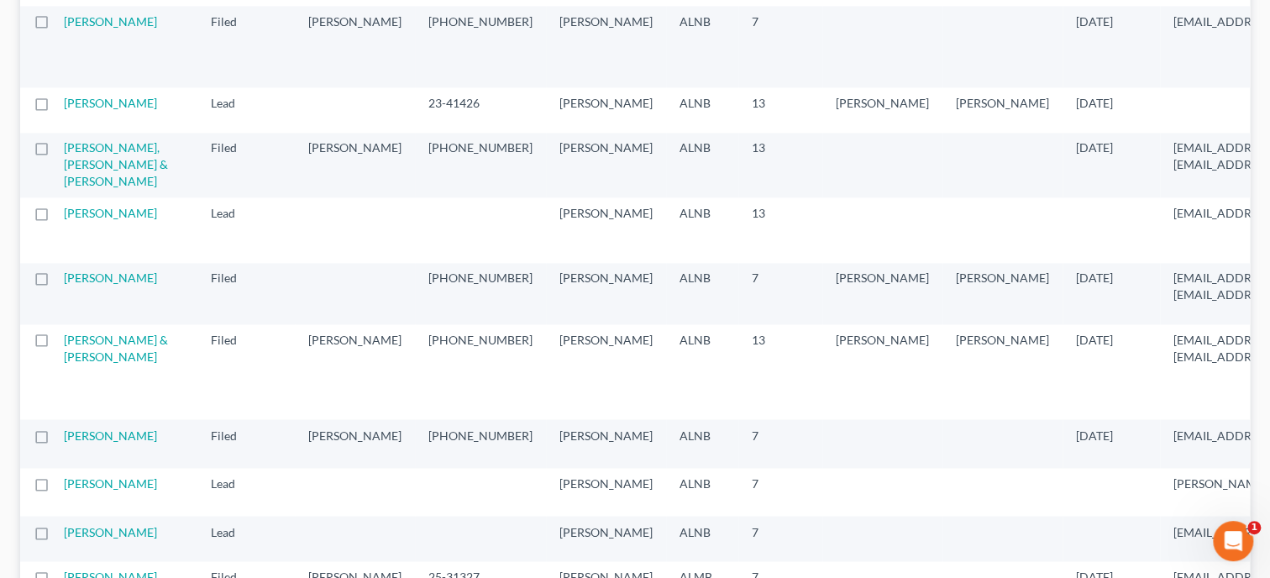
select select "6"
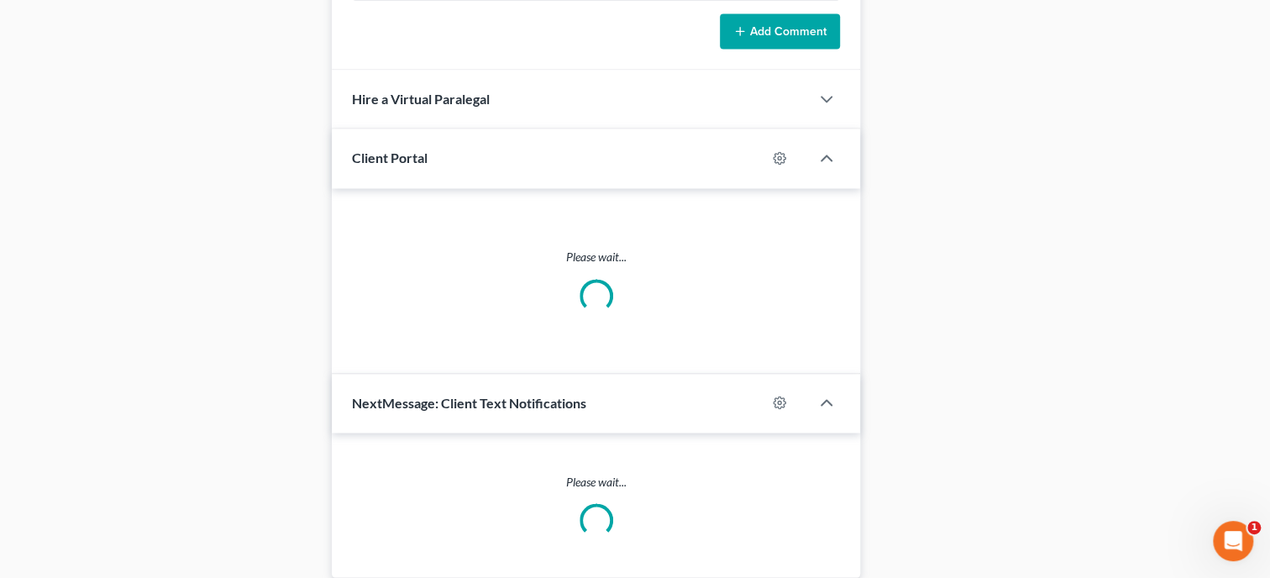
scroll to position [343, 0]
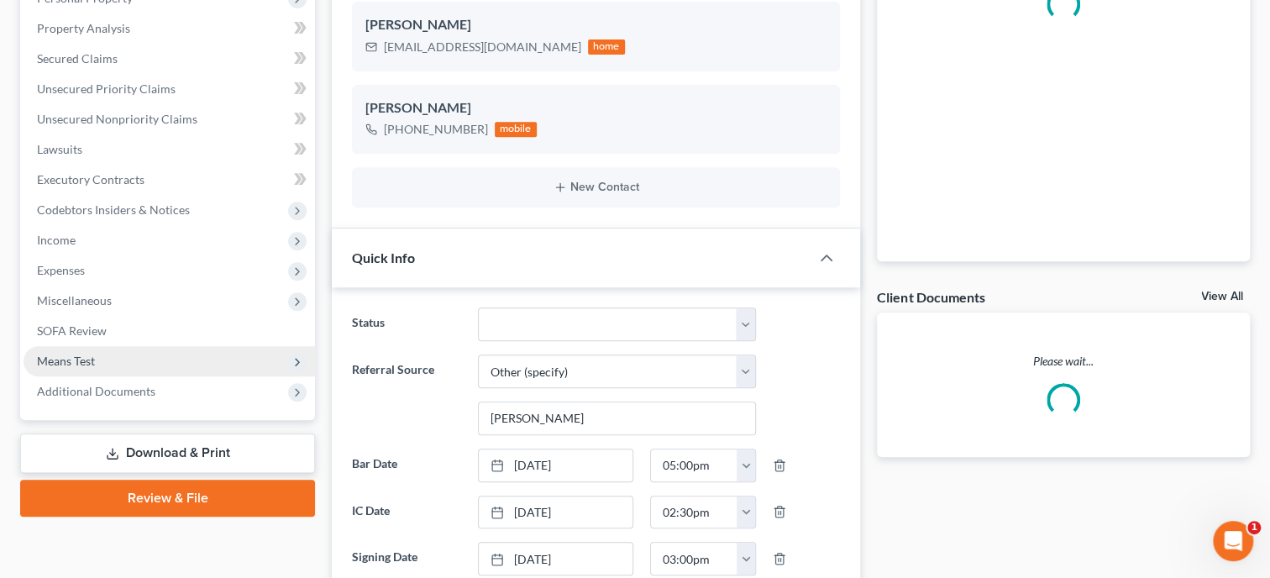
select select "0"
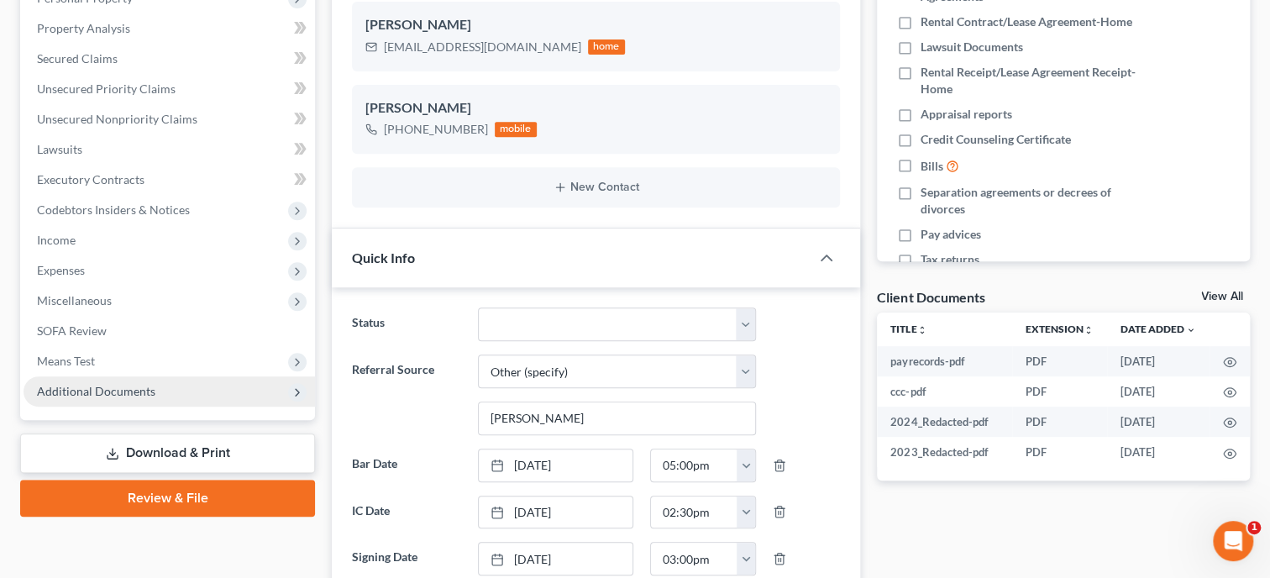
scroll to position [6506, 0]
click at [171, 391] on span "Additional Documents" at bounding box center [169, 391] width 291 height 30
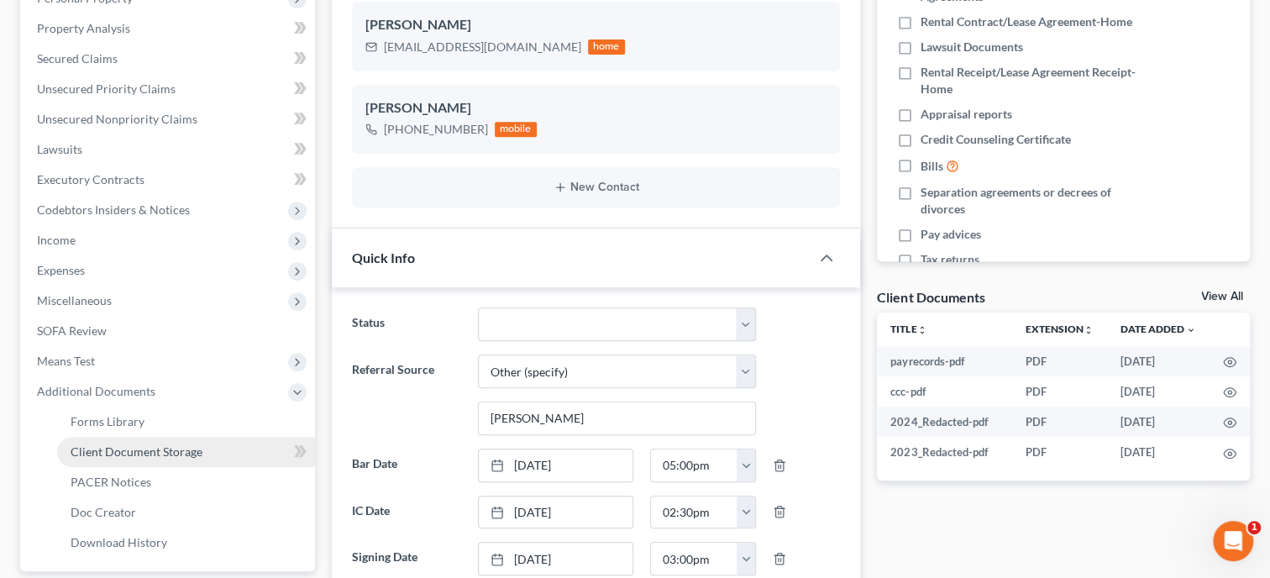
click at [186, 451] on span "Client Document Storage" at bounding box center [137, 451] width 132 height 14
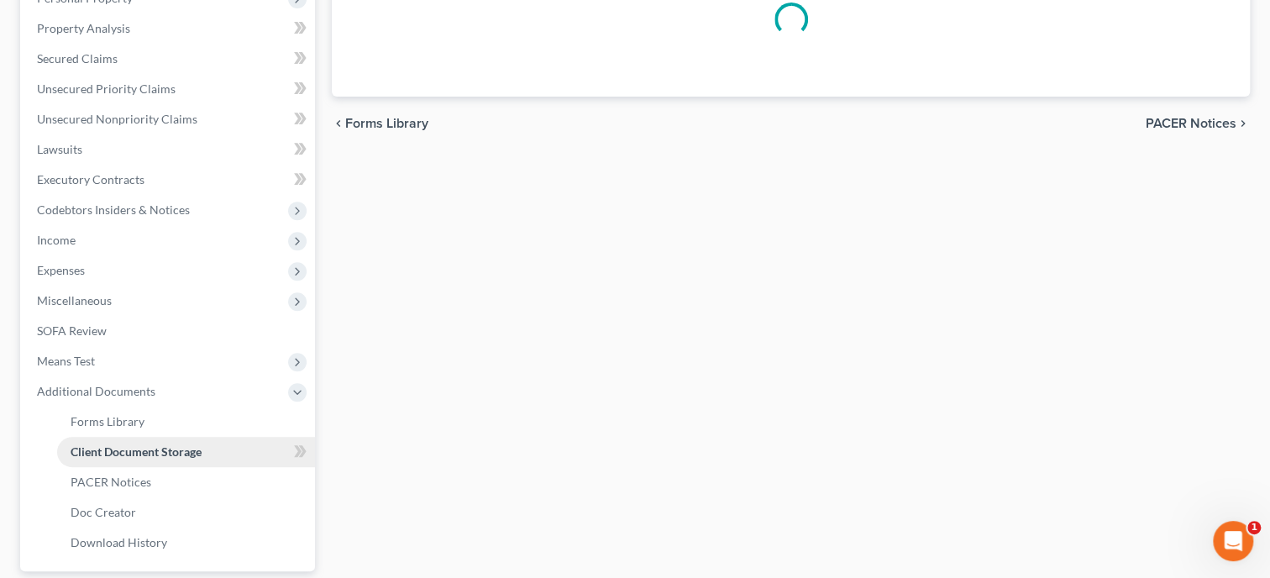
scroll to position [50, 0]
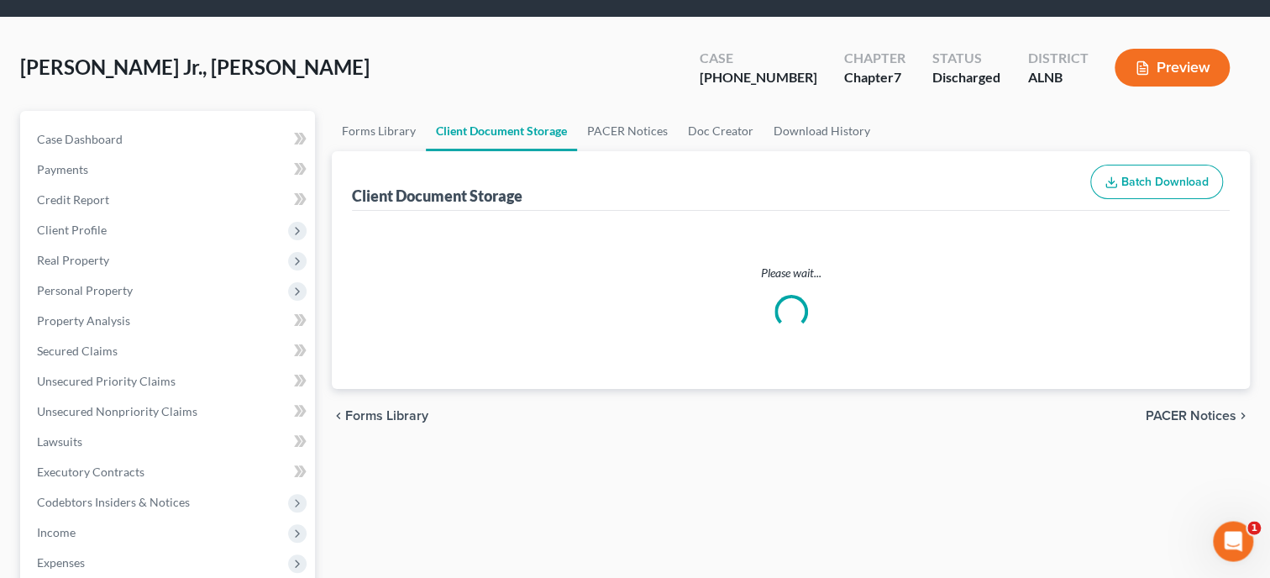
select select "40"
select select "5"
select select "19"
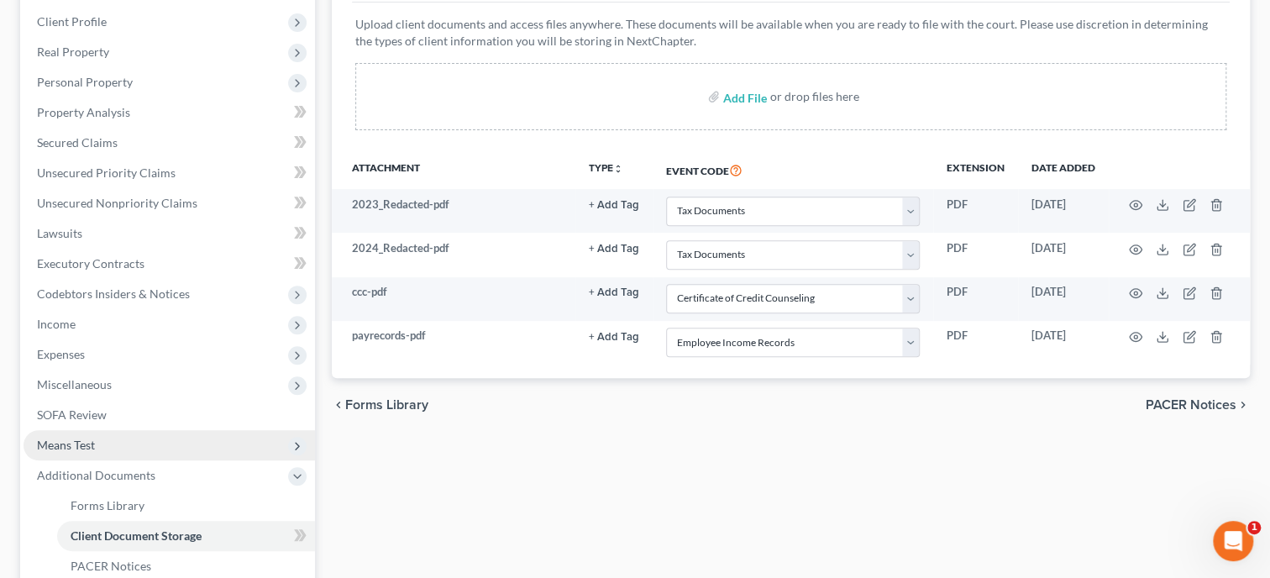
scroll to position [0, 0]
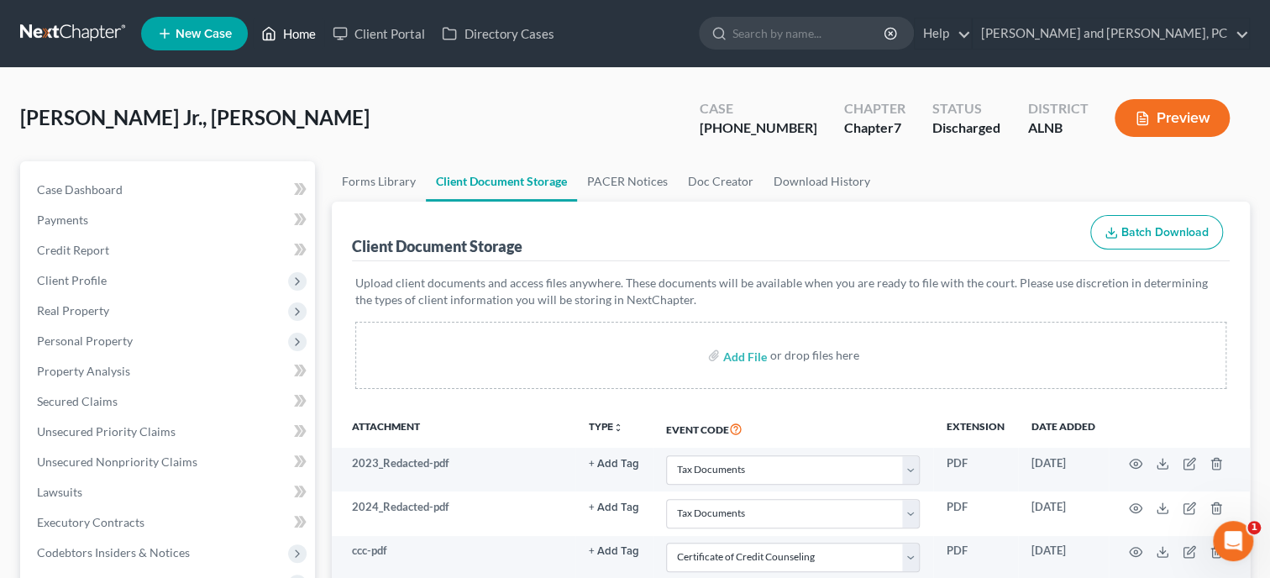
click at [290, 35] on link "Home" at bounding box center [288, 33] width 71 height 30
